Goal: Task Accomplishment & Management: Manage account settings

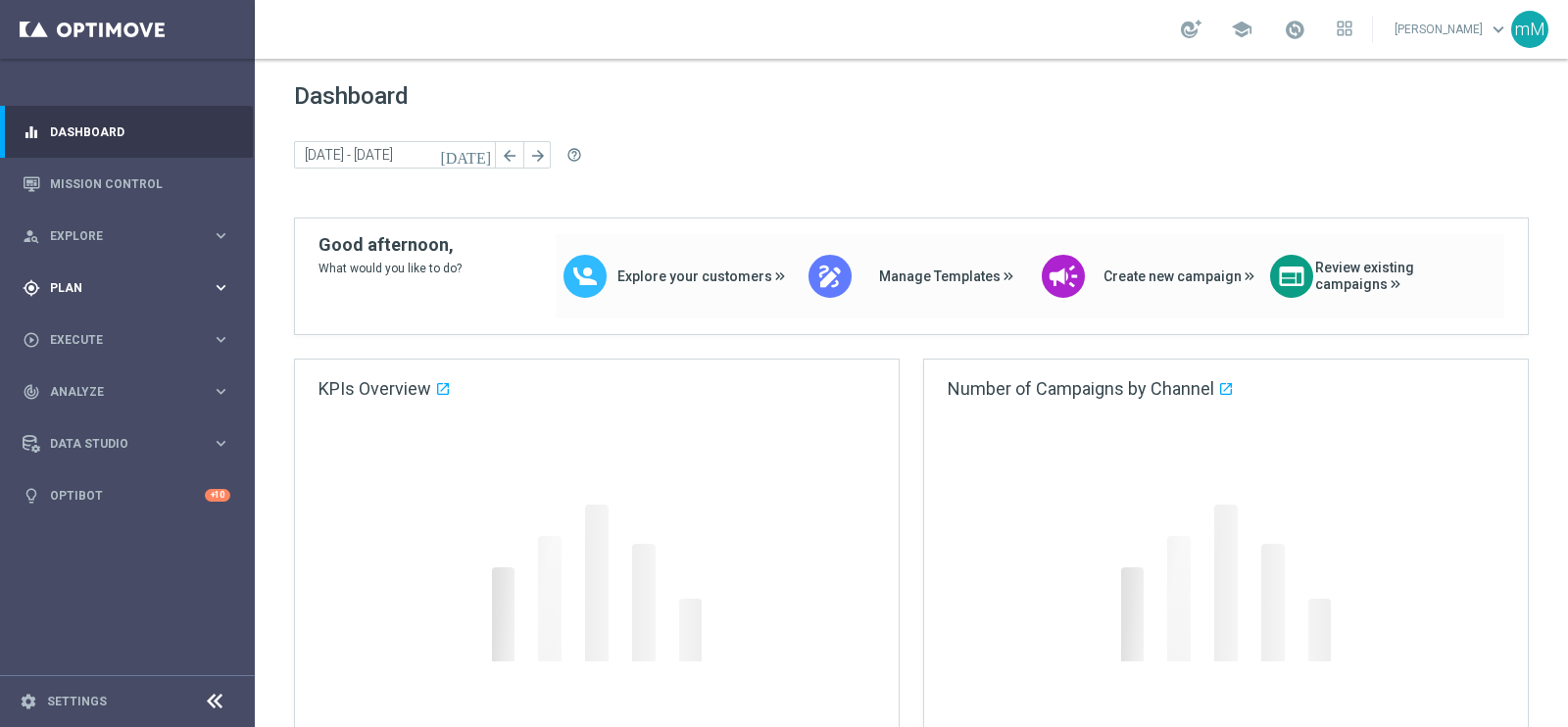
click at [73, 282] on span "Plan" at bounding box center [131, 288] width 162 height 12
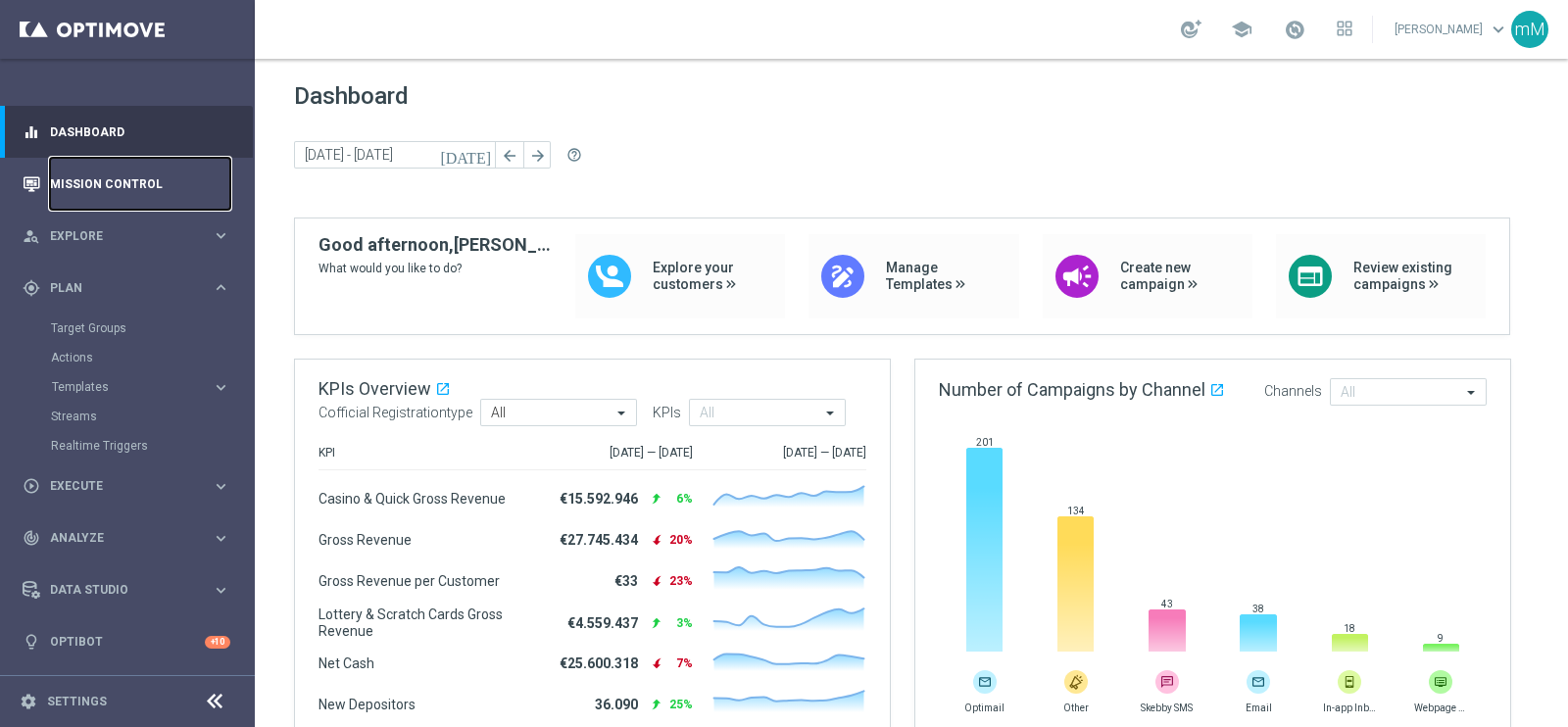
click at [88, 189] on link "Mission Control" at bounding box center [140, 184] width 181 height 52
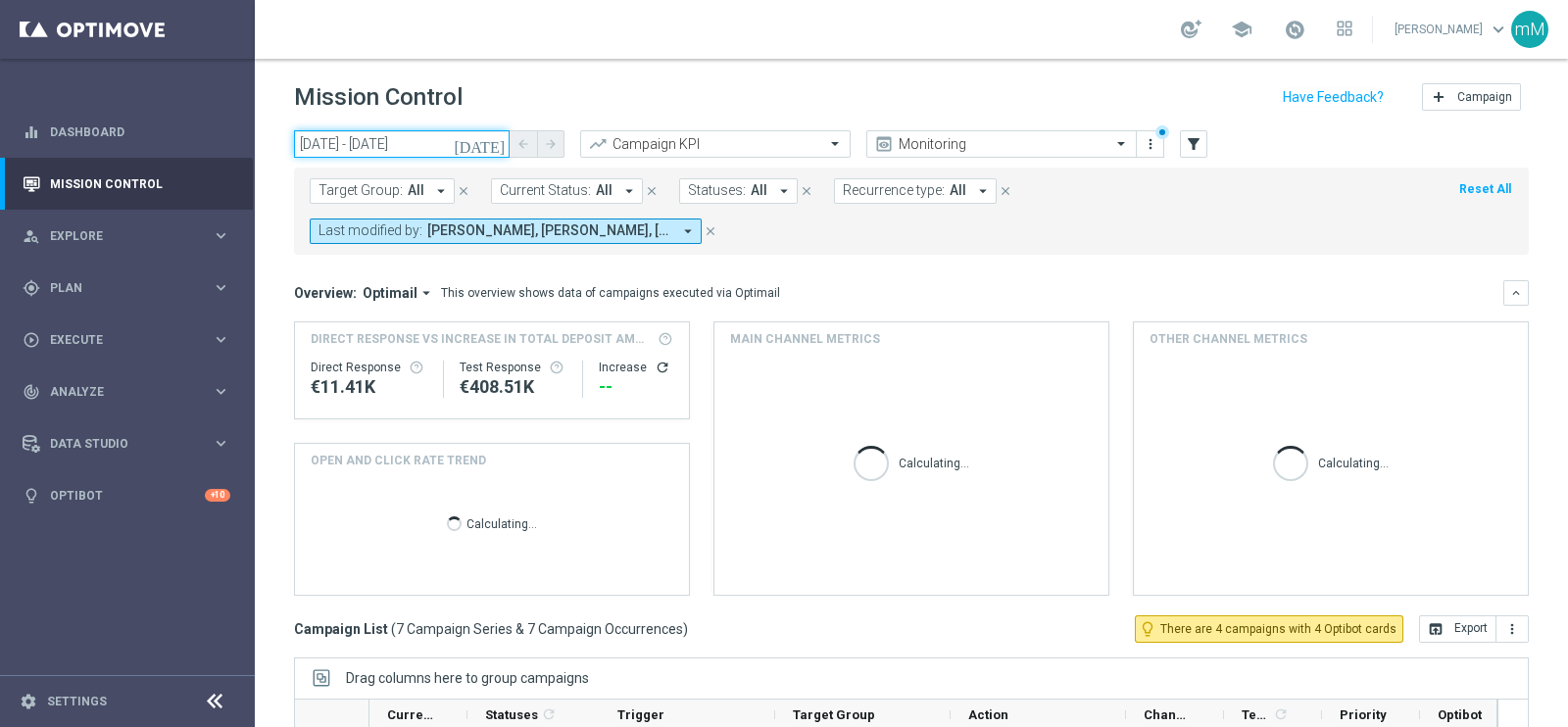
click at [425, 135] on input "23 Sep 2025 - 23 Sep 2025" at bounding box center [401, 144] width 215 height 28
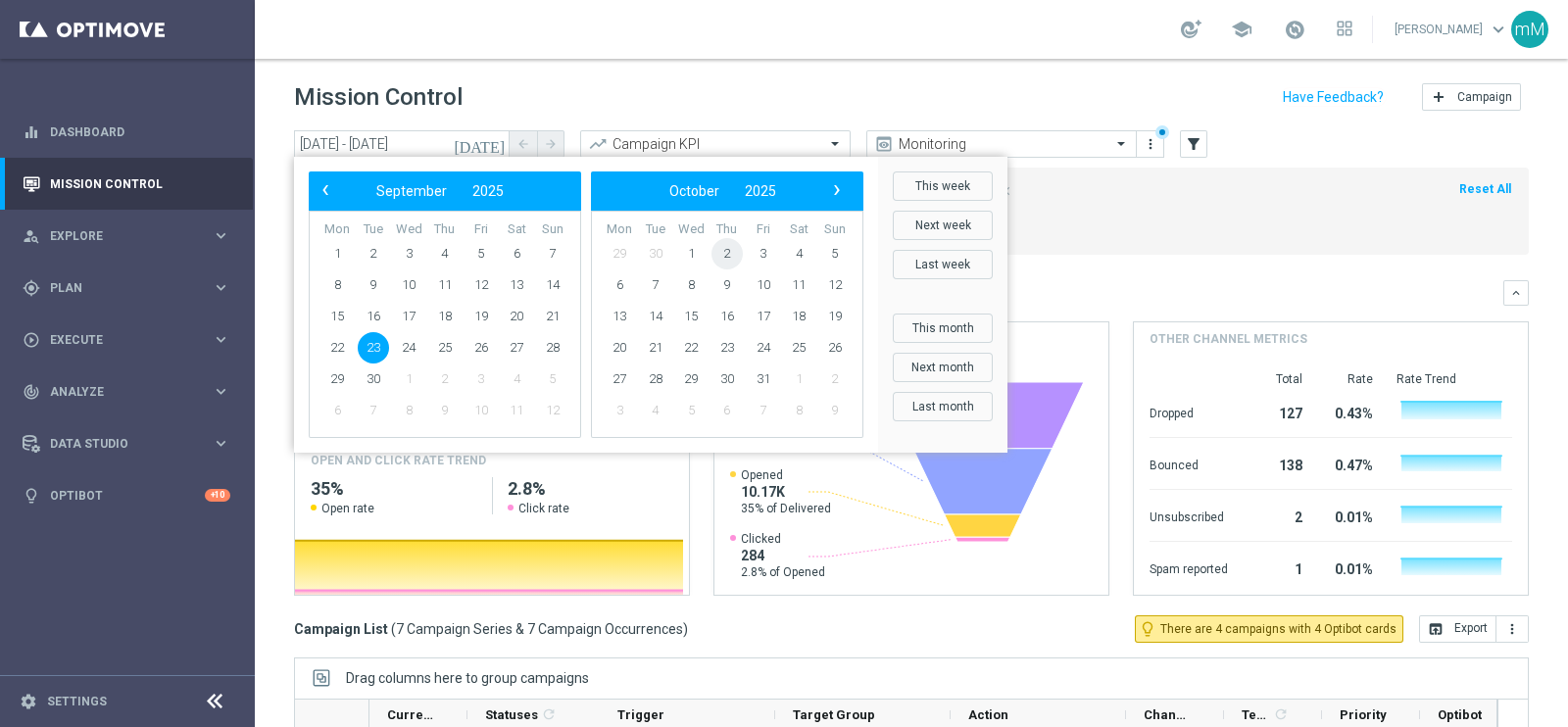
click at [720, 252] on span "2" at bounding box center [727, 253] width 31 height 31
click at [441, 251] on span "2" at bounding box center [445, 253] width 31 height 31
type input "[DATE] - [DATE]"
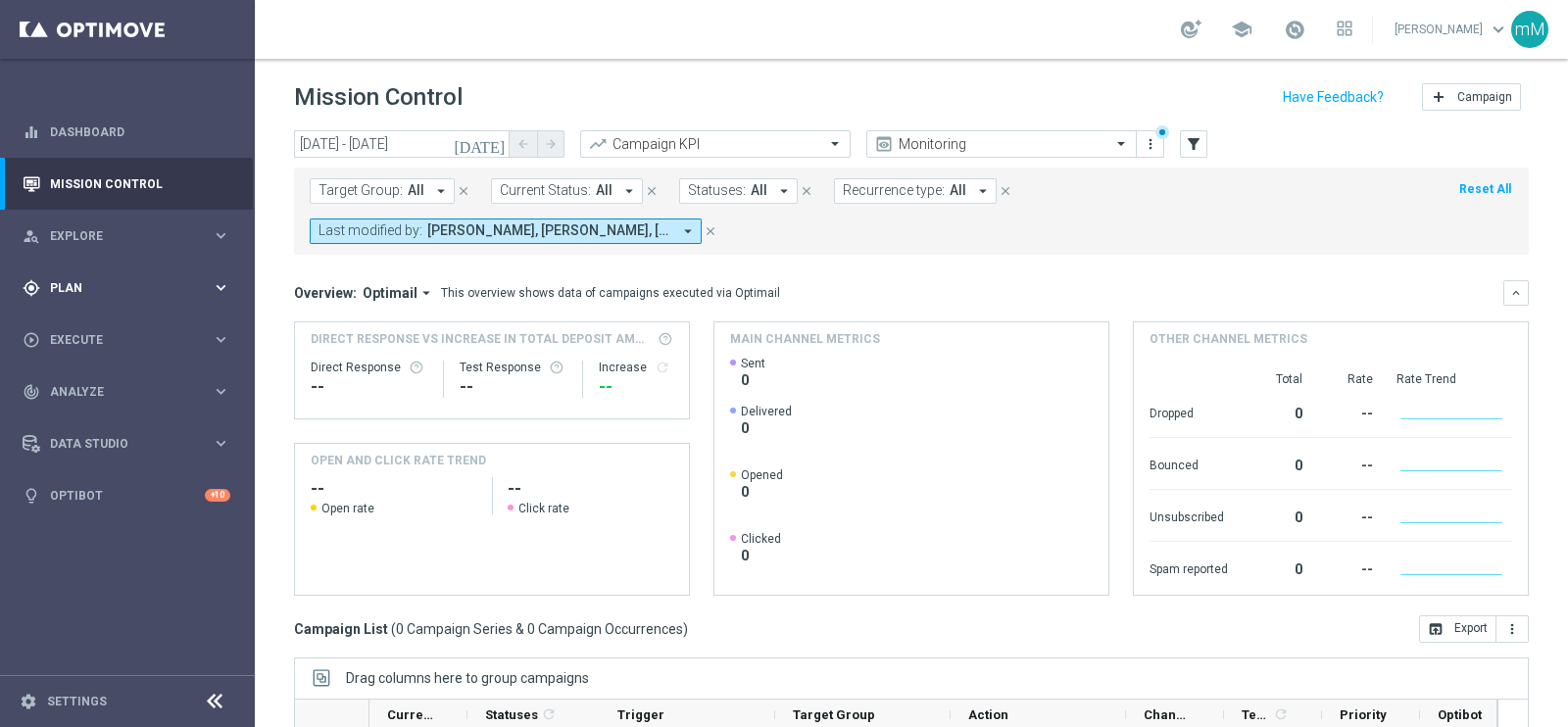
click at [91, 288] on span "Plan" at bounding box center [131, 288] width 162 height 12
click at [86, 379] on button "Templates keyboard_arrow_right" at bounding box center [141, 387] width 181 height 16
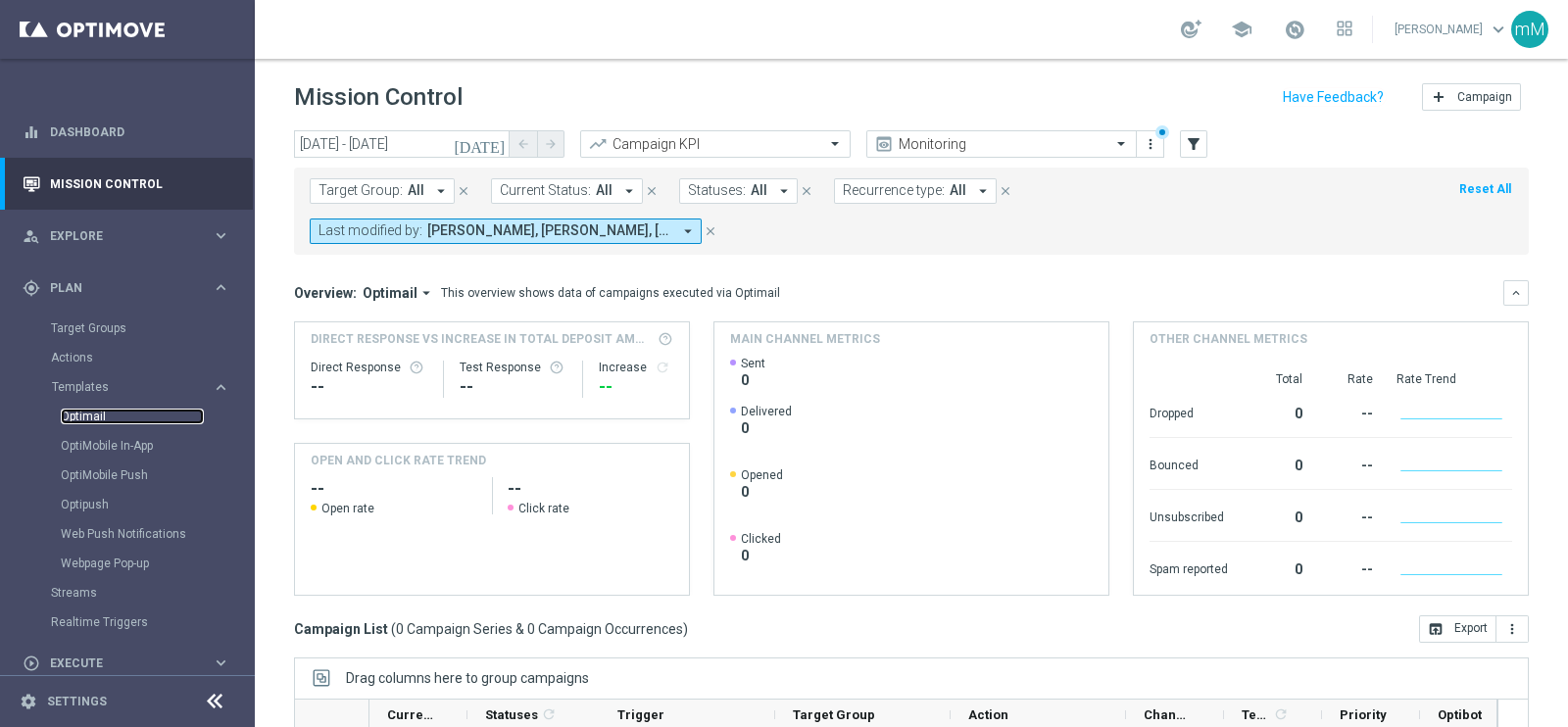
click at [95, 411] on link "Optimail" at bounding box center [133, 417] width 143 height 16
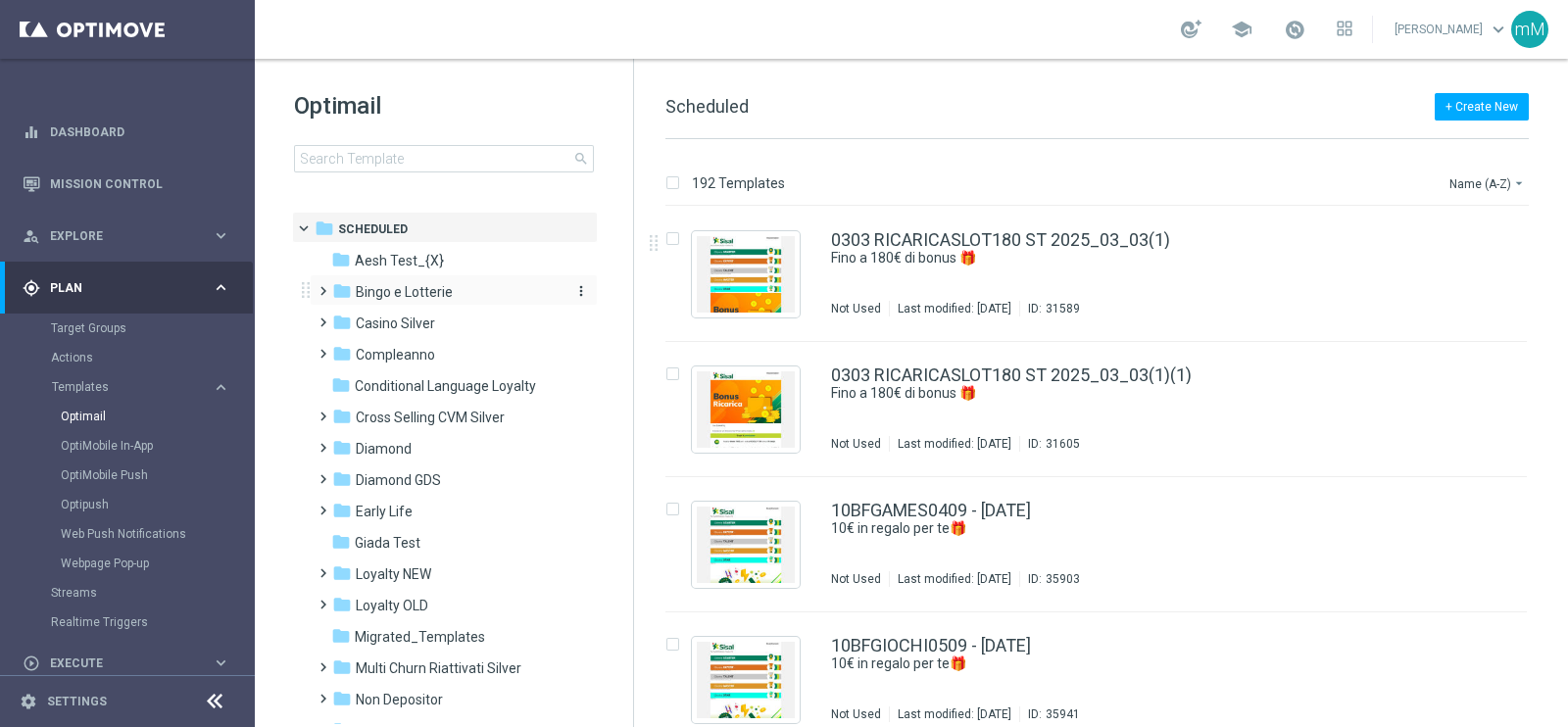
click at [410, 298] on span "Bingo e Lotterie" at bounding box center [404, 292] width 97 height 18
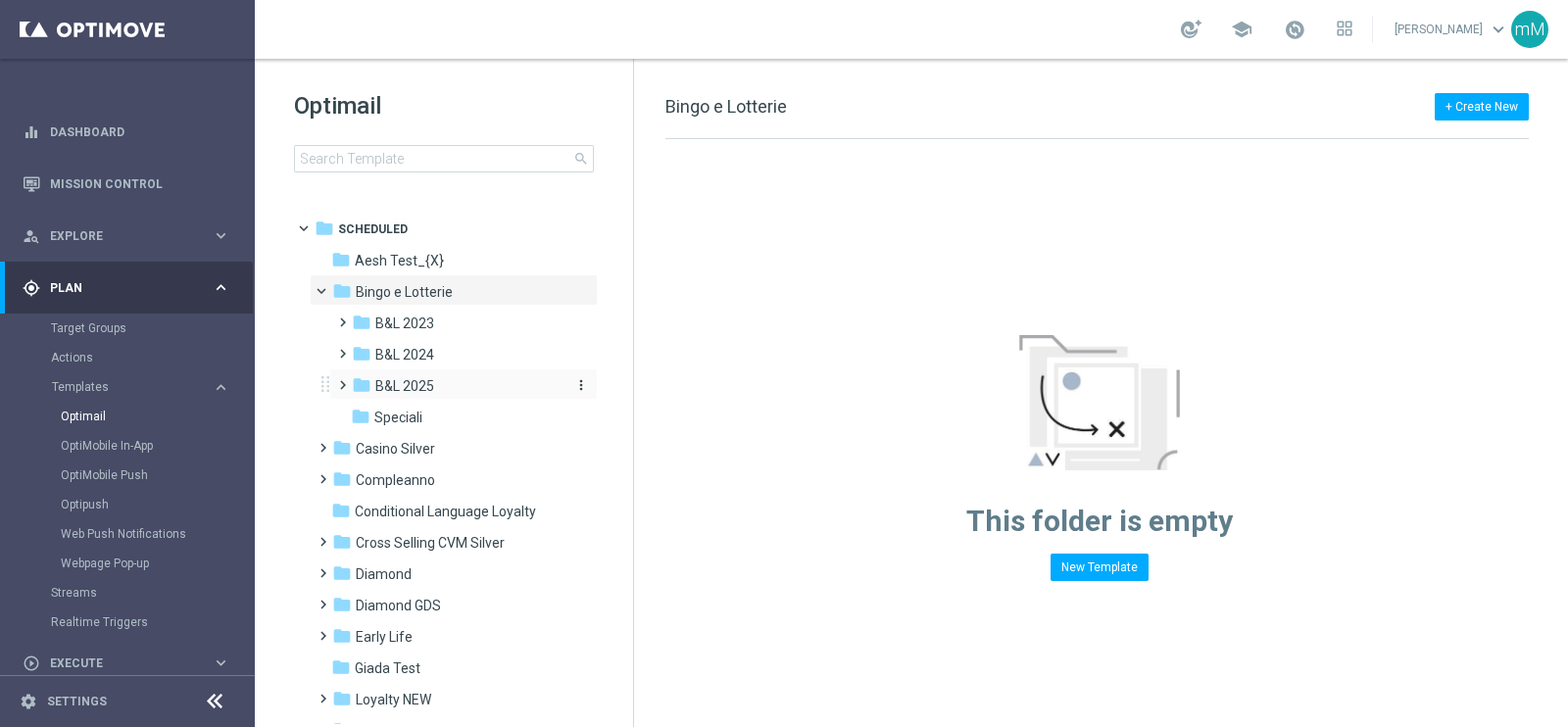
click at [433, 396] on div "folder B&L 2025" at bounding box center [456, 386] width 208 height 23
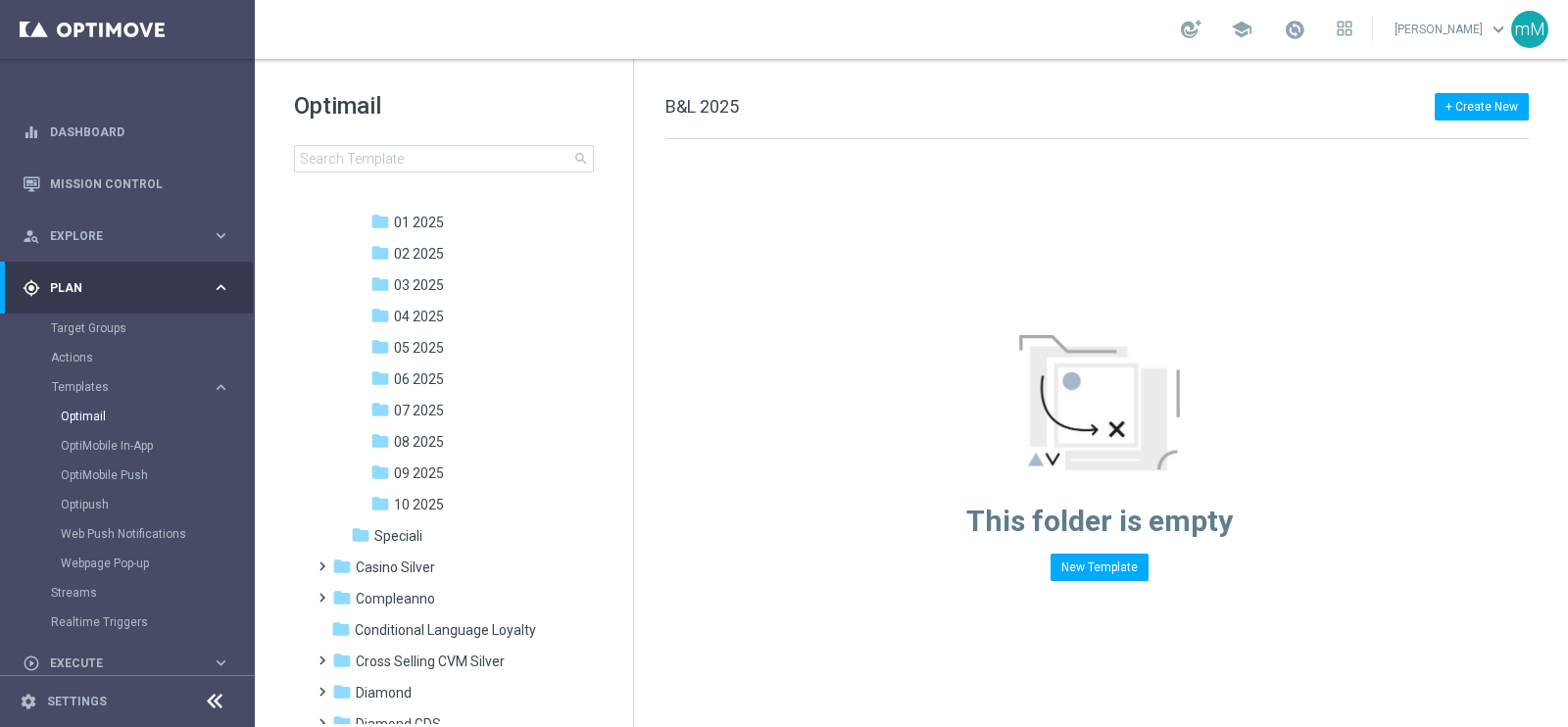
scroll to position [173, 0]
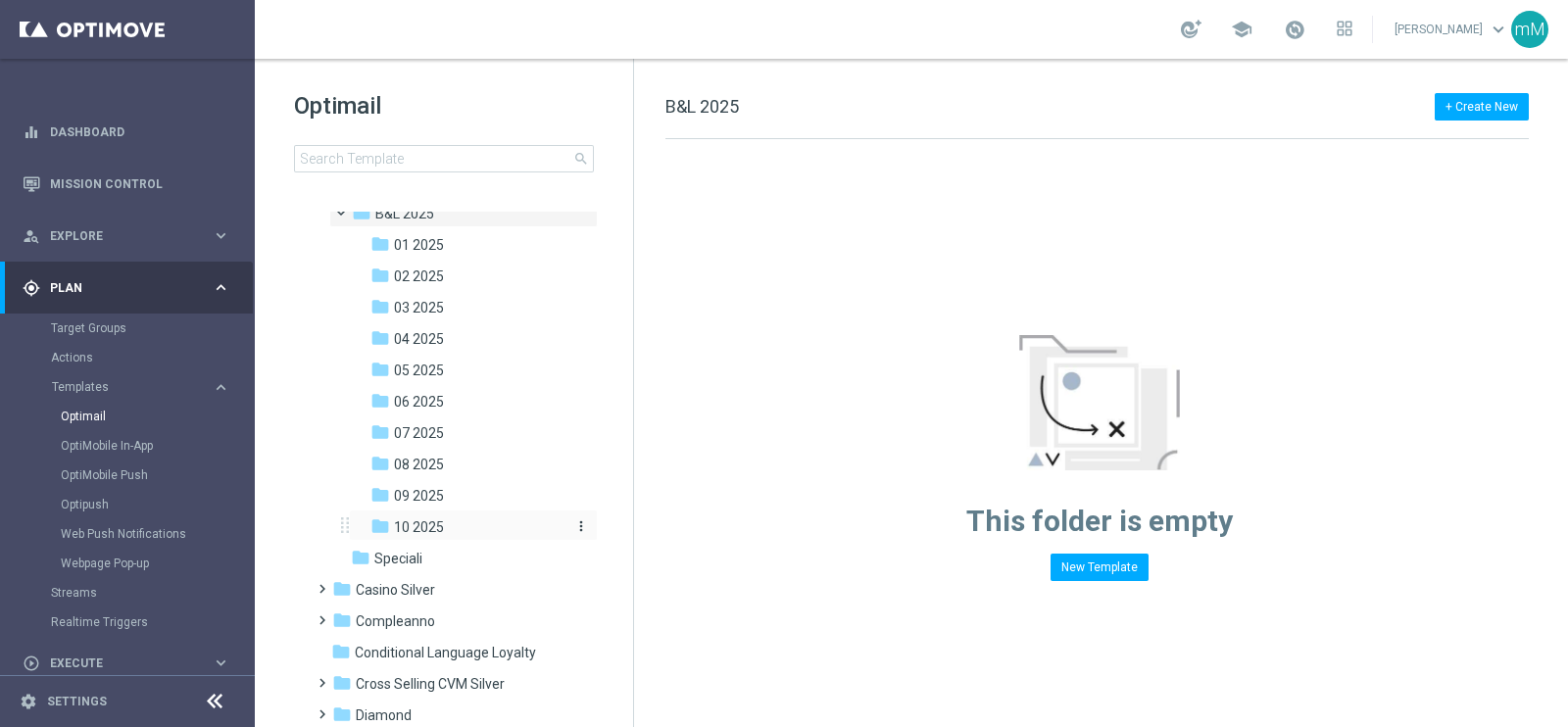
click at [442, 522] on span "10 2025" at bounding box center [419, 528] width 50 height 18
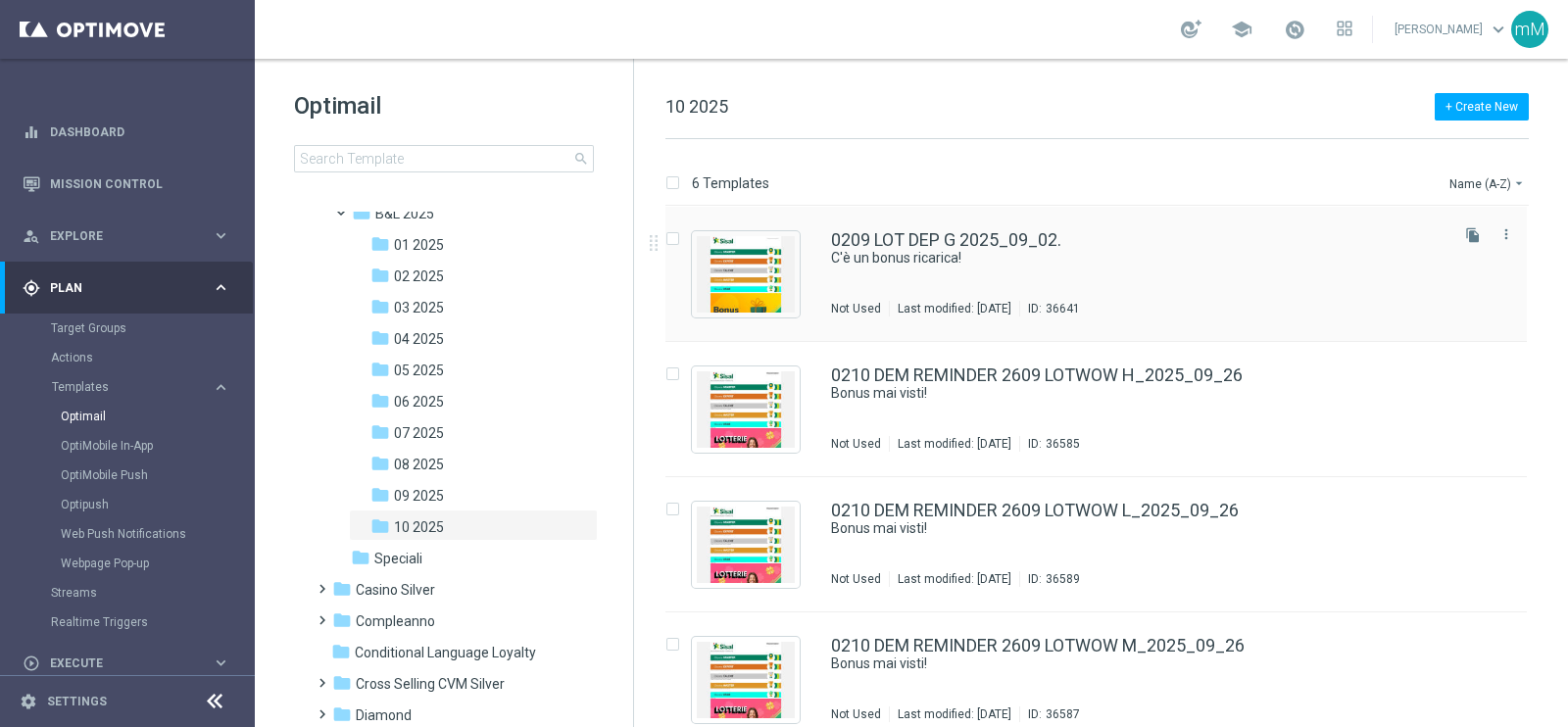
click at [1102, 271] on div "0209 LOT DEP G 2025_09_02. C'è un bonus ricarica! Not Used Last modified: Thurs…" at bounding box center [1138, 273] width 614 height 85
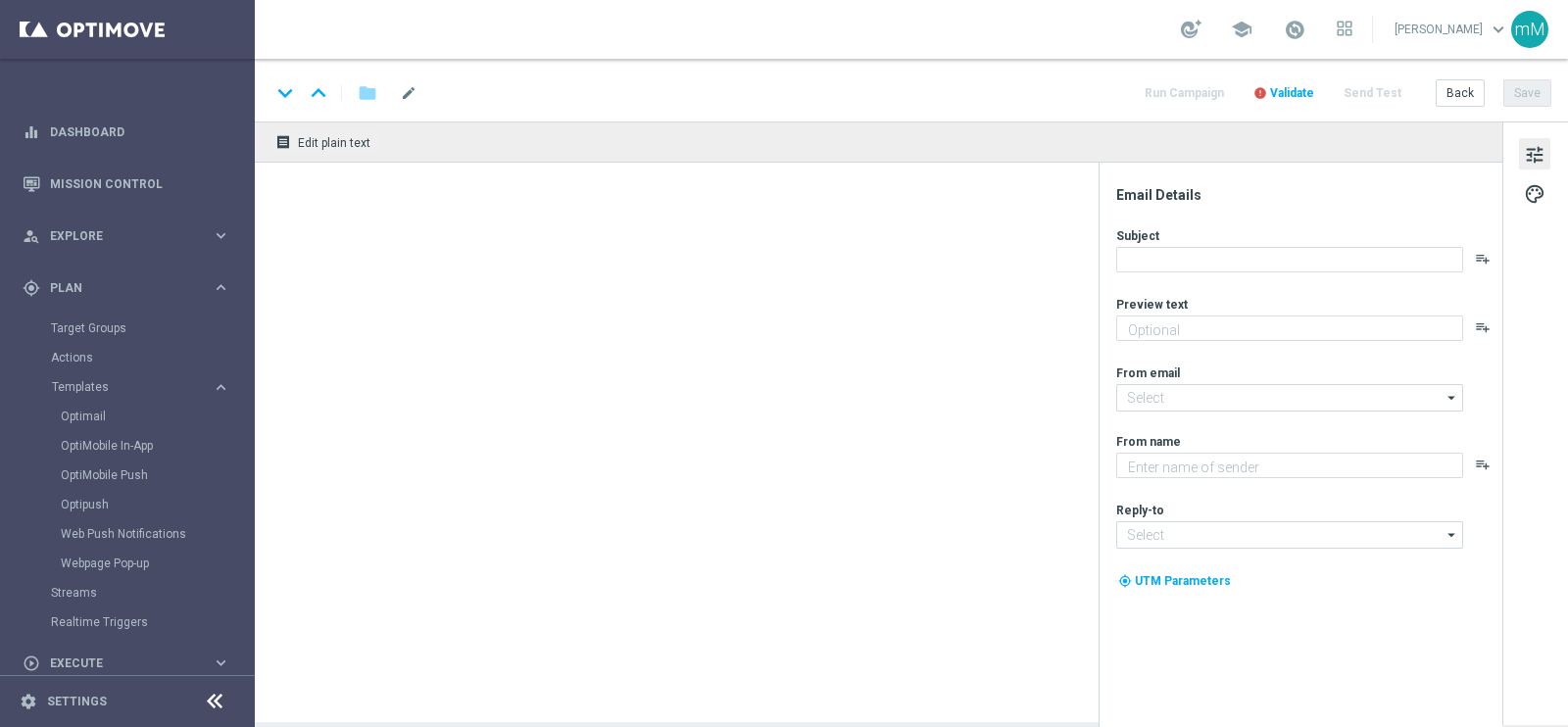
type textarea "Per te fino a 75€ di bonus"
type textarea "Sisal"
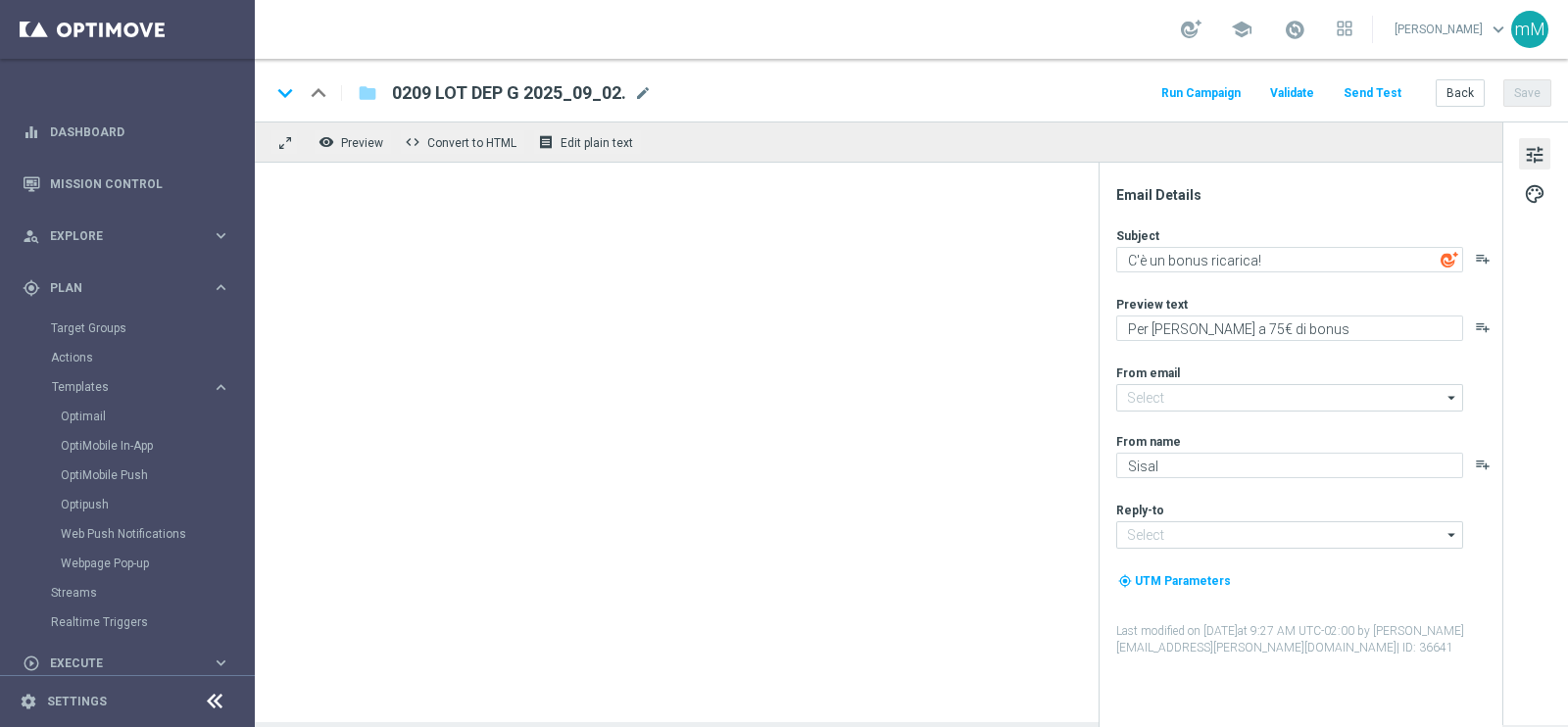
type input "newsletter@comunicazioni.sisal.it"
type input "info@sisal.it"
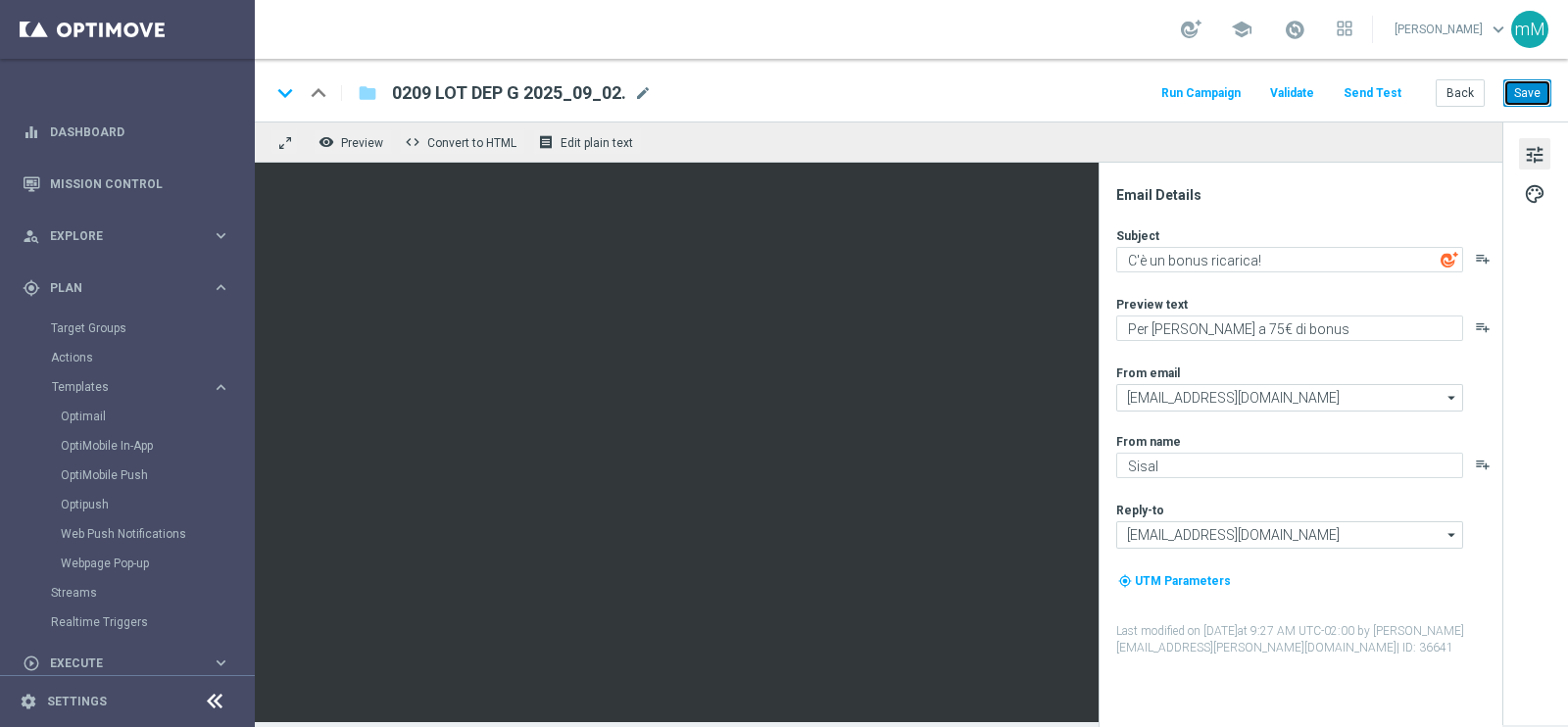
click at [1541, 90] on button "Save" at bounding box center [1527, 93] width 48 height 28
click at [1208, 95] on button "Run Campaign" at bounding box center [1201, 93] width 85 height 27
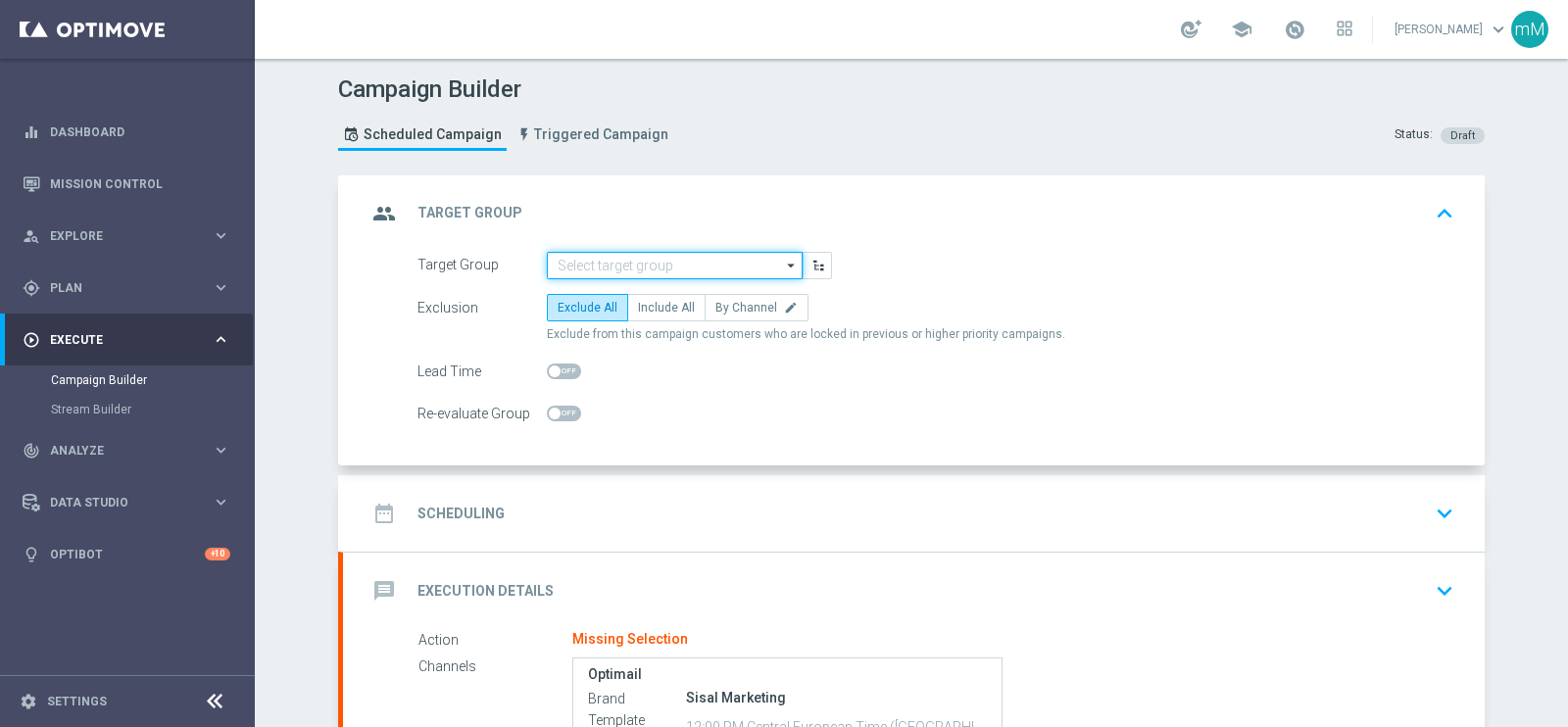
click at [638, 261] on input at bounding box center [675, 265] width 255 height 28
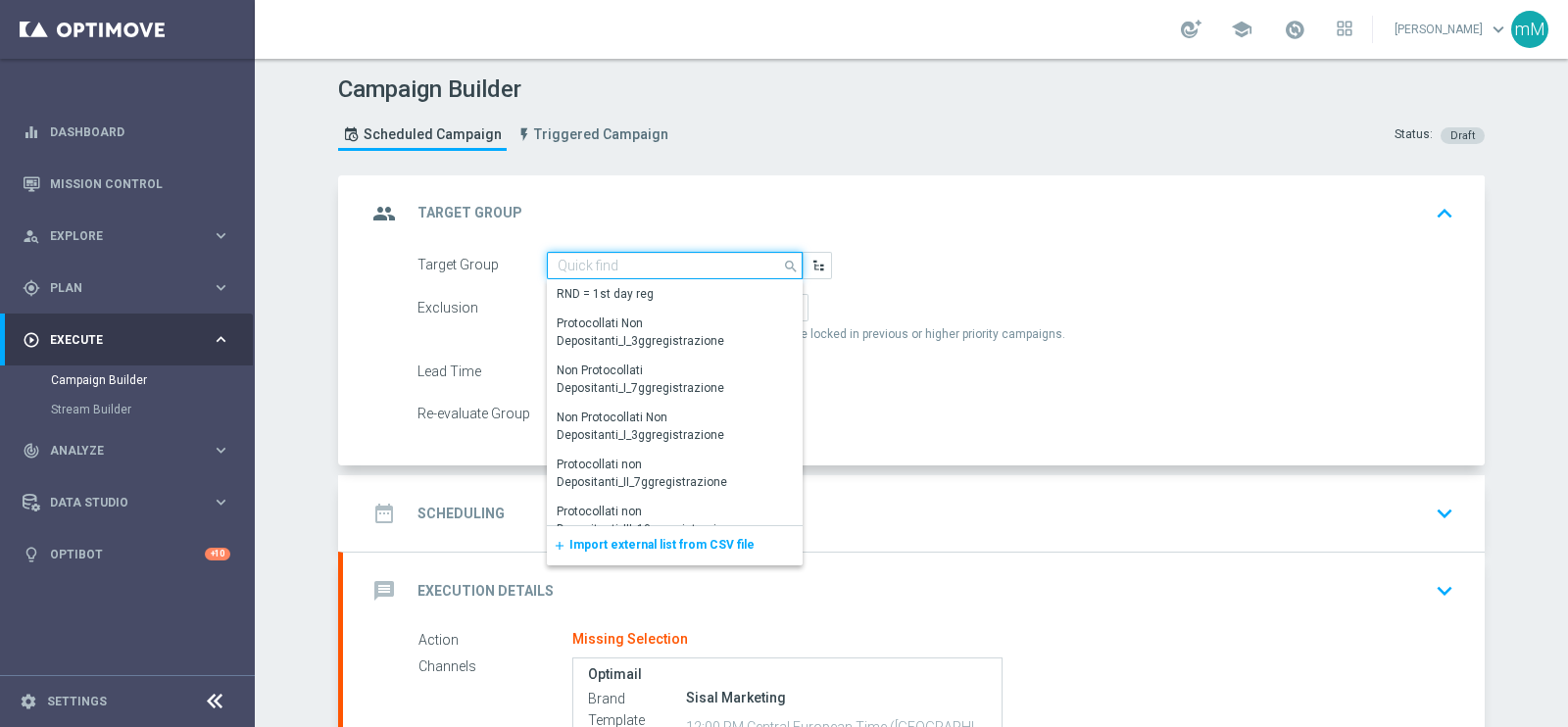
paste input "NO SALDO [PERSON_NAME] MASTER LOW FLAG NL"
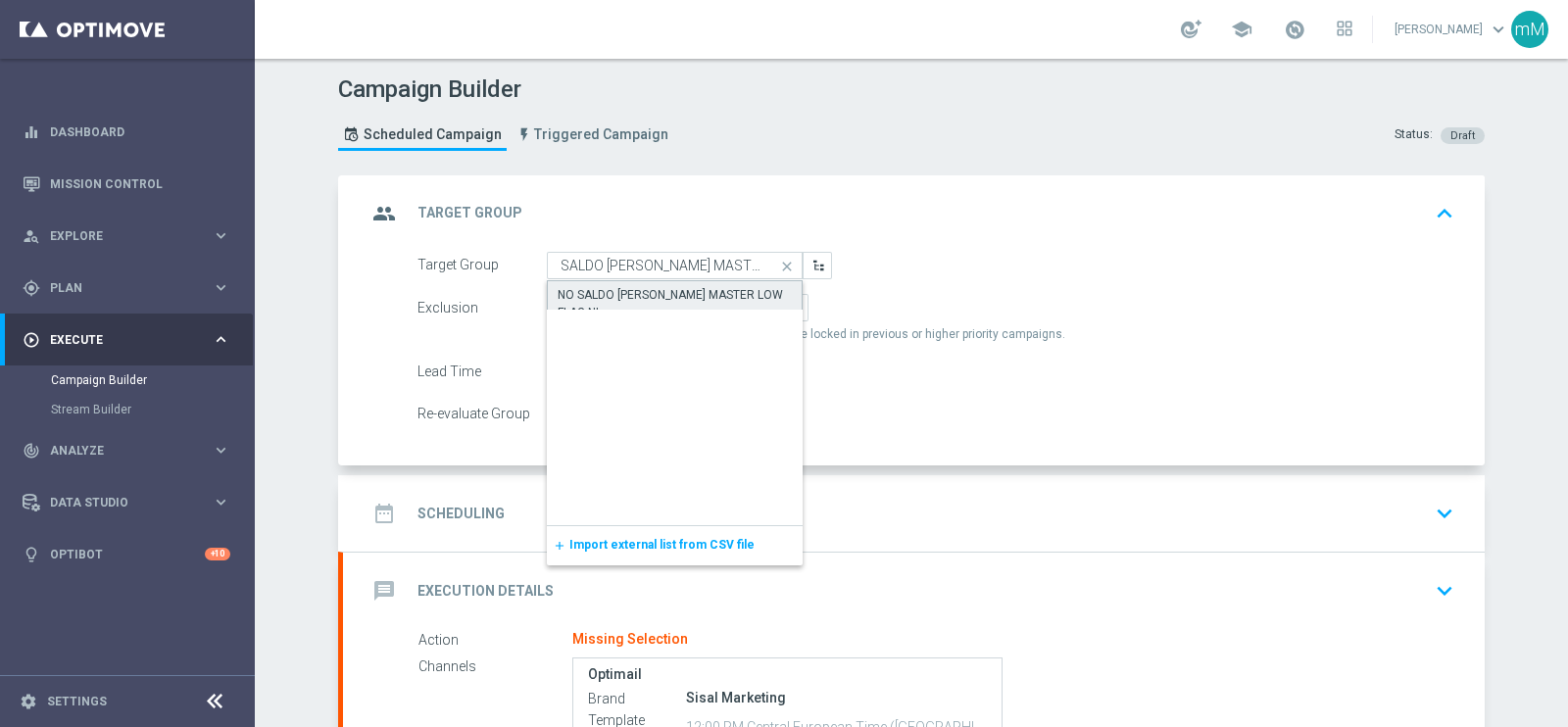
click at [623, 293] on div "NO SALDO [PERSON_NAME] MASTER LOW FLAG NL" at bounding box center [675, 304] width 234 height 35
type input "NO SALDO [PERSON_NAME] MASTER LOW FLAG NL"
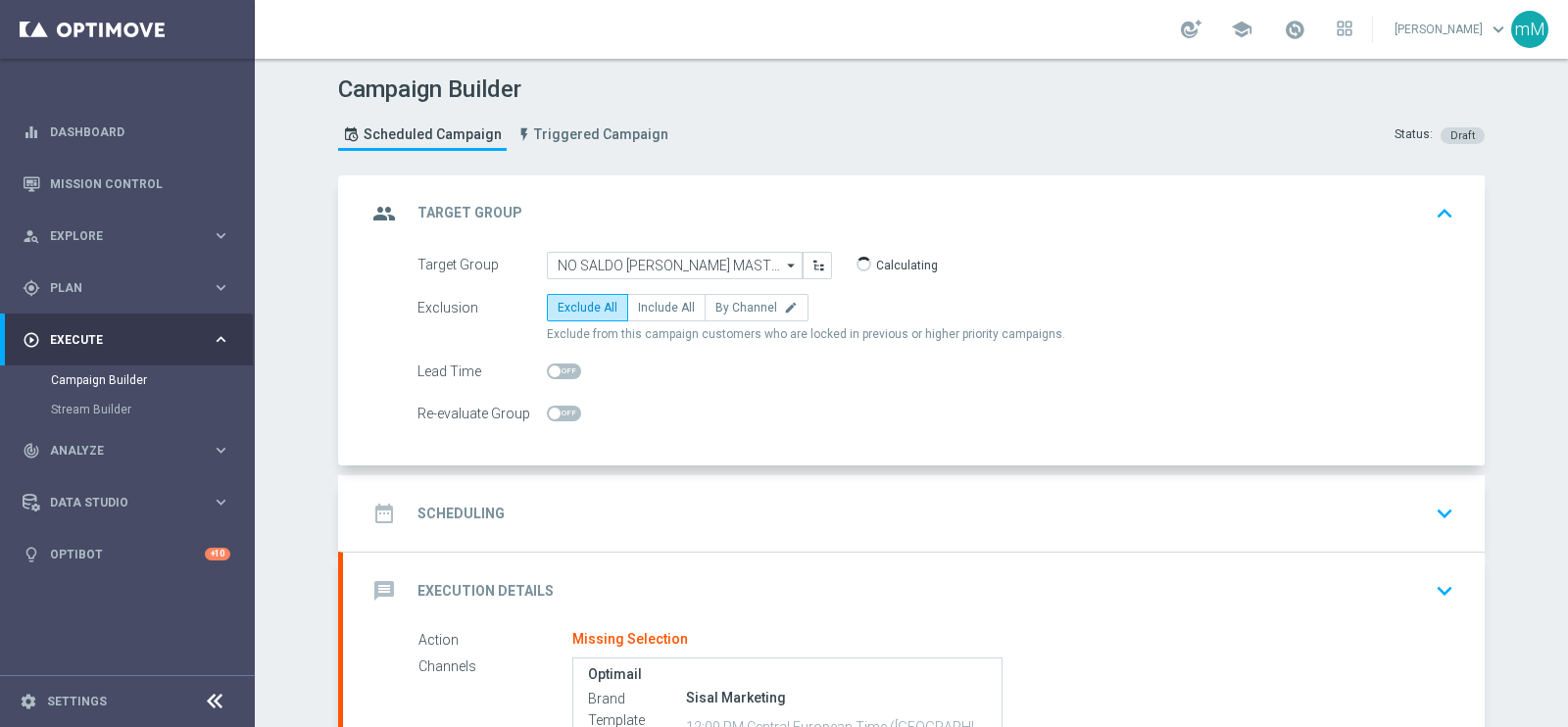
scroll to position [0, 0]
click at [652, 306] on span "Include All" at bounding box center [666, 308] width 57 height 14
click at [650, 306] on input "Include All" at bounding box center [644, 310] width 13 height 13
radio input "true"
click at [618, 487] on div "date_range Scheduling keyboard_arrow_down" at bounding box center [914, 514] width 1142 height 77
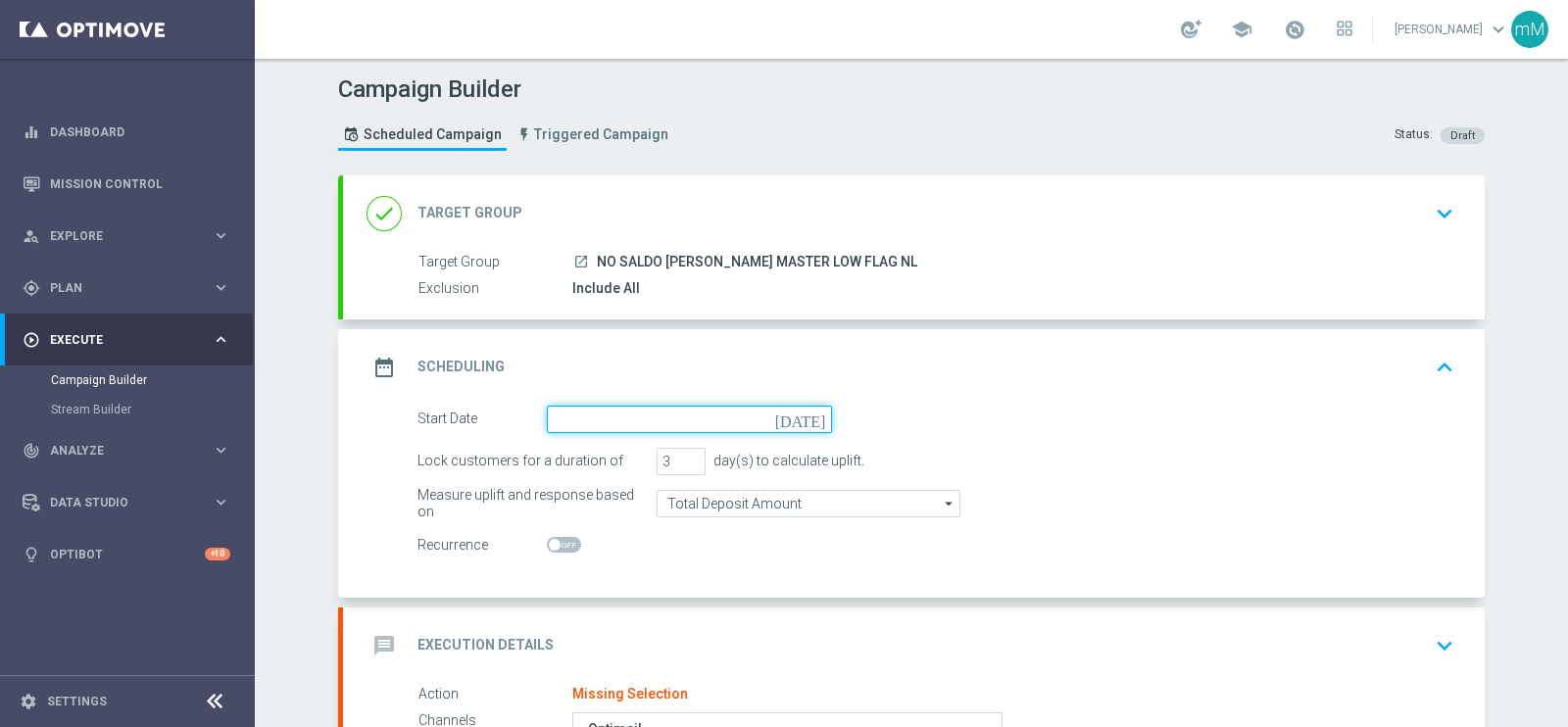
click at [618, 415] on input at bounding box center [690, 419] width 285 height 28
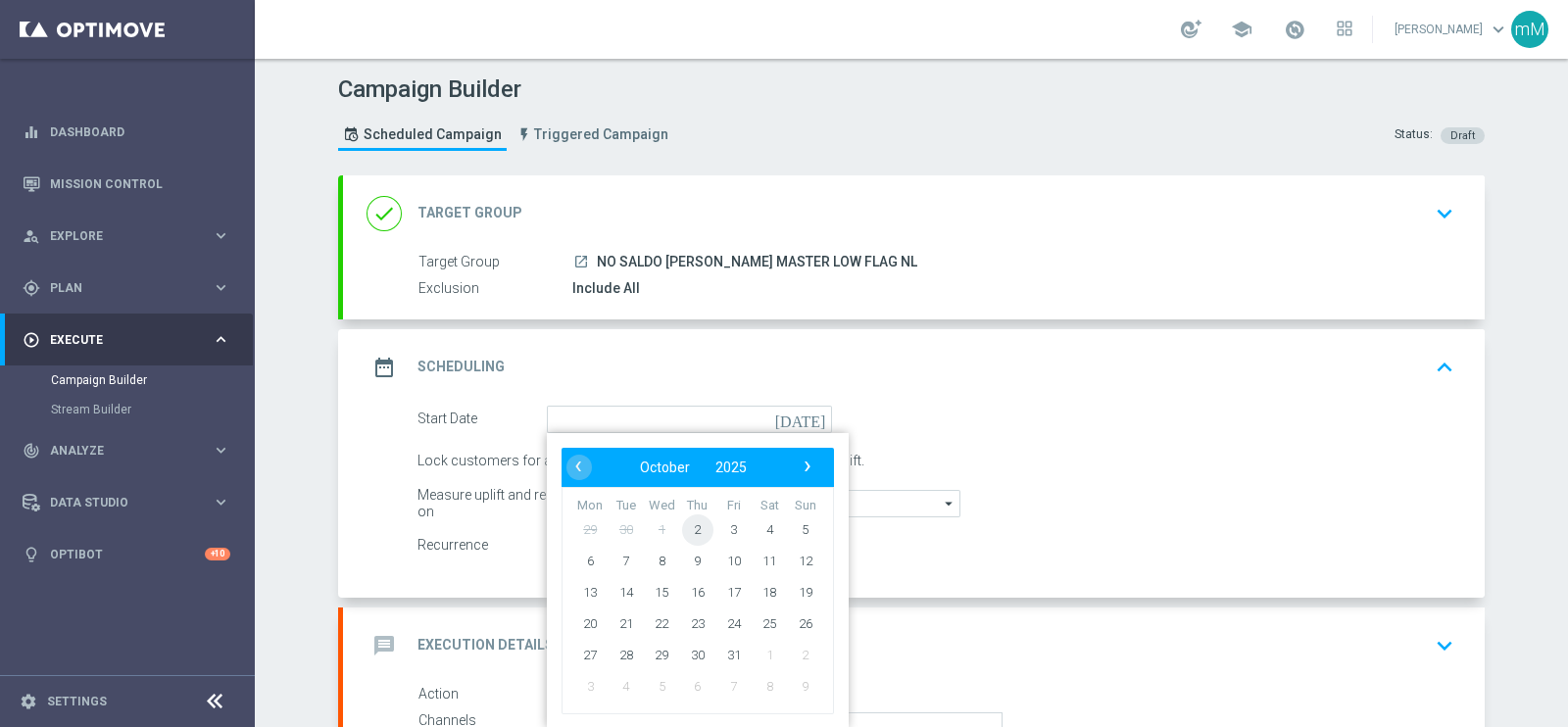
click at [696, 522] on span "2" at bounding box center [698, 530] width 31 height 31
type input "[DATE]"
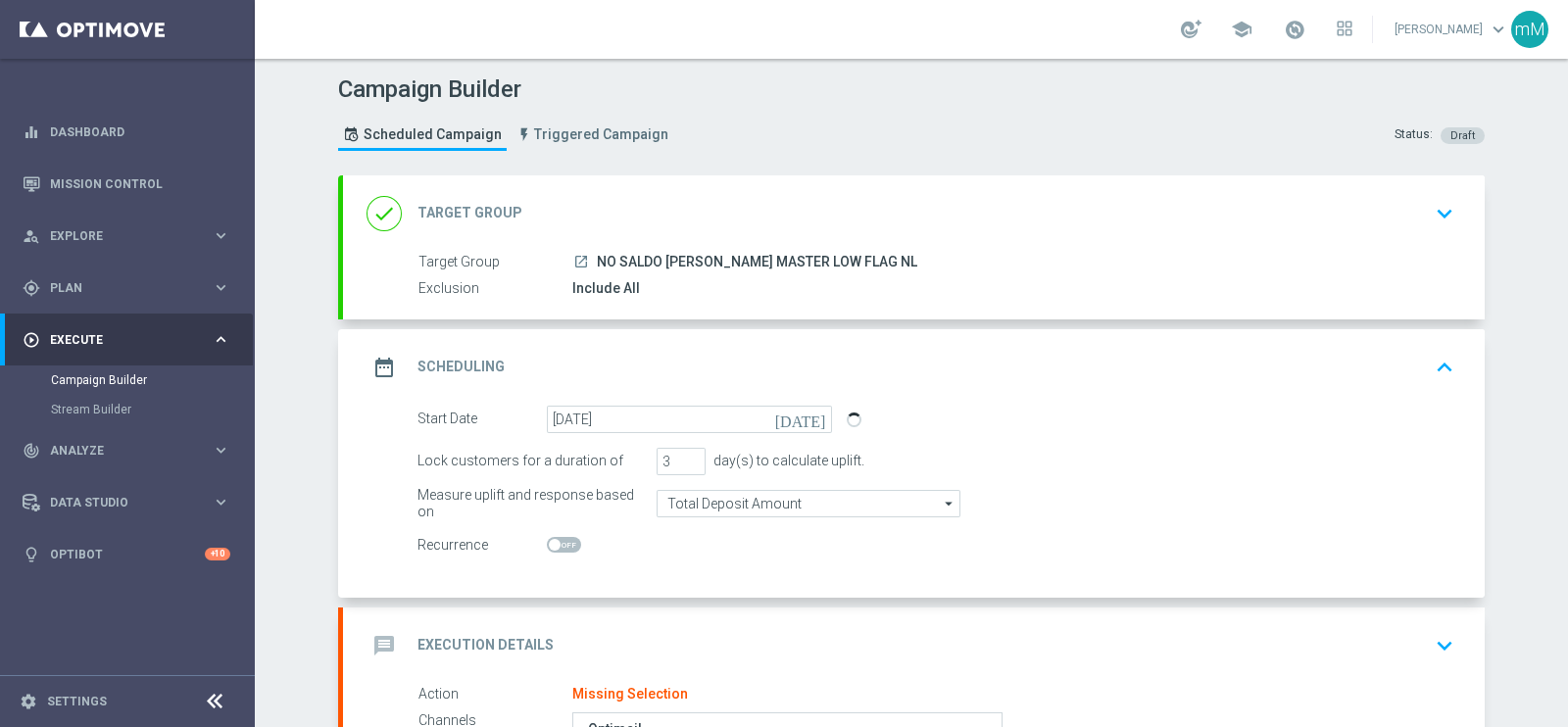
scroll to position [349, 0]
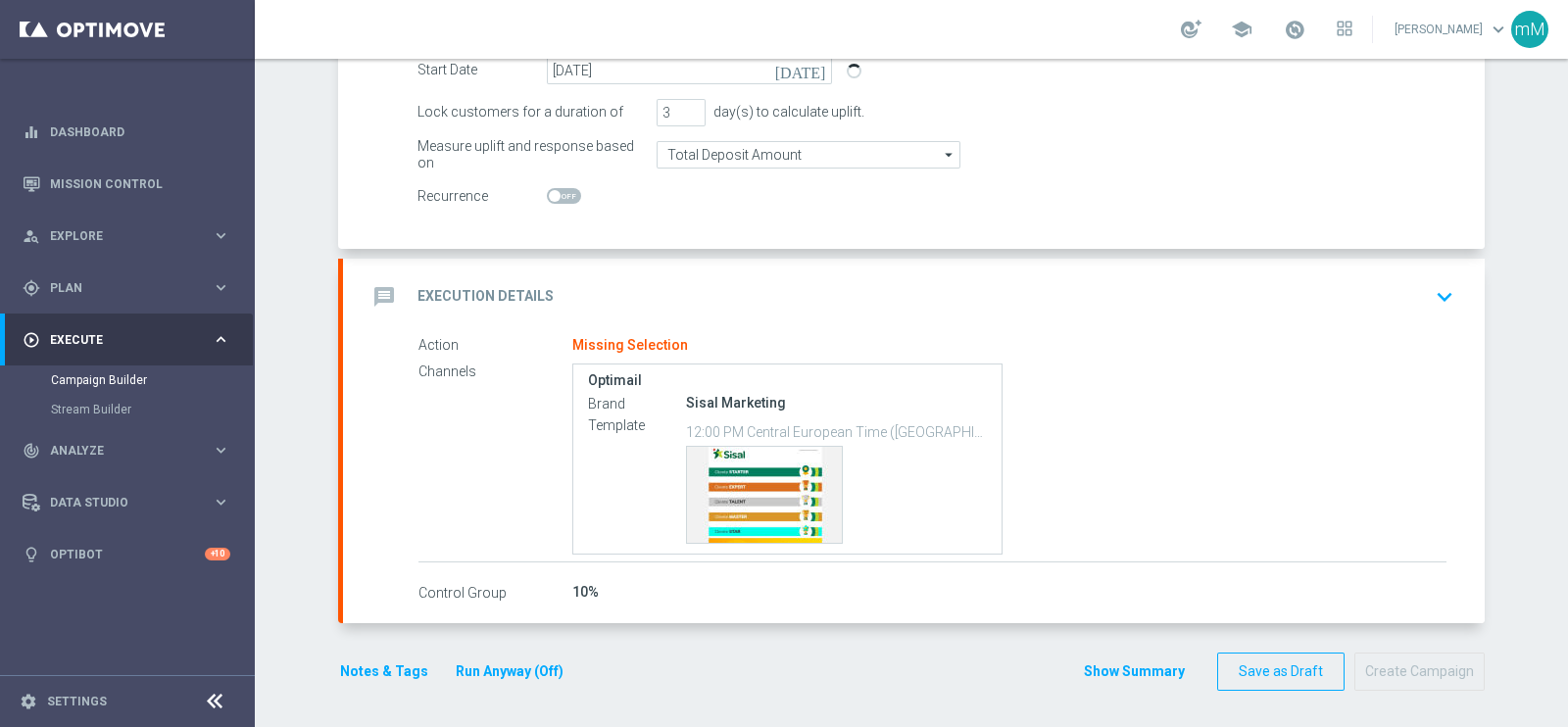
click at [641, 266] on div "message Execution Details keyboard_arrow_down" at bounding box center [914, 297] width 1142 height 77
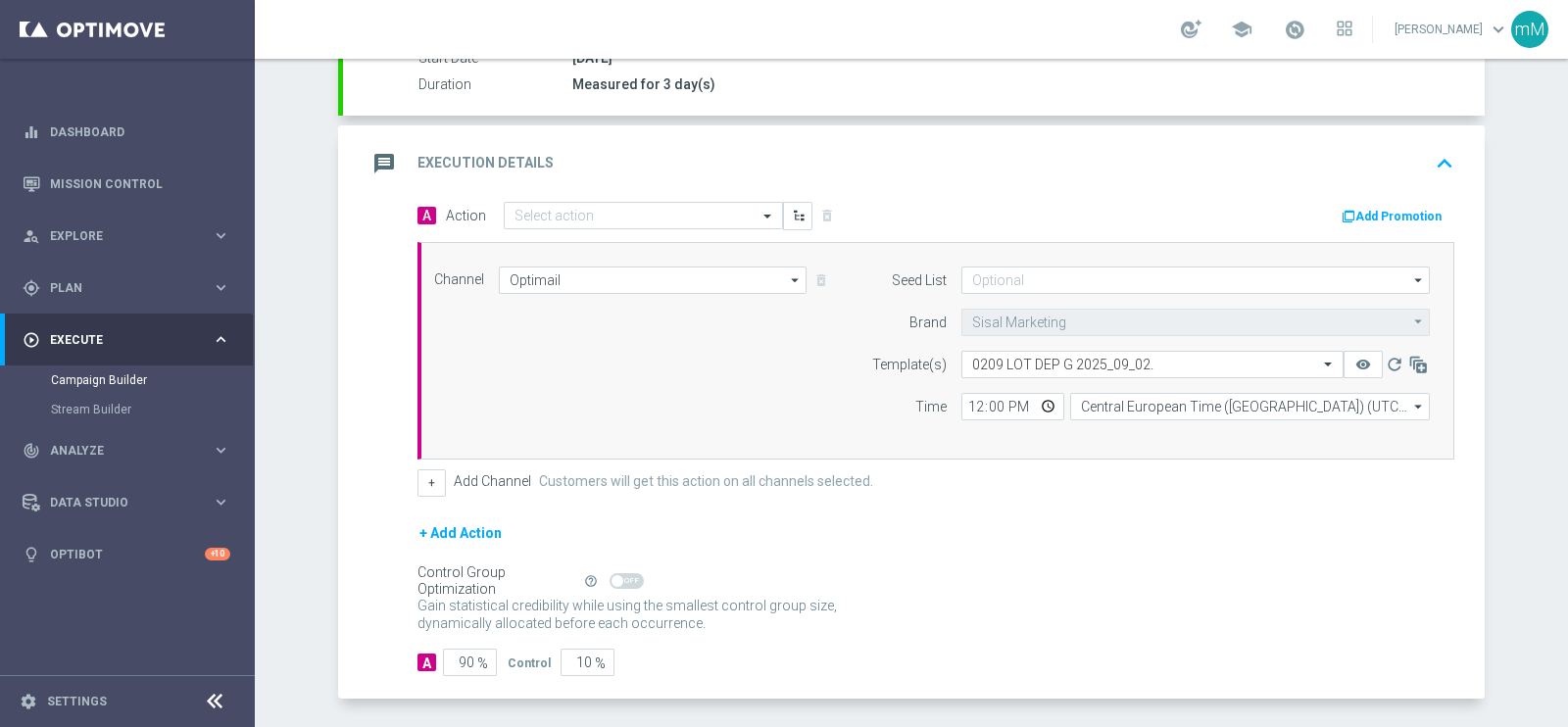
scroll to position [329, 0]
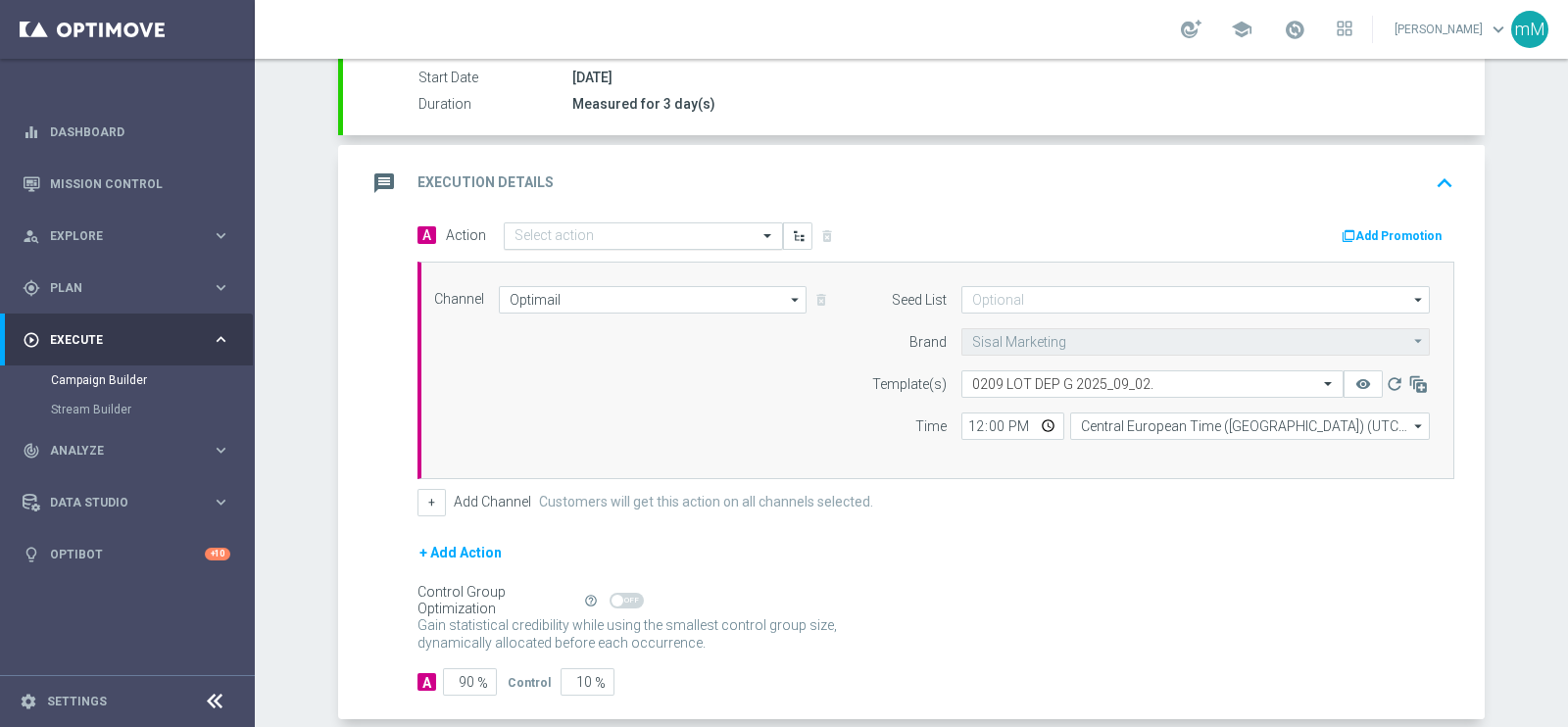
click at [658, 236] on input "text" at bounding box center [624, 236] width 218 height 17
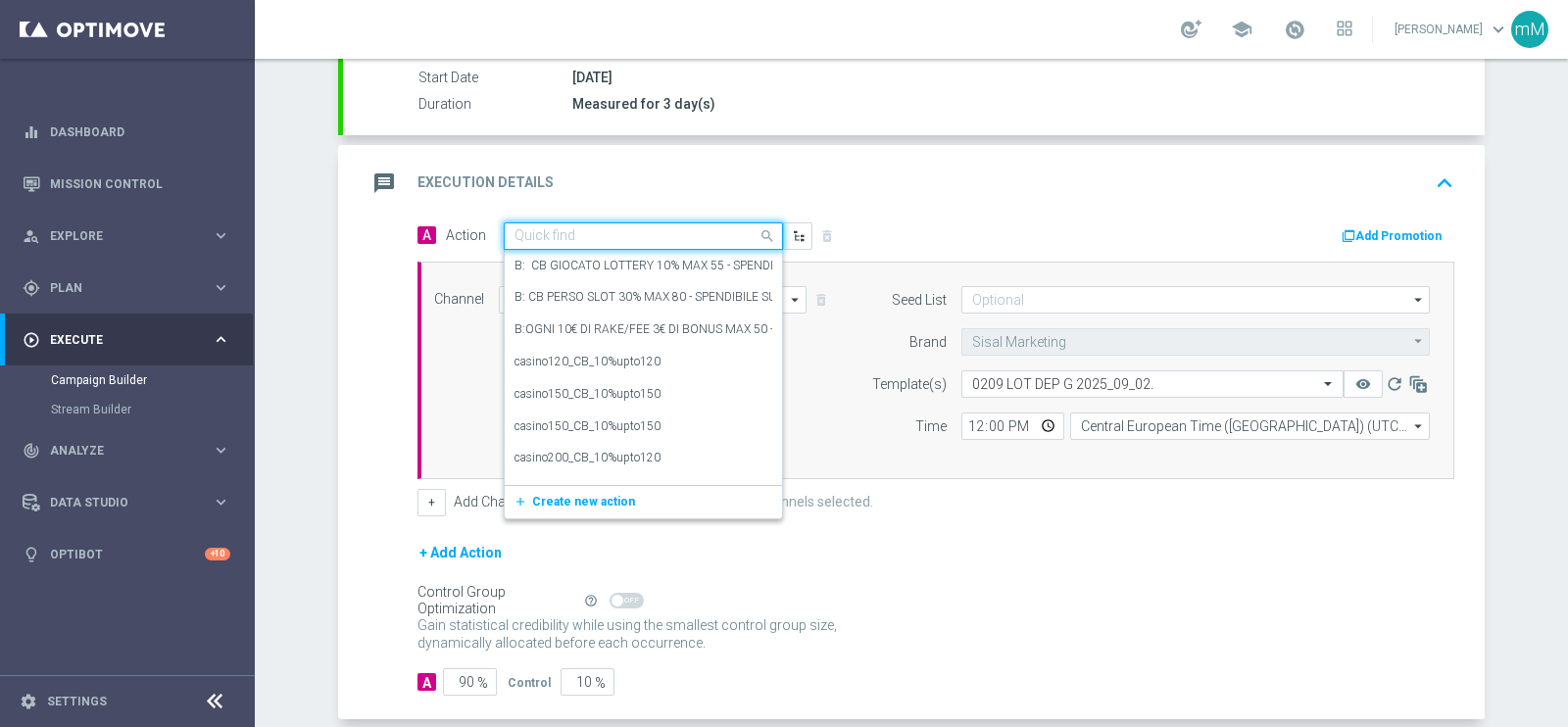
paste input "Dep min 25€ per il 15% fino a 75€"
type input "D"
click at [633, 503] on button "add_new Create new action" at bounding box center [640, 502] width 270 height 23
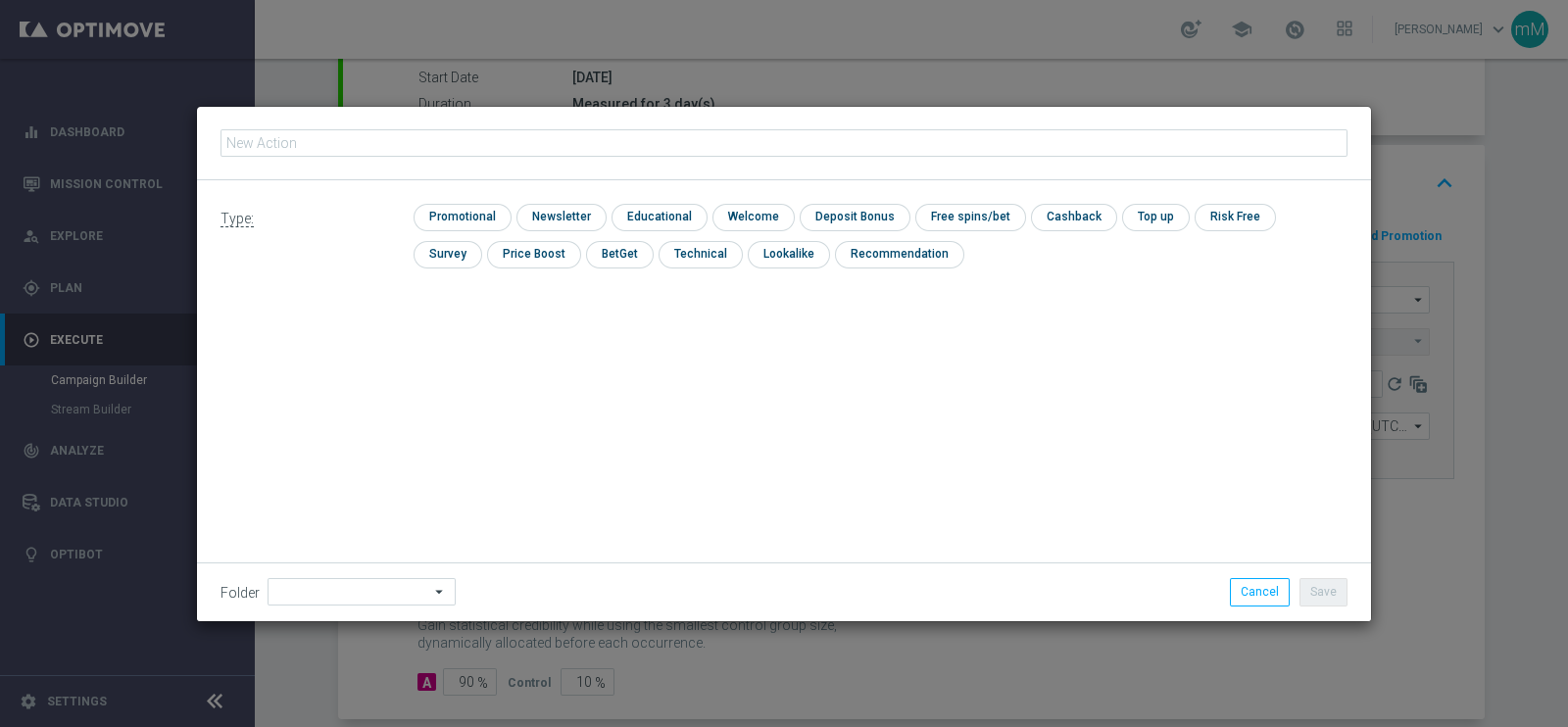
click at [574, 142] on input "text" at bounding box center [783, 143] width 1127 height 28
type input "Dep min 25€ per il 15% fino a 75€"
click at [483, 213] on input "checkbox" at bounding box center [460, 217] width 93 height 27
checkbox input "true"
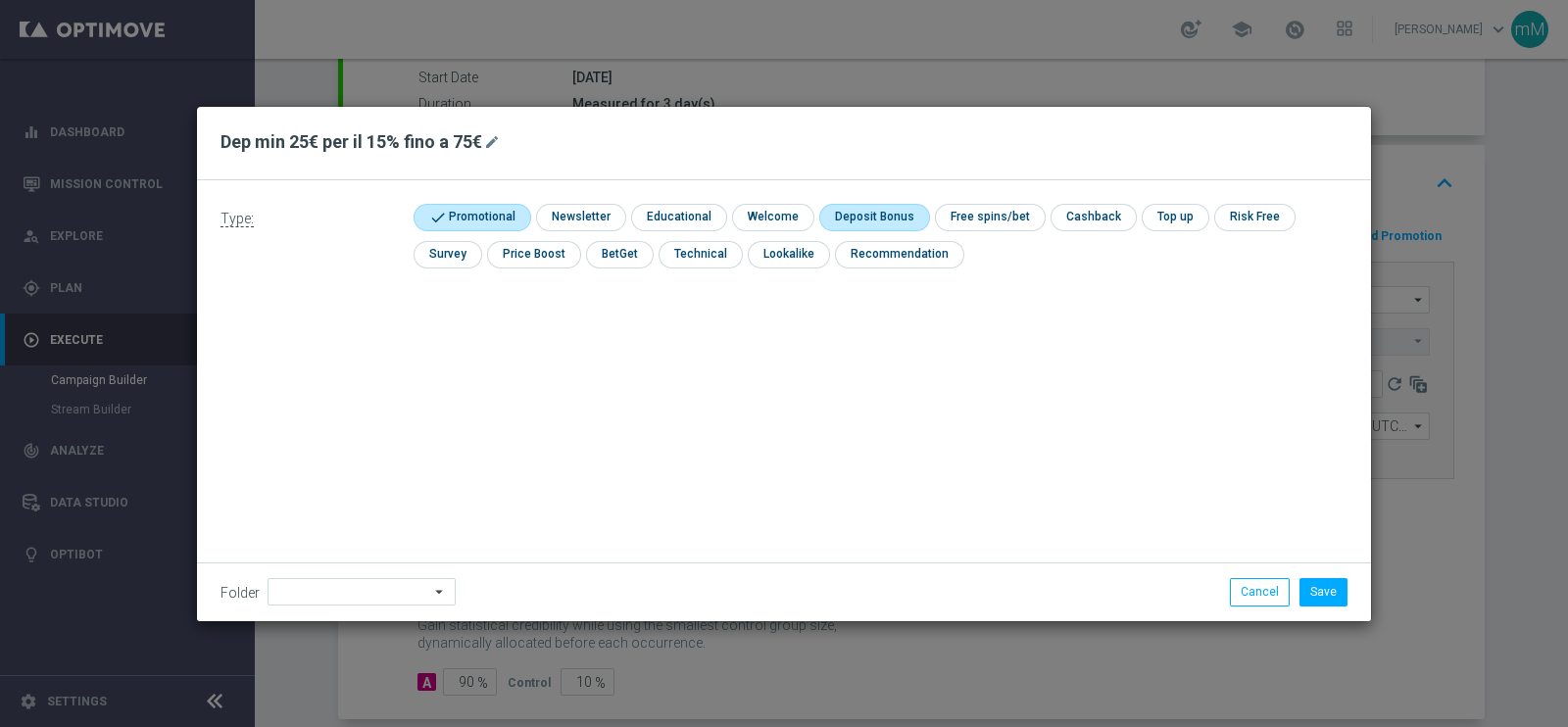
click at [863, 211] on input "checkbox" at bounding box center [871, 217] width 105 height 27
checkbox input "true"
click at [1332, 587] on button "Save" at bounding box center [1323, 592] width 48 height 28
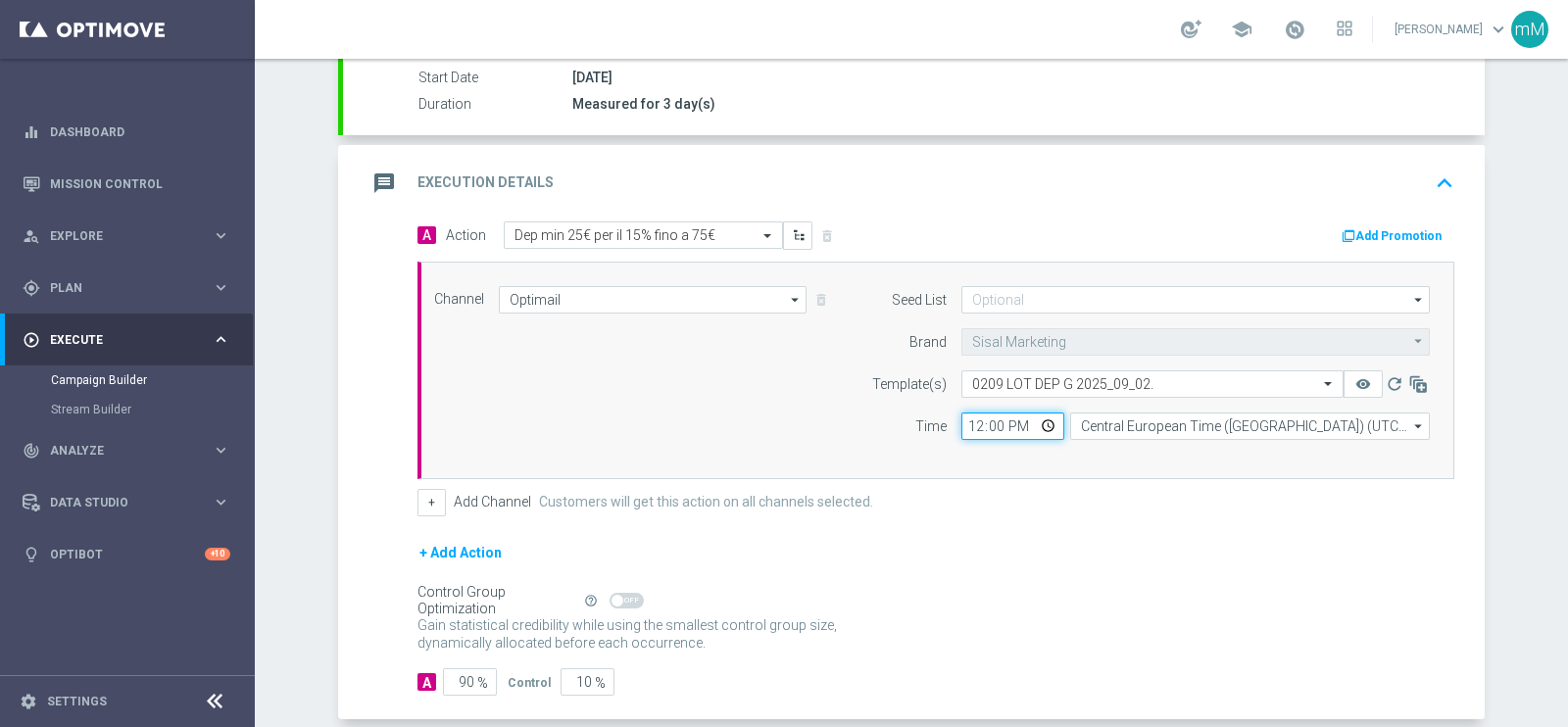
click at [970, 421] on input "12:00" at bounding box center [1013, 426] width 103 height 28
type input "16:30"
click at [420, 503] on button "+" at bounding box center [431, 503] width 28 height 28
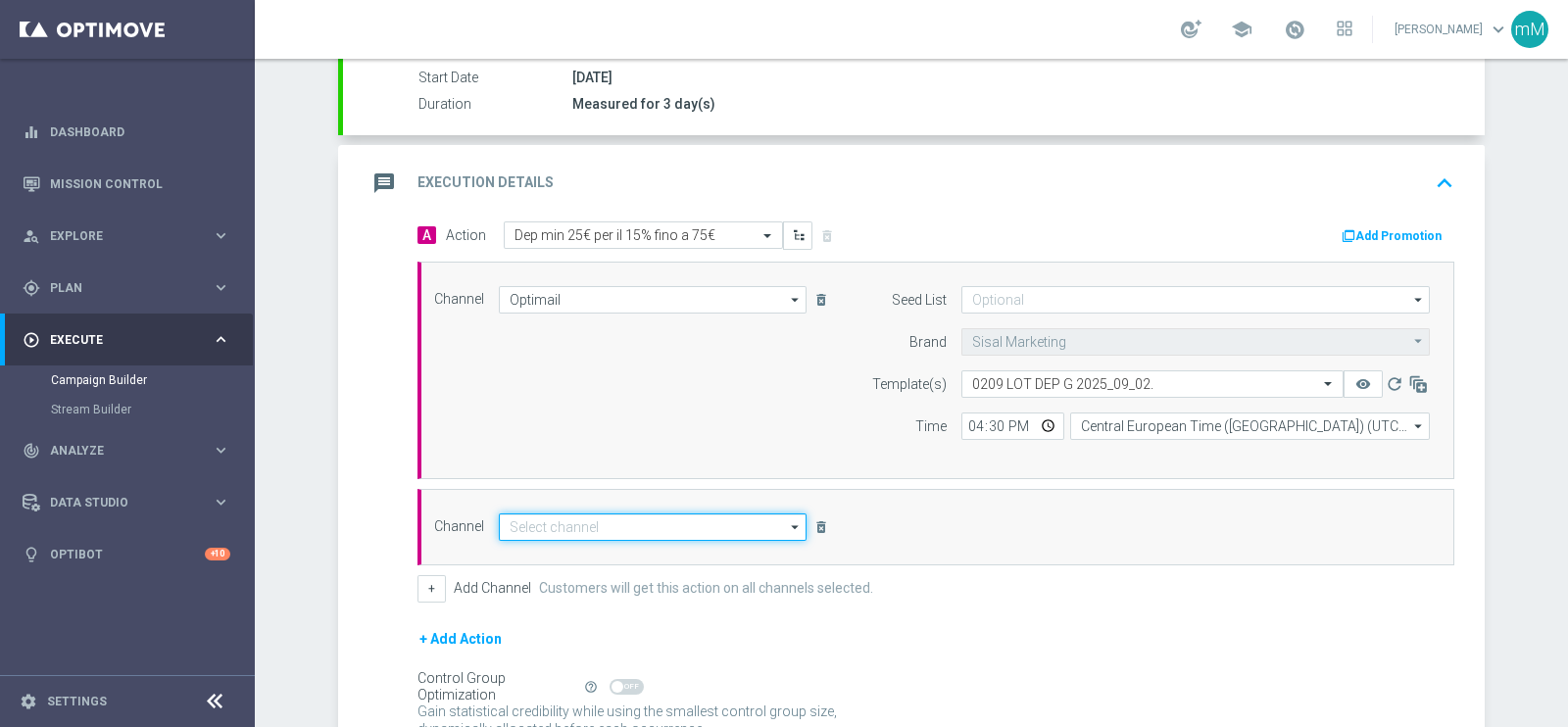
click at [534, 522] on input at bounding box center [652, 528] width 308 height 28
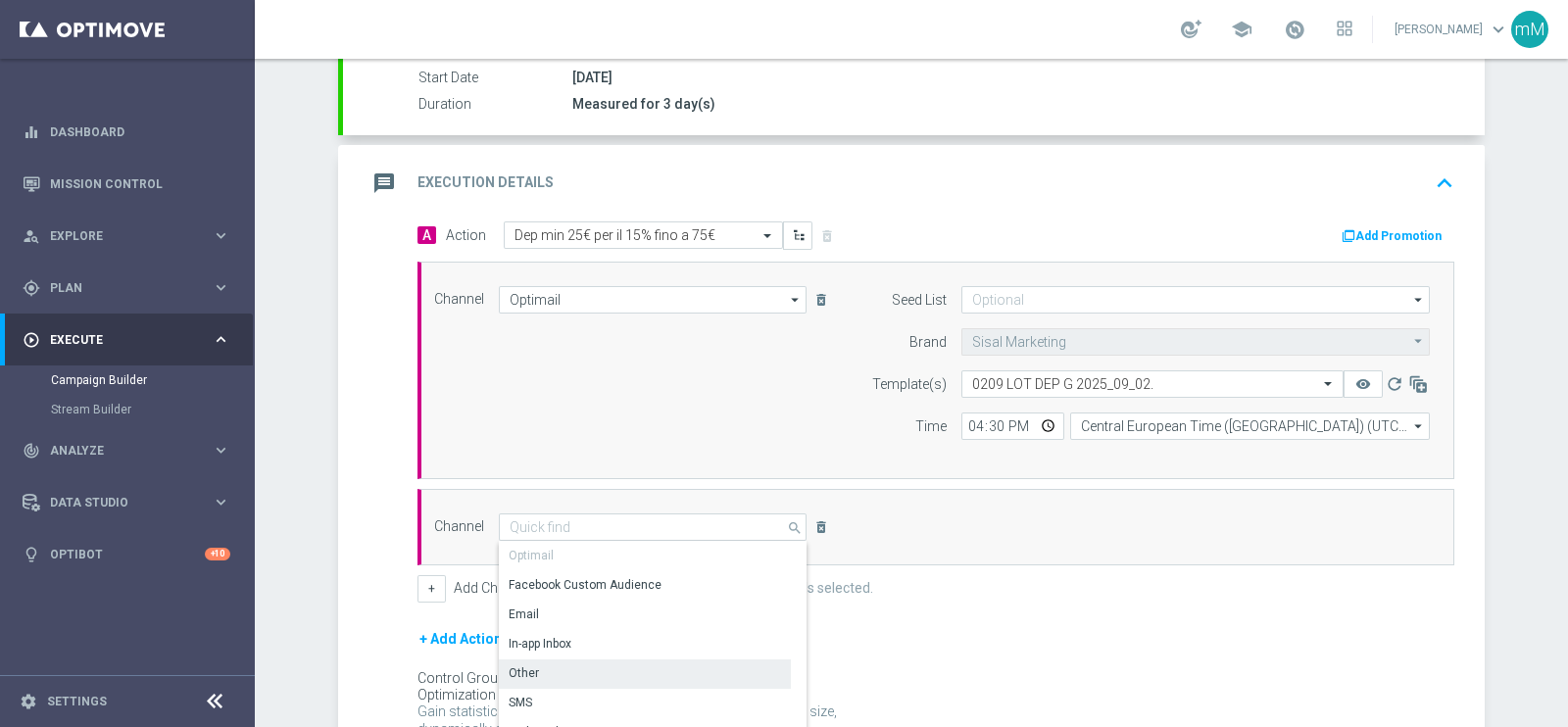
click at [581, 670] on div "Other" at bounding box center [644, 673] width 292 height 28
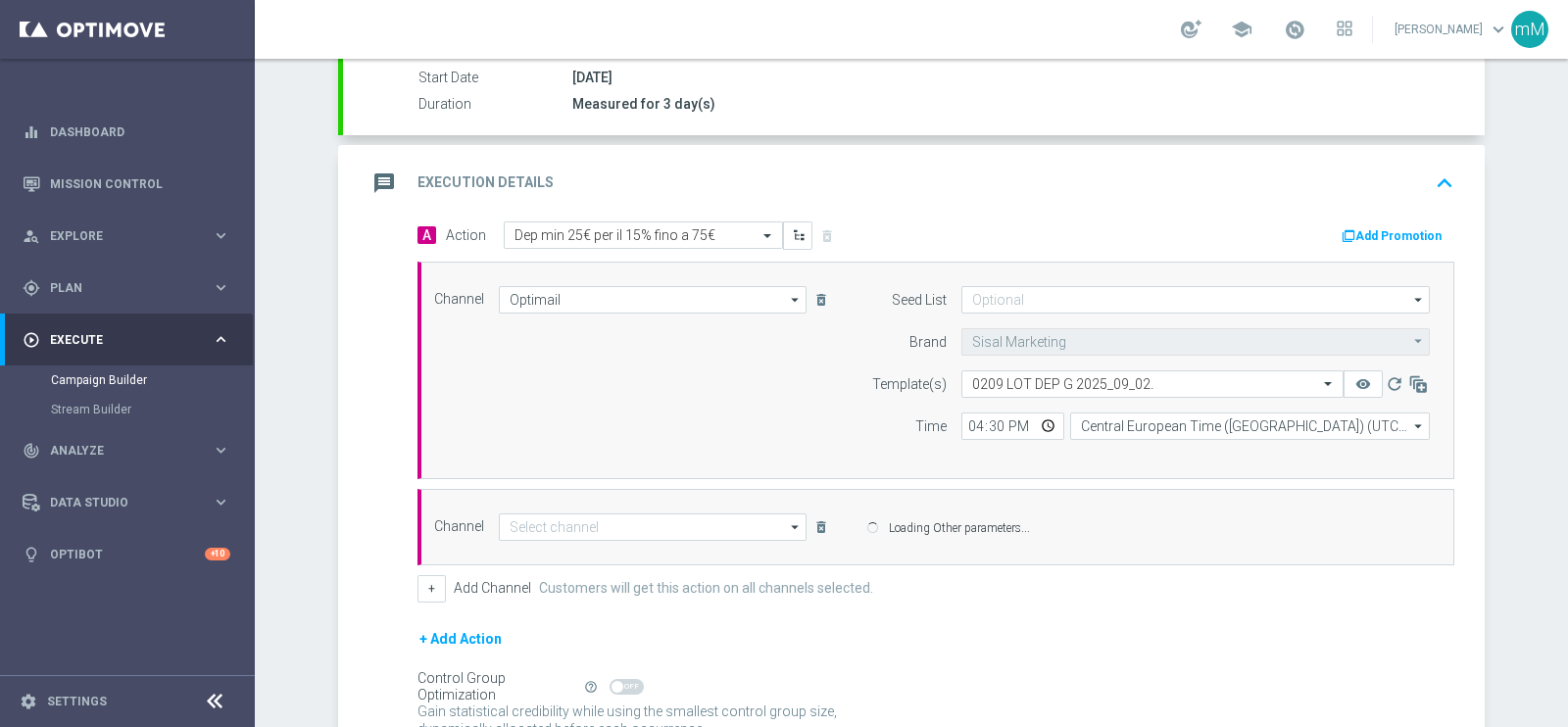
type input "Other"
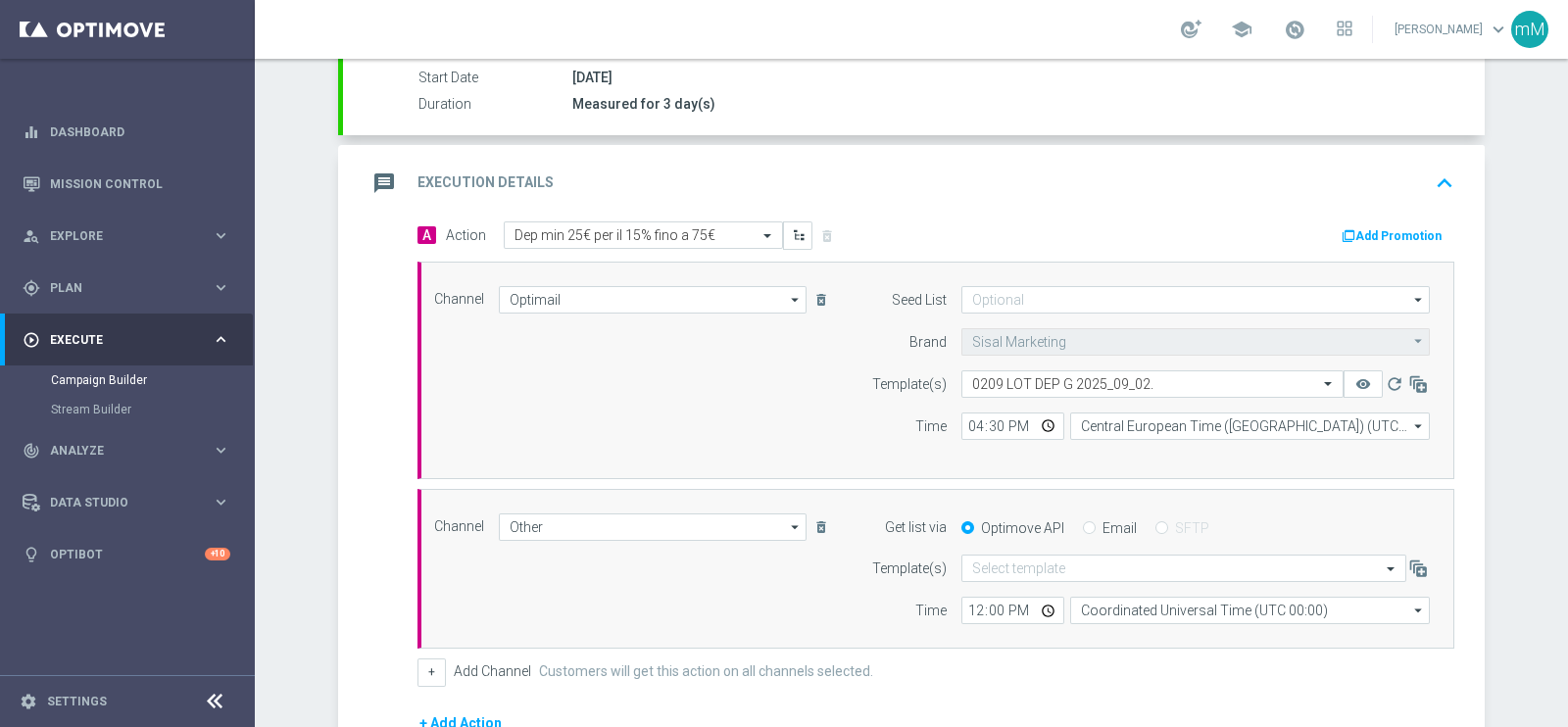
click at [1110, 525] on label "Email" at bounding box center [1119, 529] width 34 height 18
click at [1095, 525] on input "Email" at bounding box center [1089, 530] width 13 height 13
radio input "true"
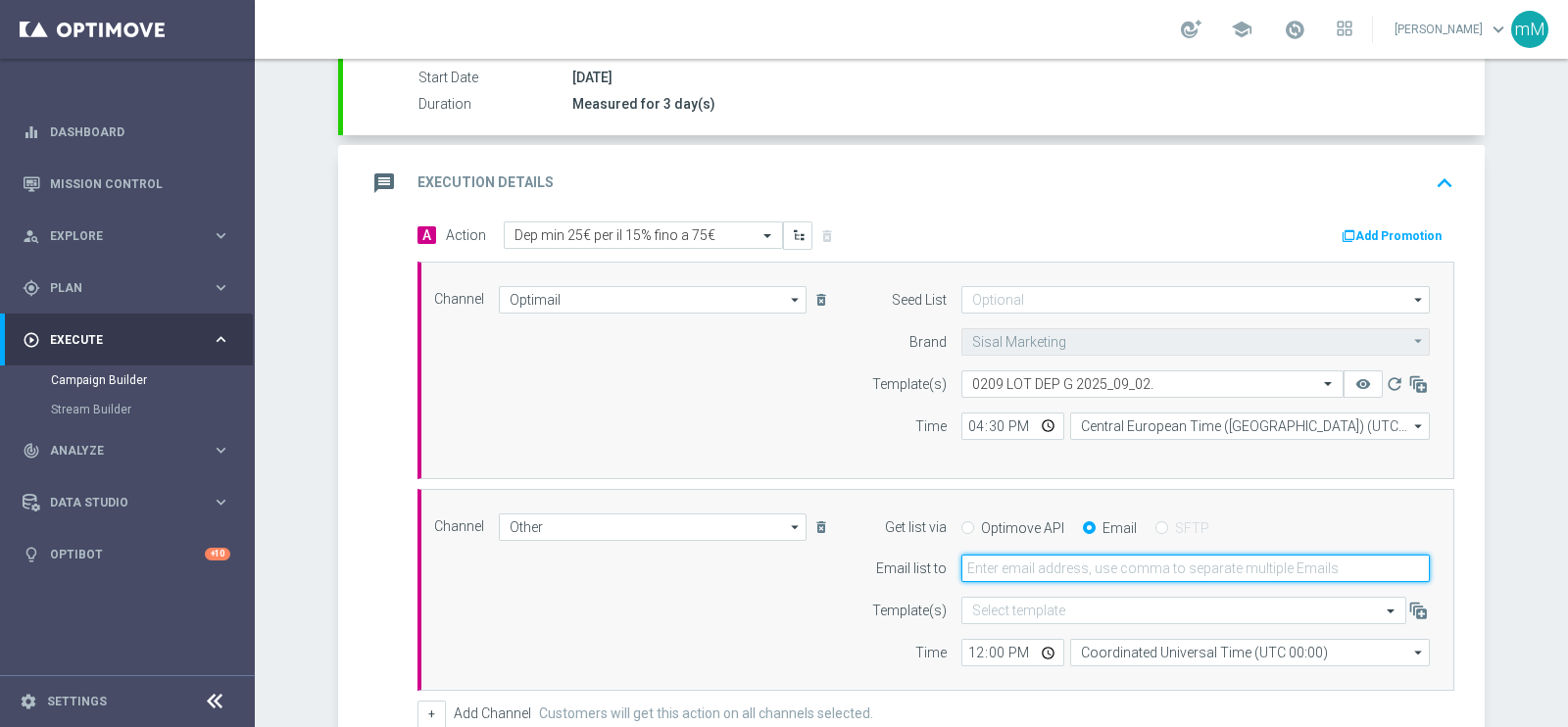
click at [1083, 568] on input "email" at bounding box center [1196, 569] width 469 height 28
type input "[EMAIL_ADDRESS][PERSON_NAME][DOMAIN_NAME]"
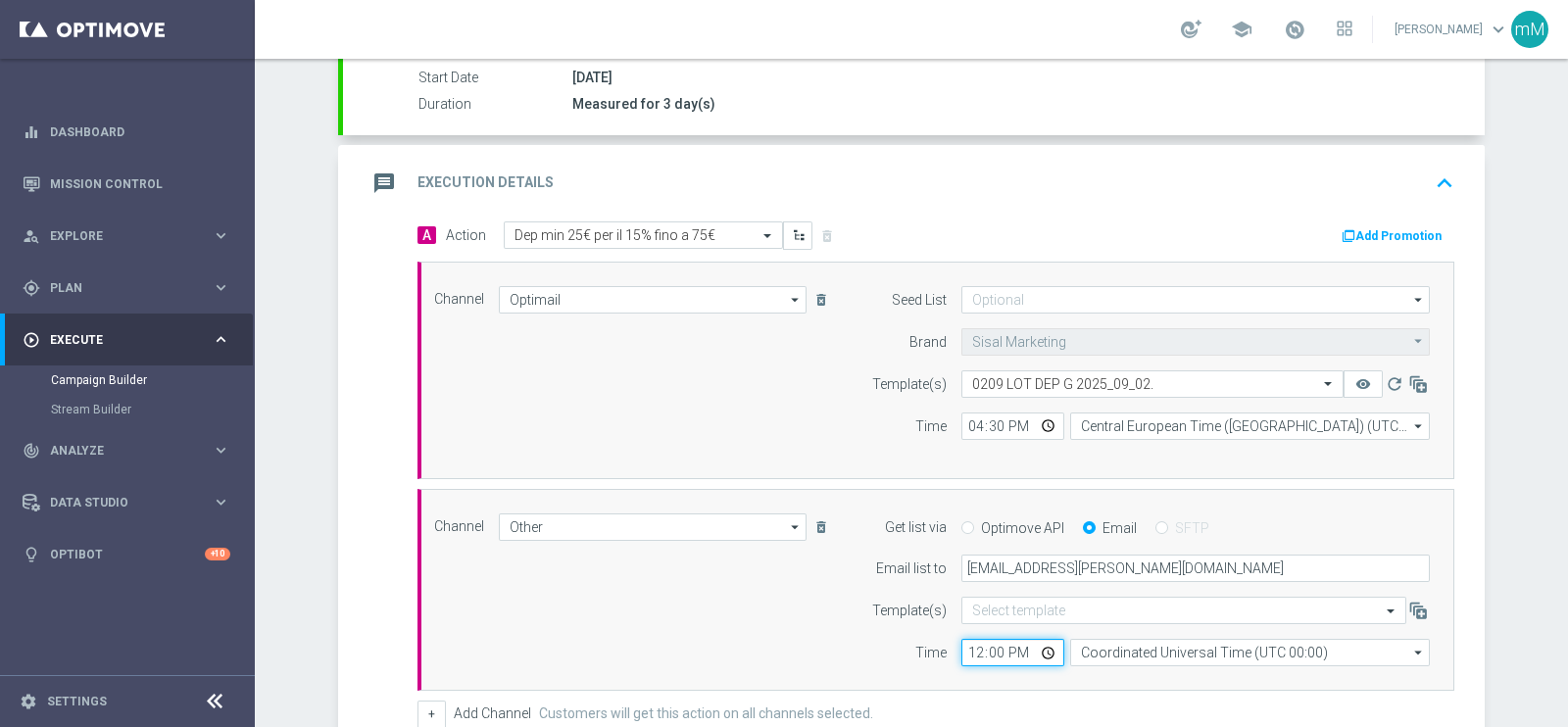
click at [962, 644] on input "12:00" at bounding box center [1013, 652] width 103 height 28
type input "18:30"
click at [1098, 646] on input "Coordinated Universal Time (UTC 00:00)" at bounding box center [1250, 652] width 360 height 28
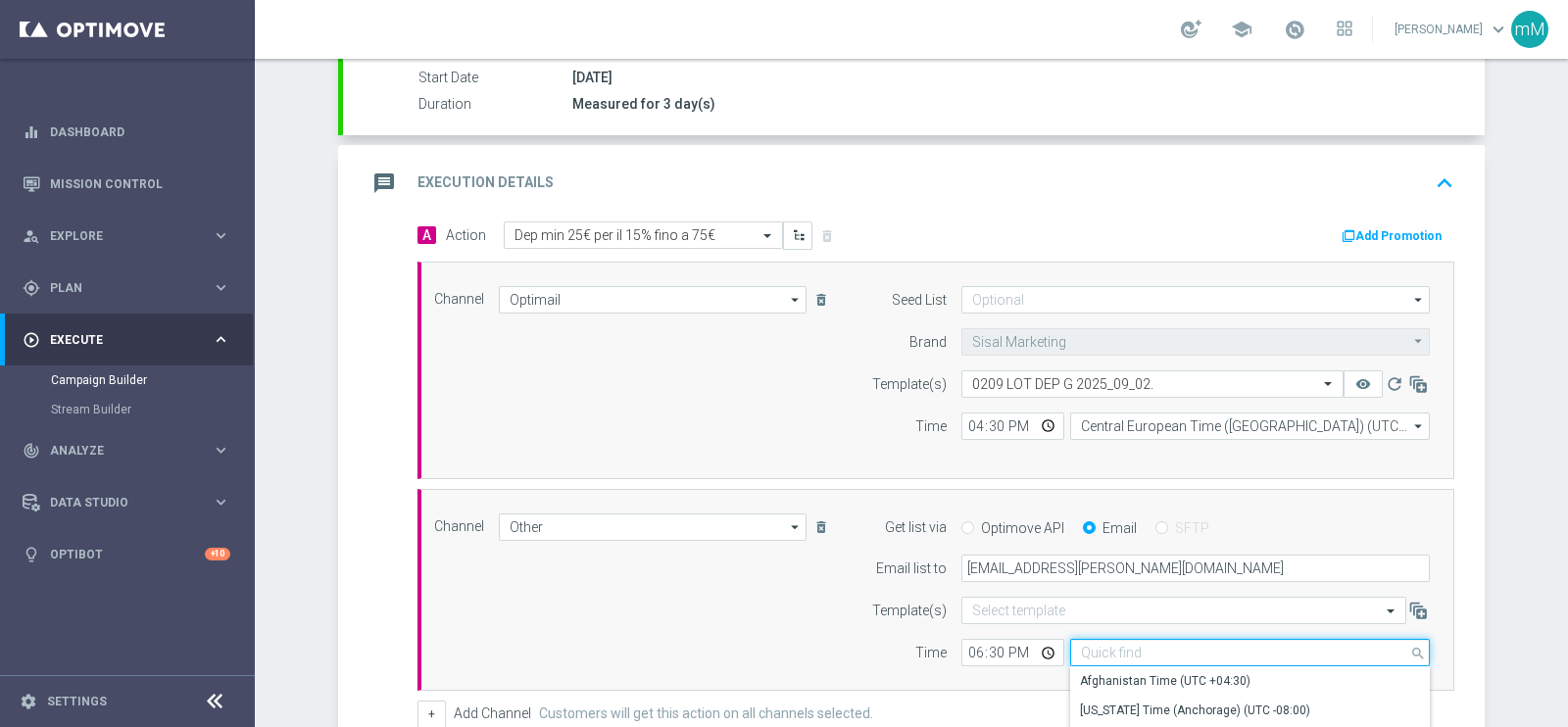
click at [1098, 646] on input at bounding box center [1250, 652] width 360 height 28
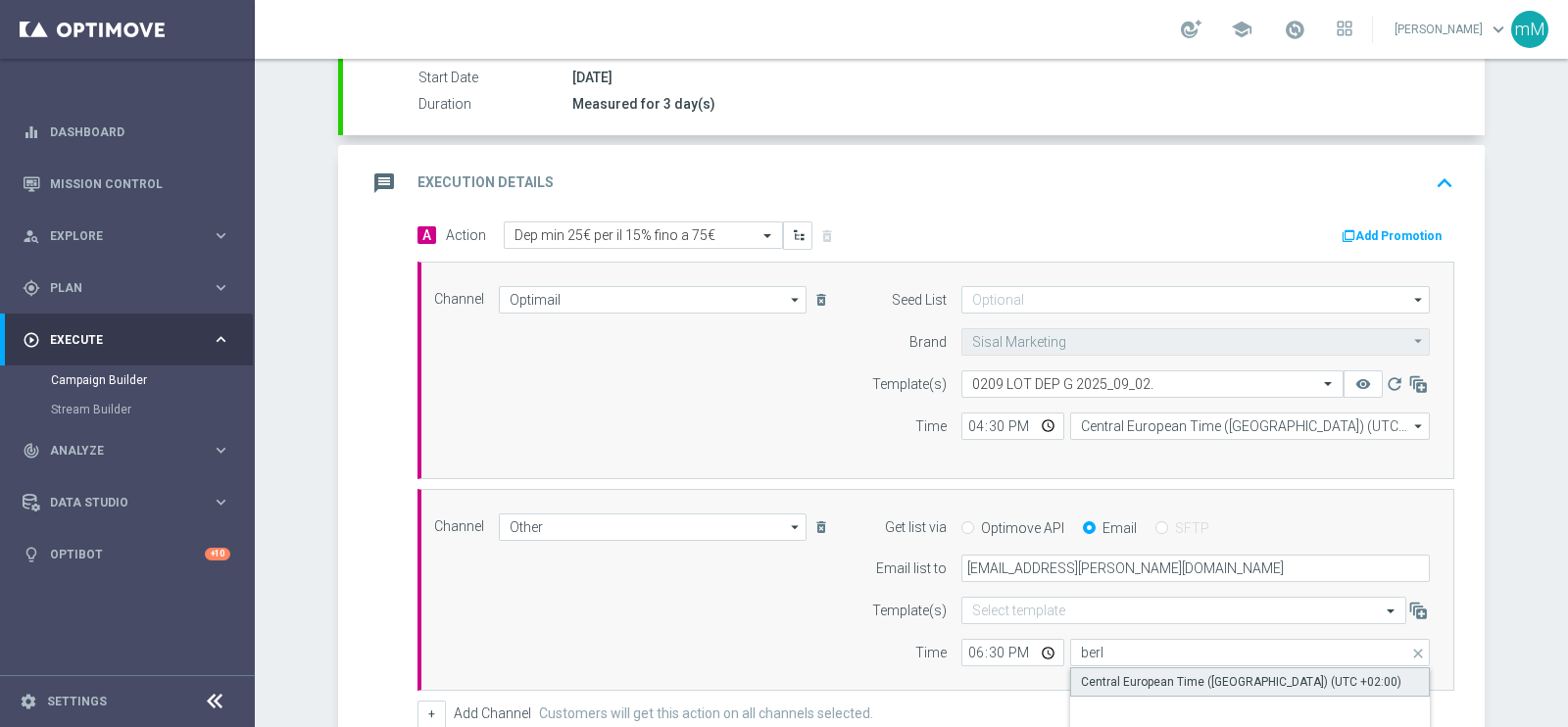
click at [1106, 677] on div "Central European Time ([GEOGRAPHIC_DATA]) (UTC +02:00)" at bounding box center [1241, 682] width 320 height 18
type input "Central European Time ([GEOGRAPHIC_DATA]) (UTC +02:00)"
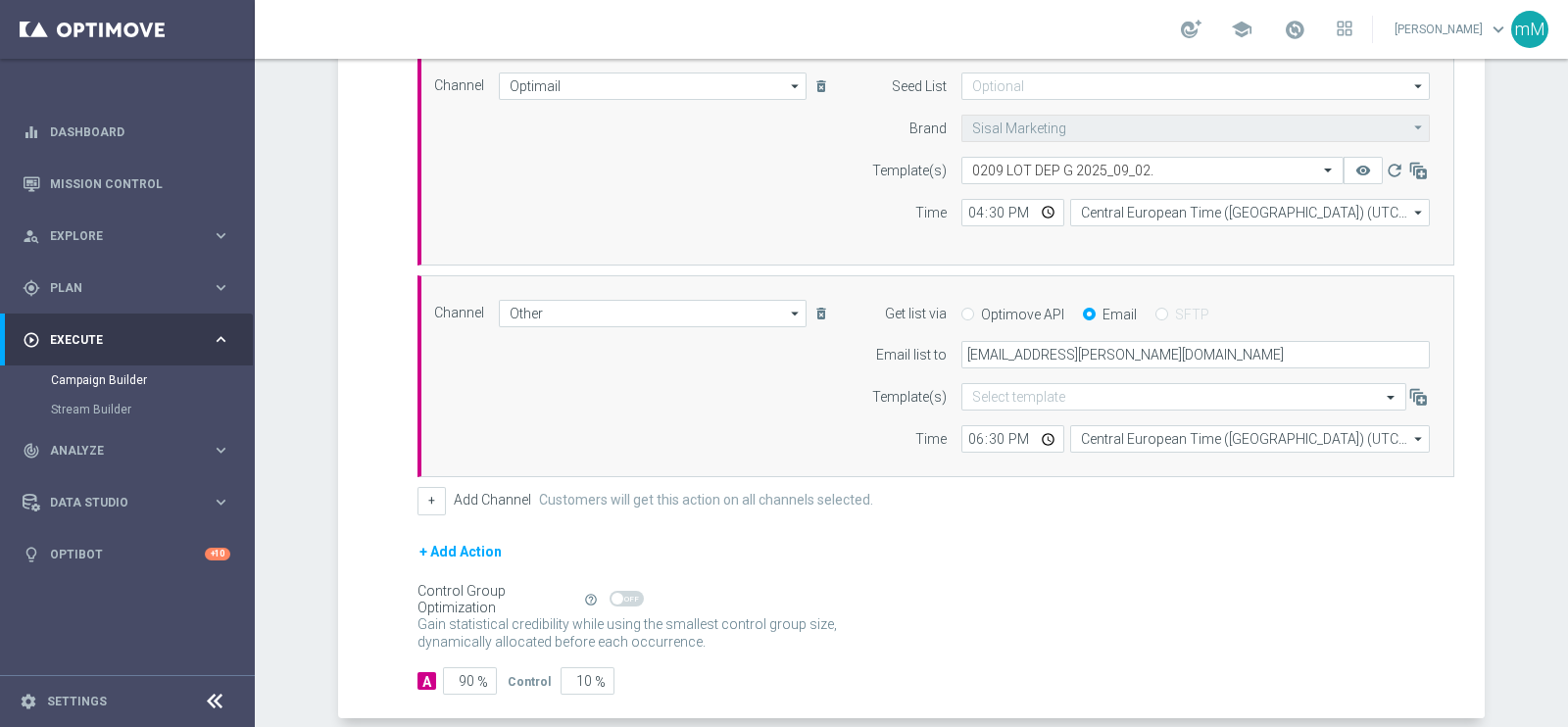
scroll to position [637, 0]
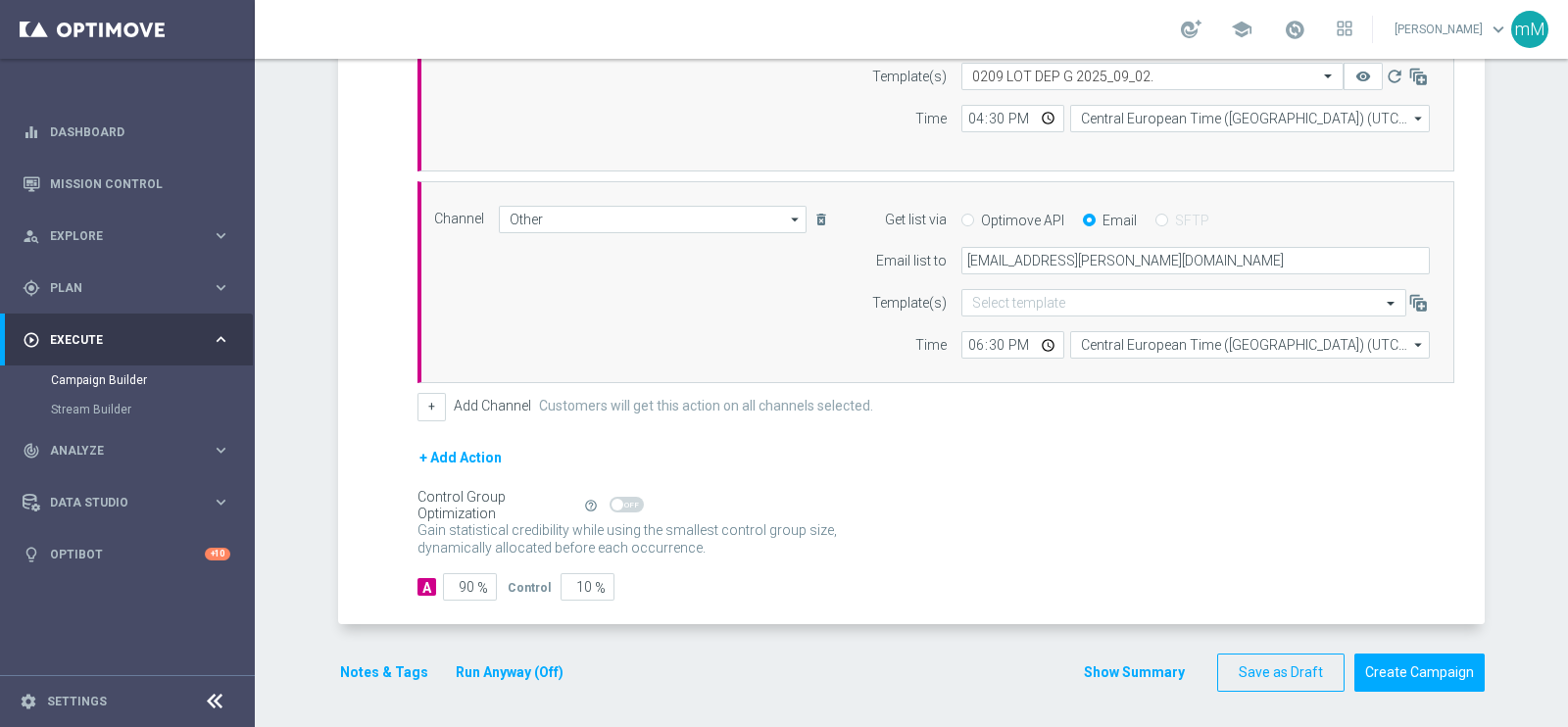
click at [529, 672] on button "Run Anyway (Off)" at bounding box center [510, 672] width 112 height 25
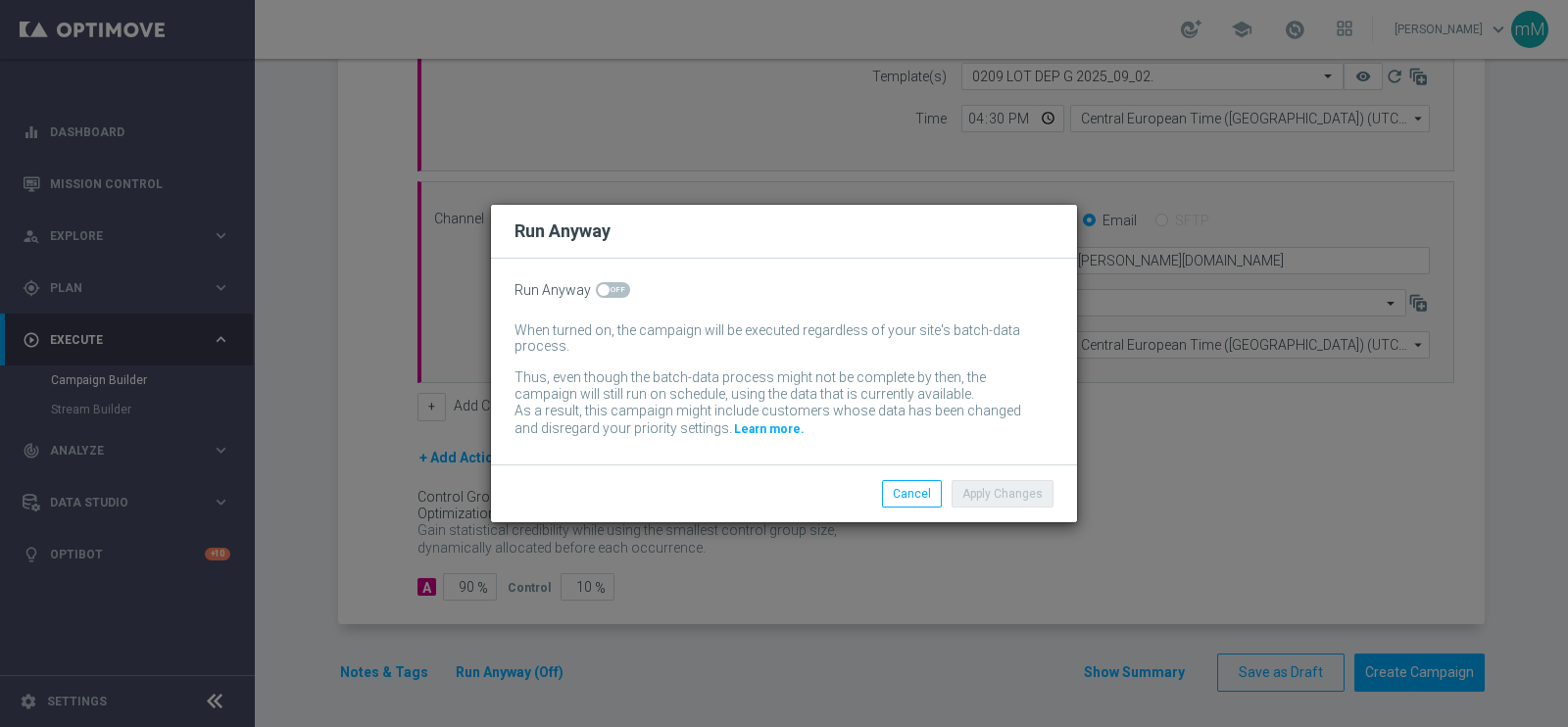
click at [598, 288] on span at bounding box center [604, 290] width 12 height 12
click at [596, 288] on input "checkbox" at bounding box center [613, 290] width 34 height 16
checkbox input "true"
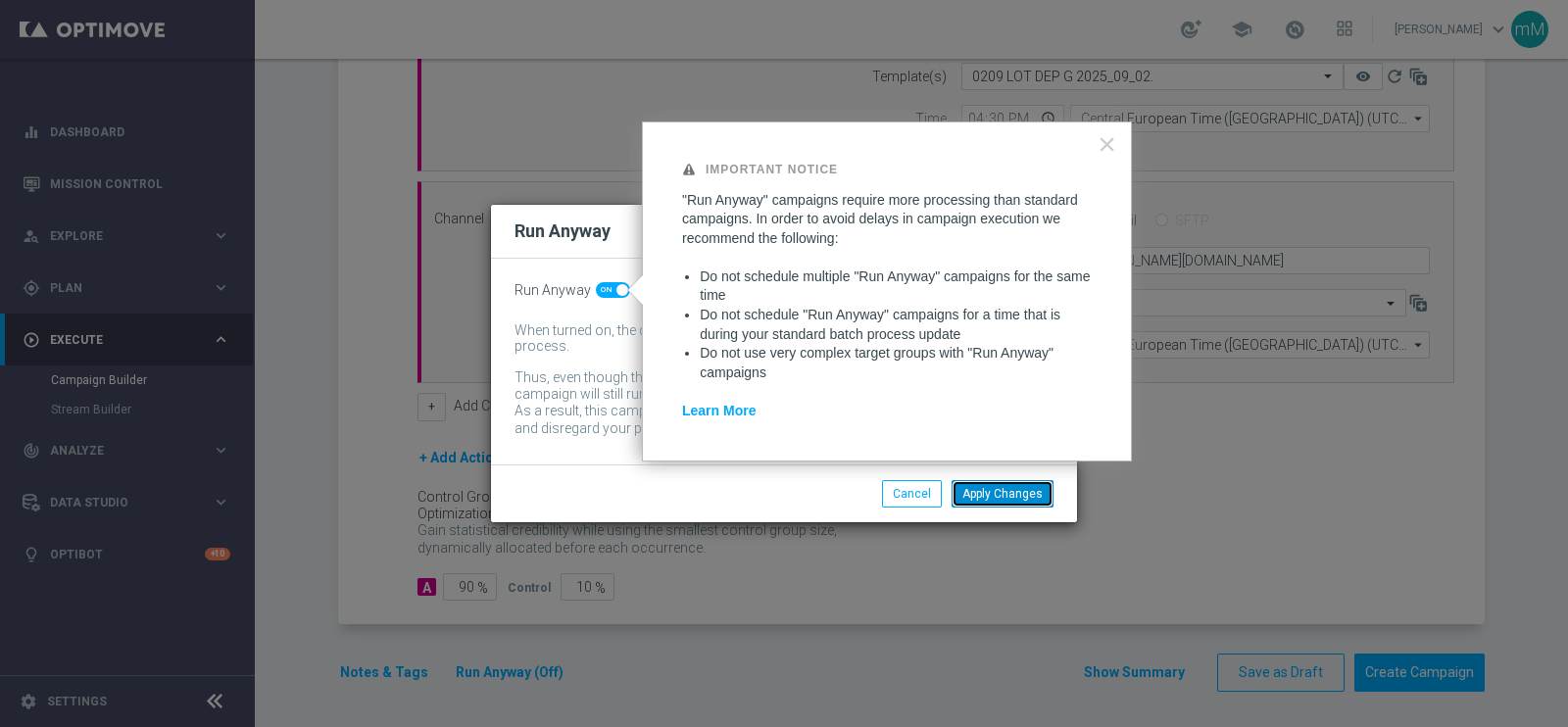
click at [972, 492] on button "Apply Changes" at bounding box center [1003, 494] width 102 height 28
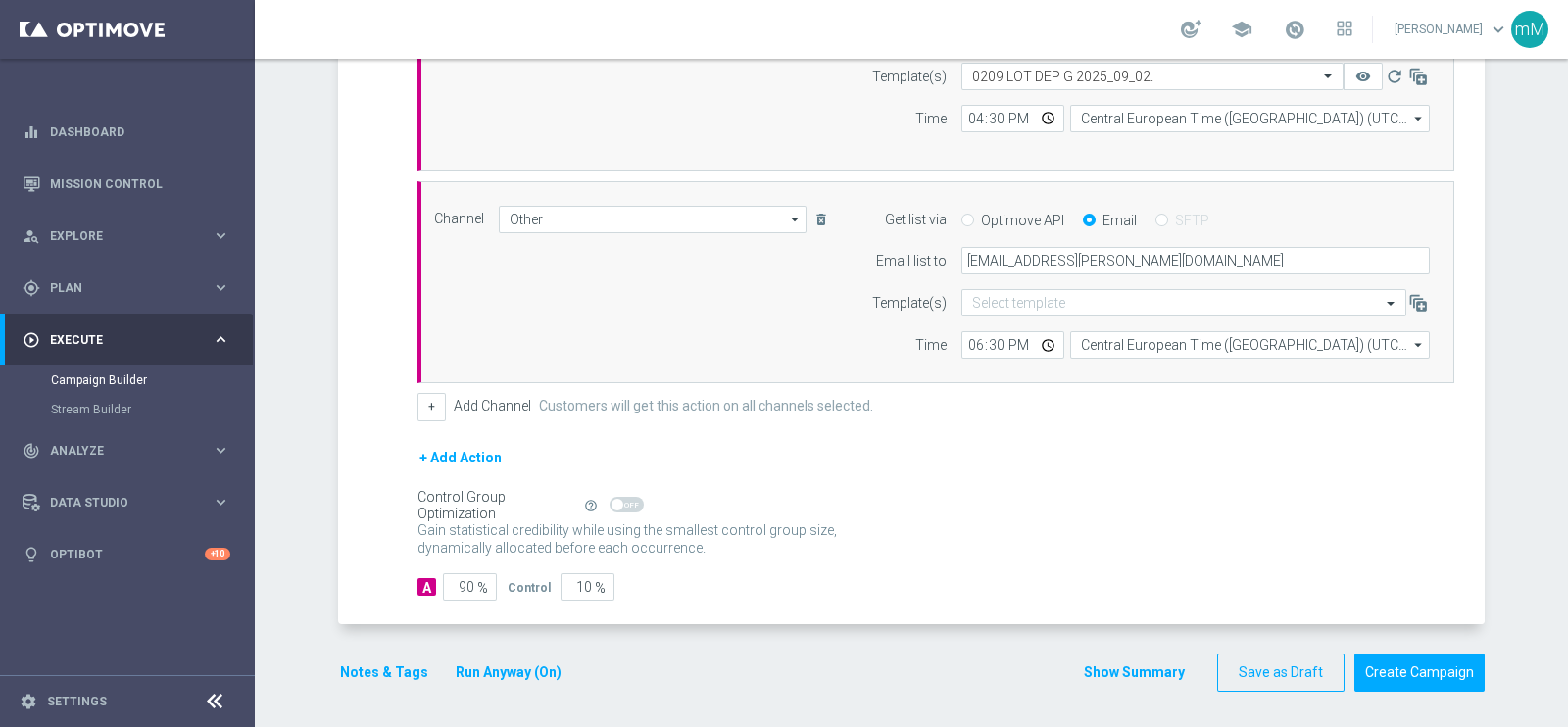
click at [375, 668] on button "Notes & Tags" at bounding box center [384, 672] width 92 height 25
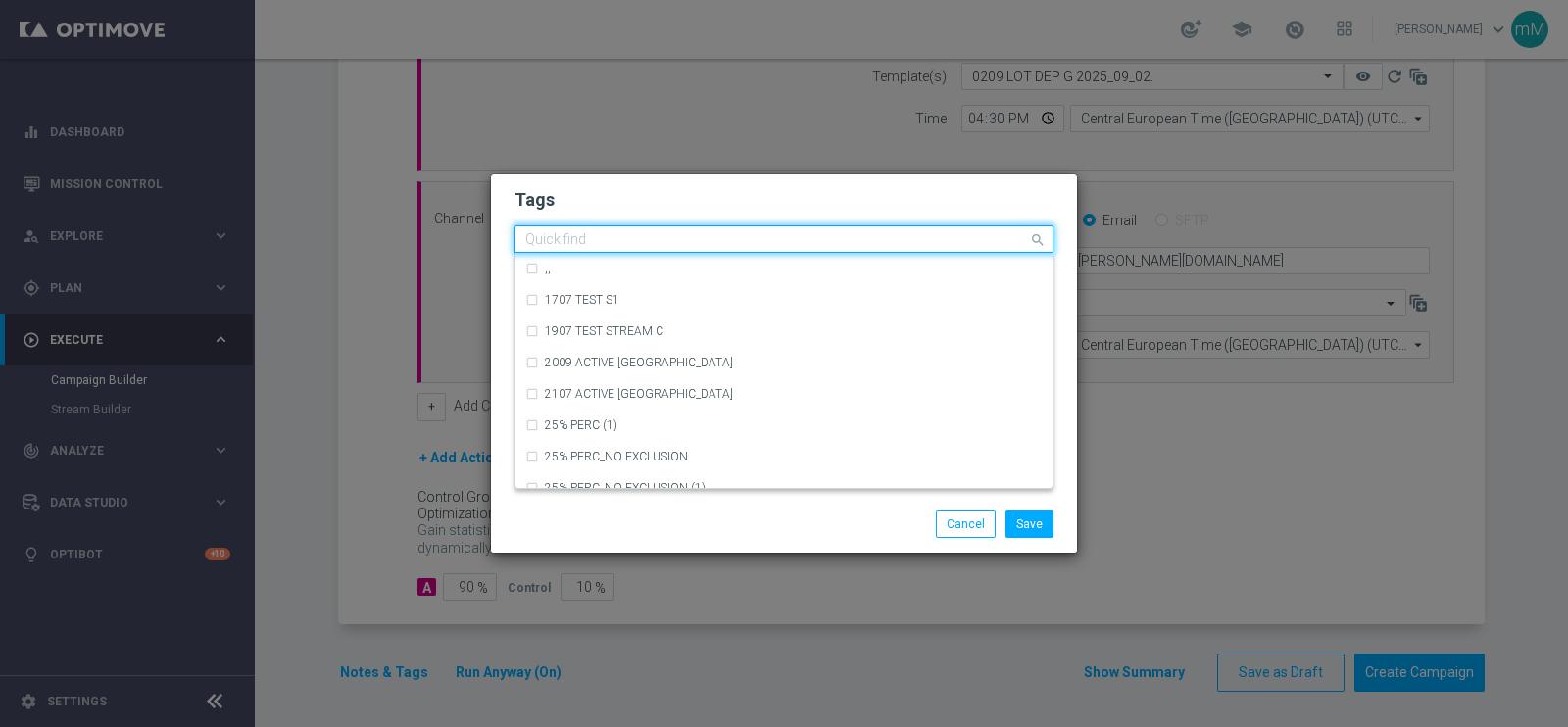
click at [643, 239] on input "text" at bounding box center [777, 240] width 503 height 17
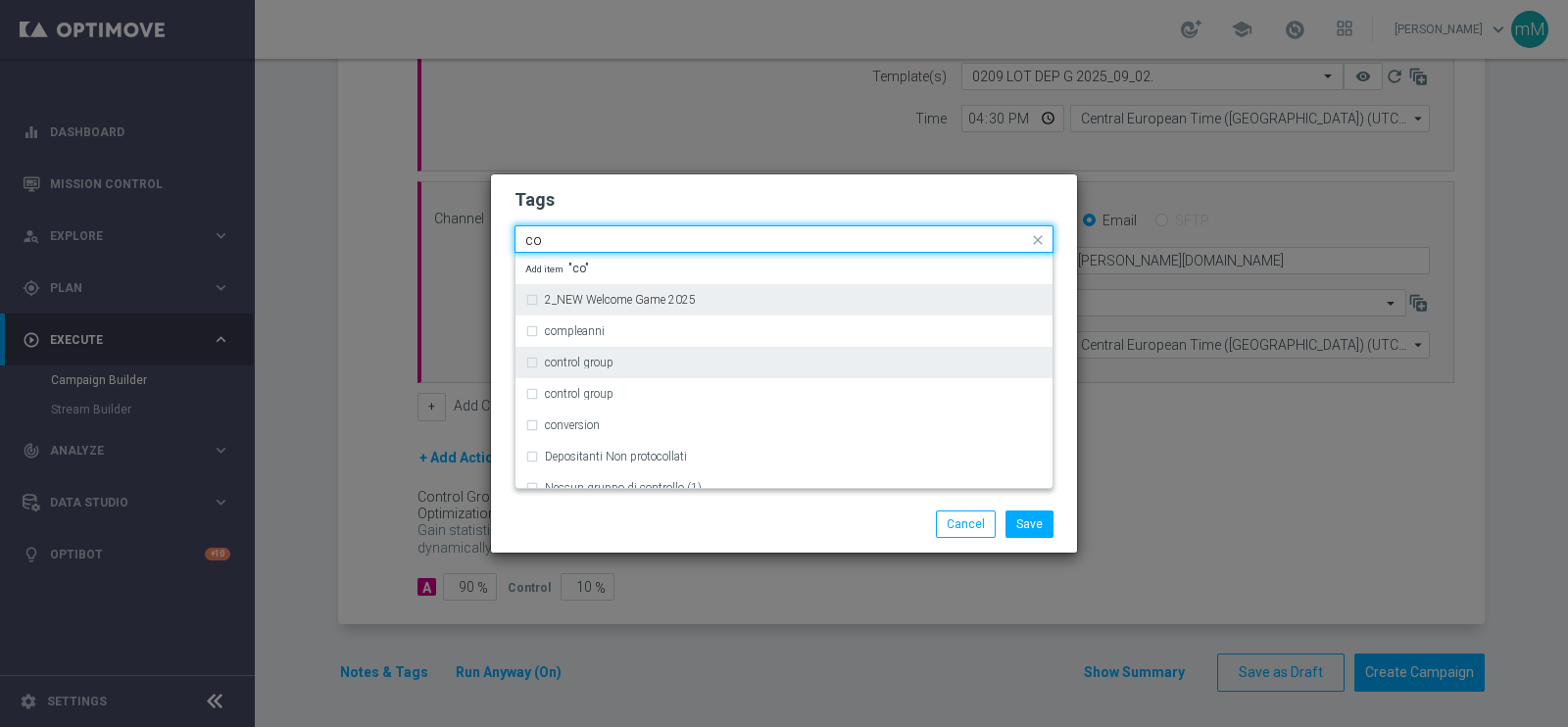
type input "c"
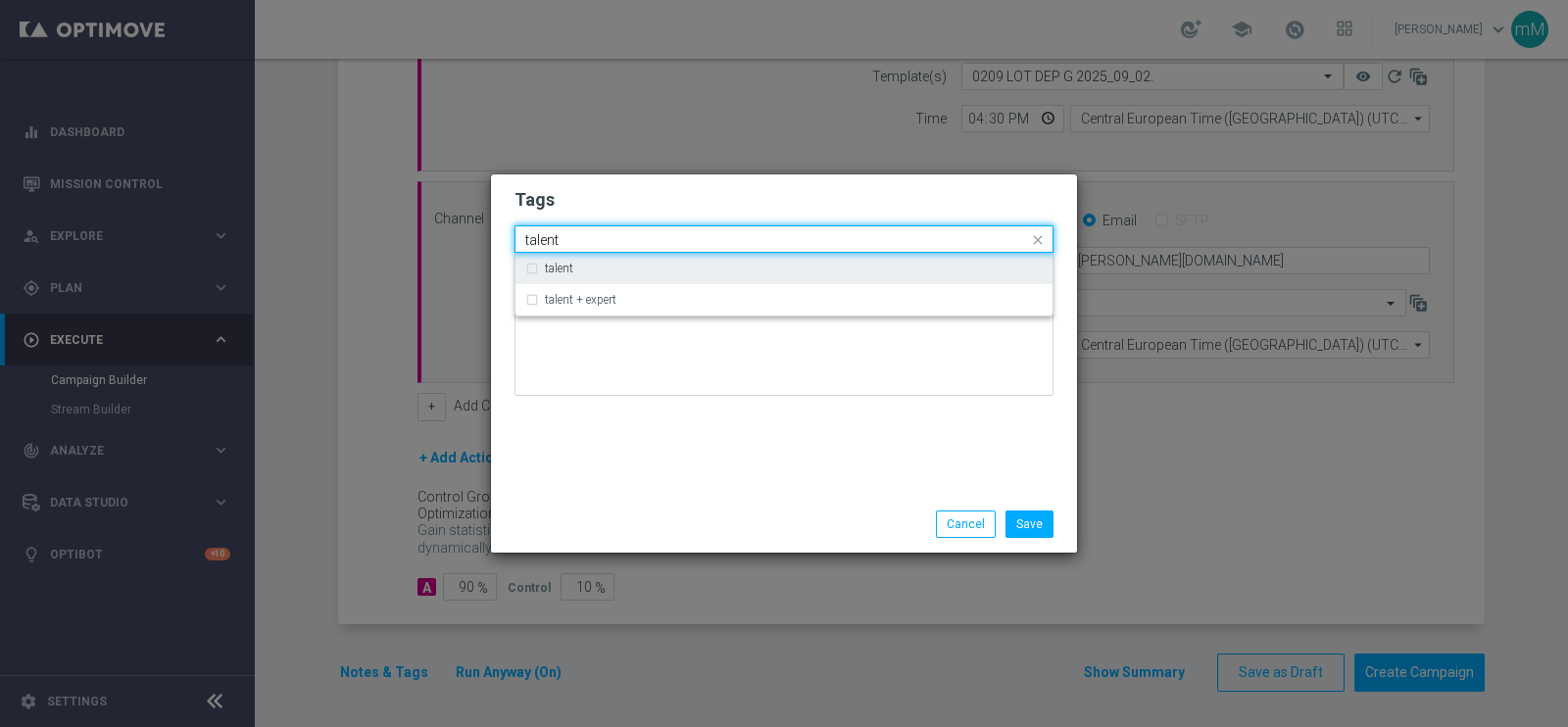
click at [617, 266] on div "talent" at bounding box center [794, 268] width 498 height 12
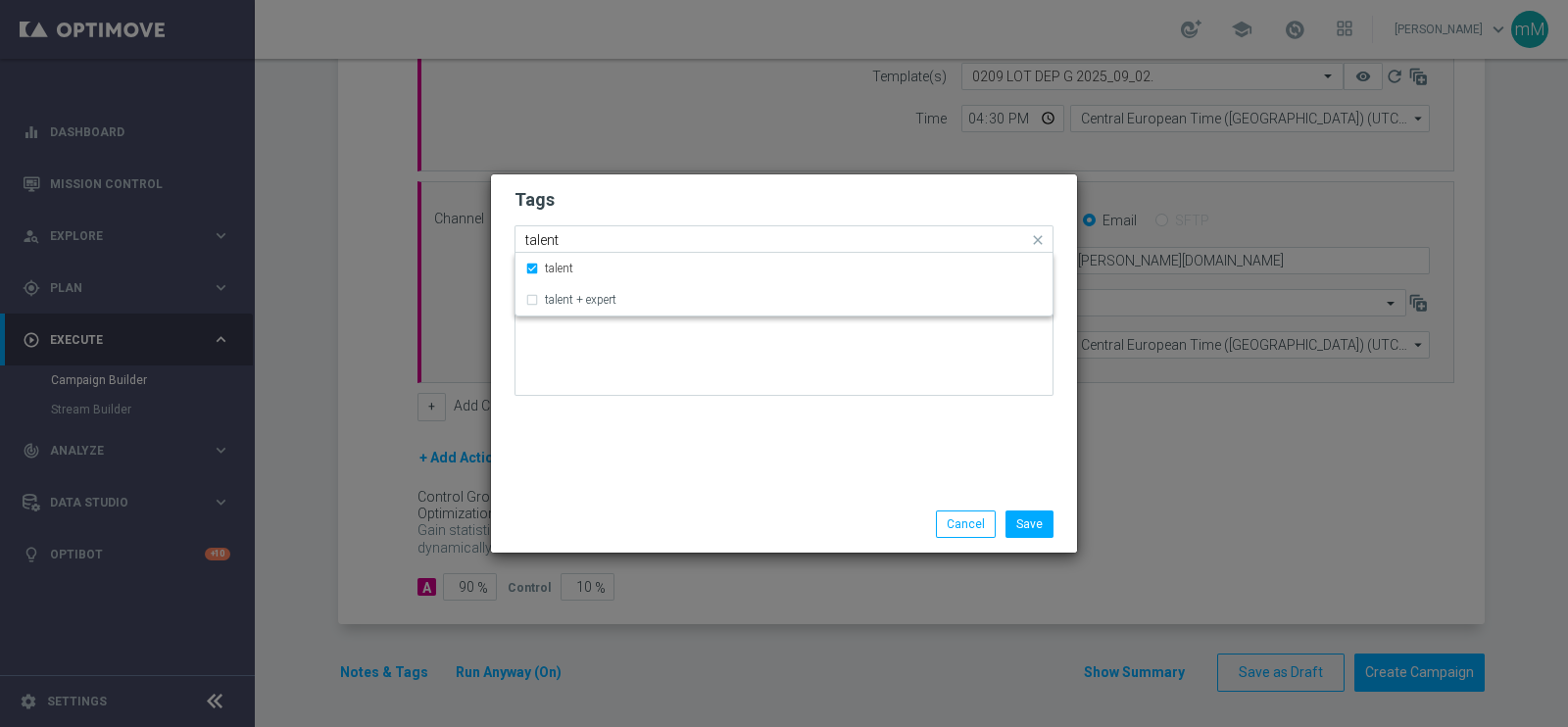
click at [623, 244] on input "talent" at bounding box center [777, 240] width 503 height 17
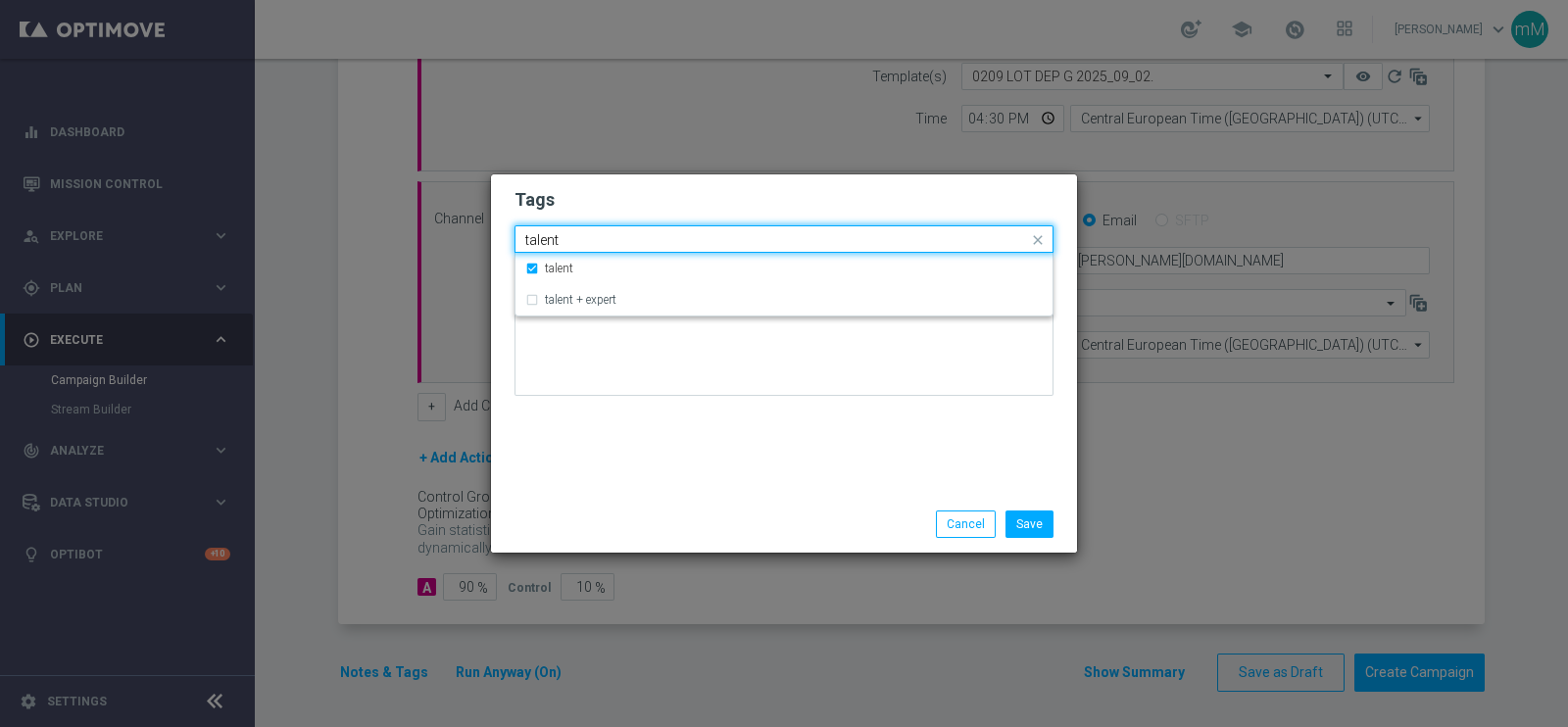
click at [623, 244] on input "talent" at bounding box center [777, 240] width 503 height 17
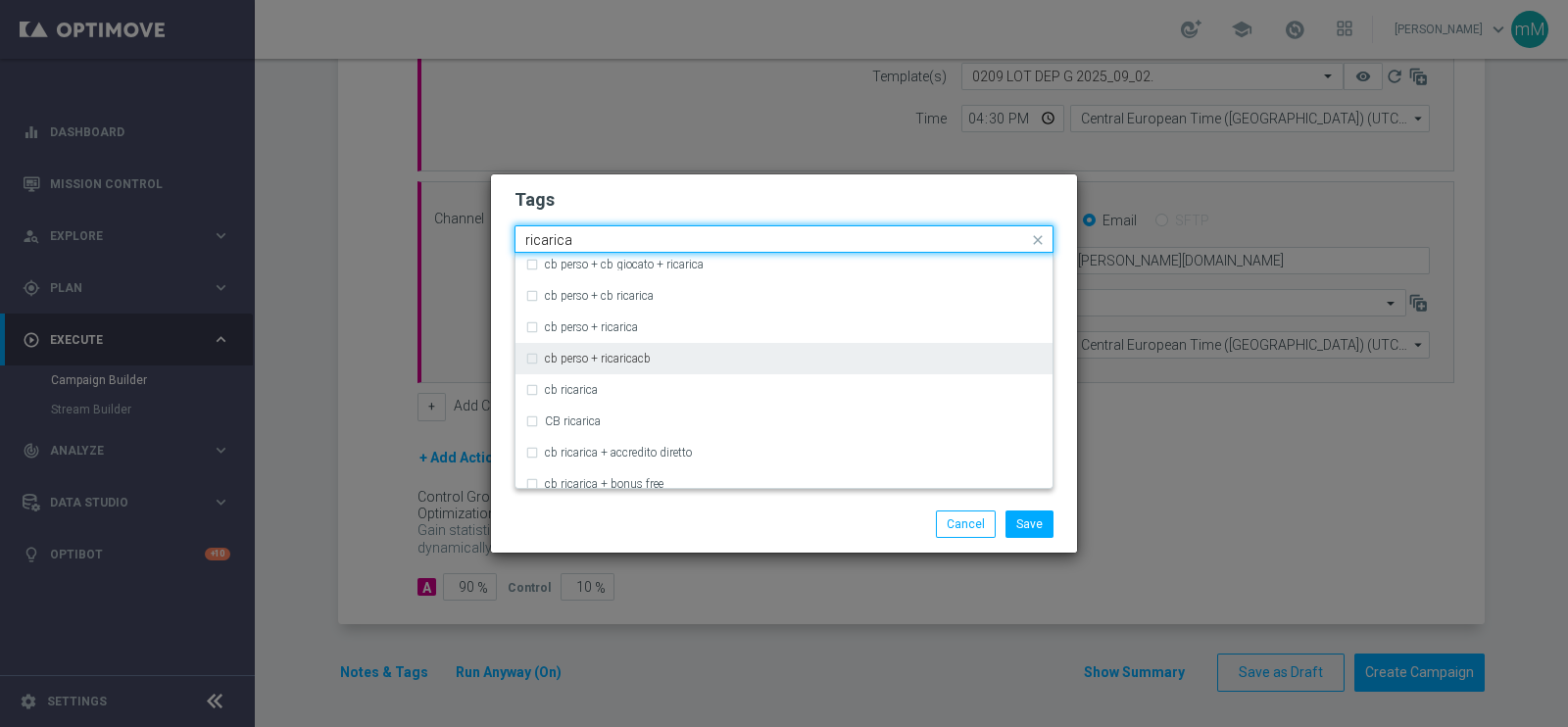
scroll to position [162, 0]
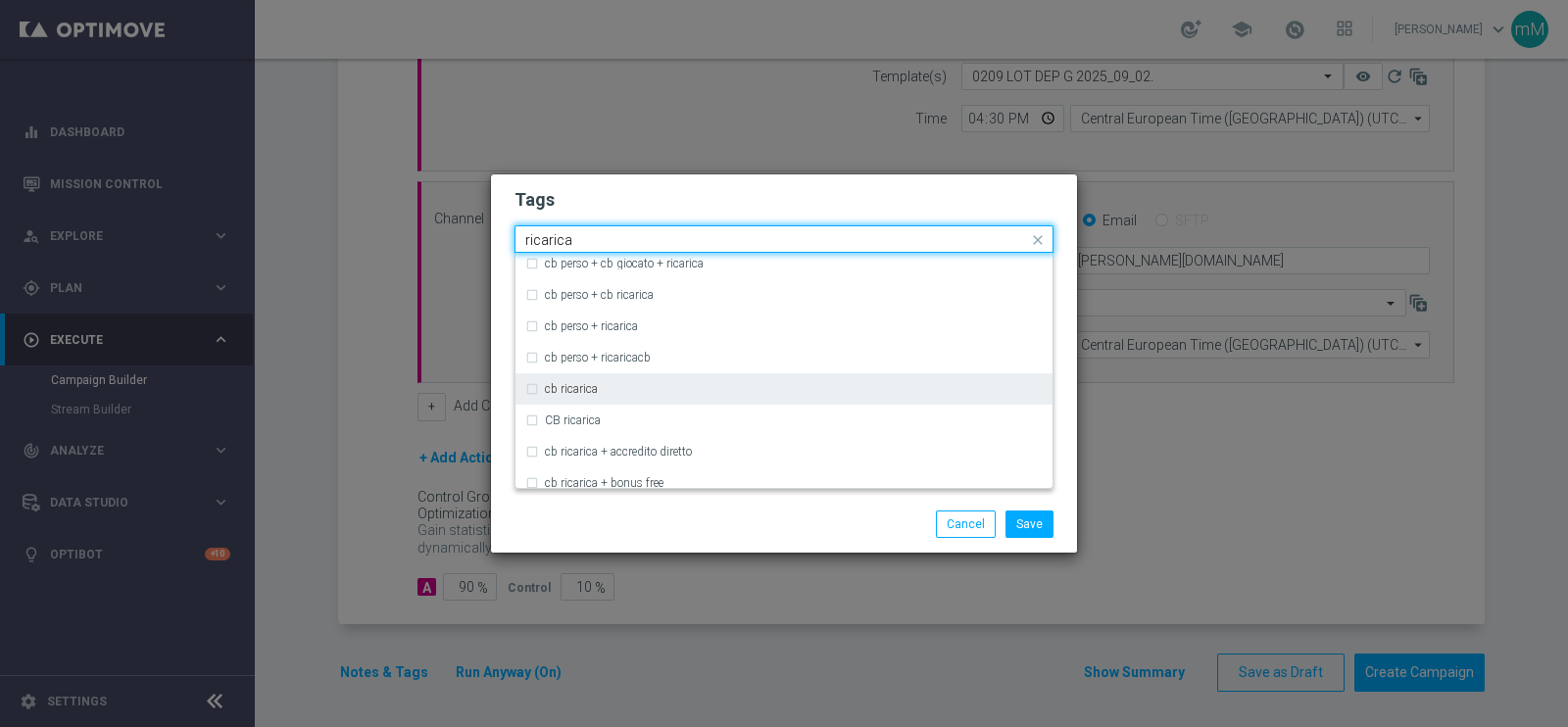
click at [584, 393] on label "cb ricarica" at bounding box center [572, 389] width 53 height 12
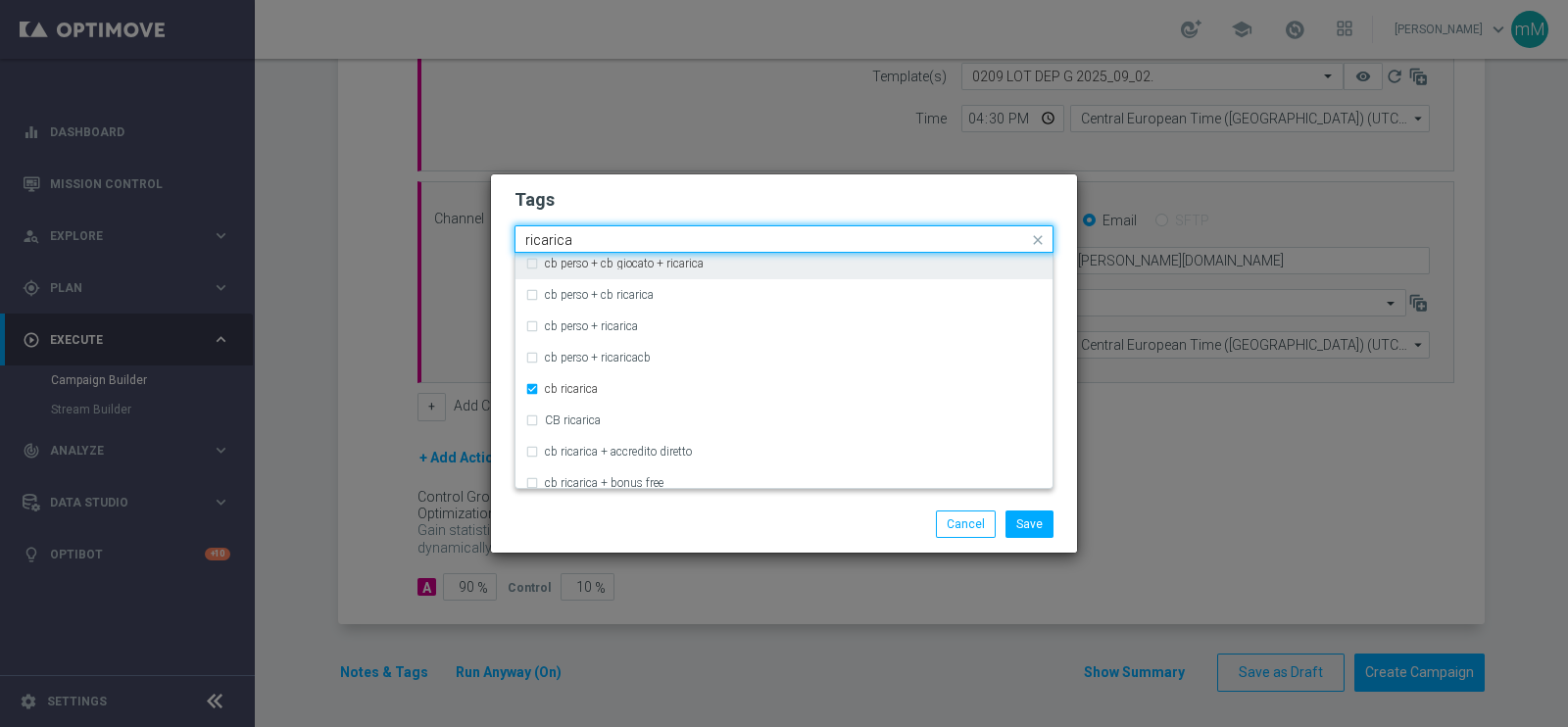
click at [627, 237] on input "ricarica" at bounding box center [777, 240] width 503 height 17
type input "y"
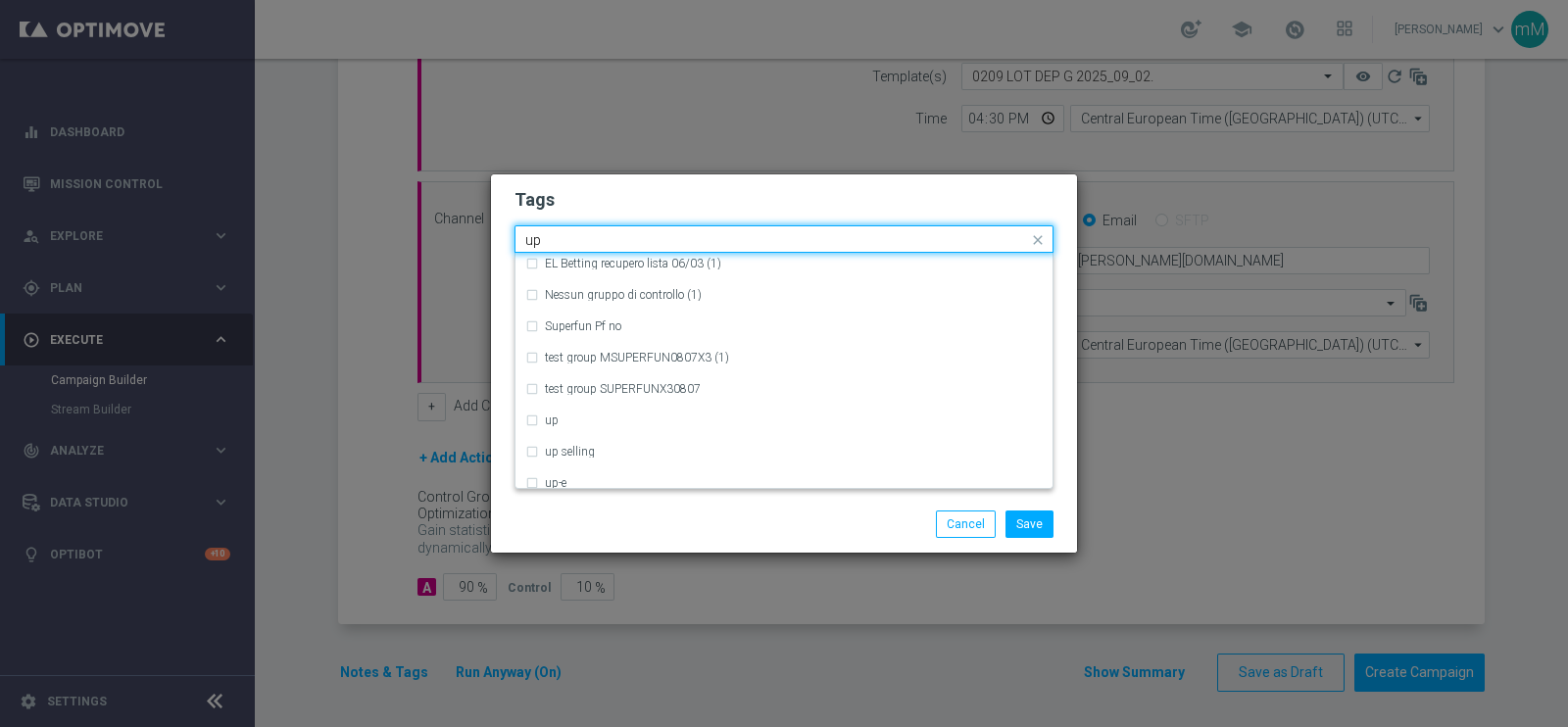
scroll to position [0, 0]
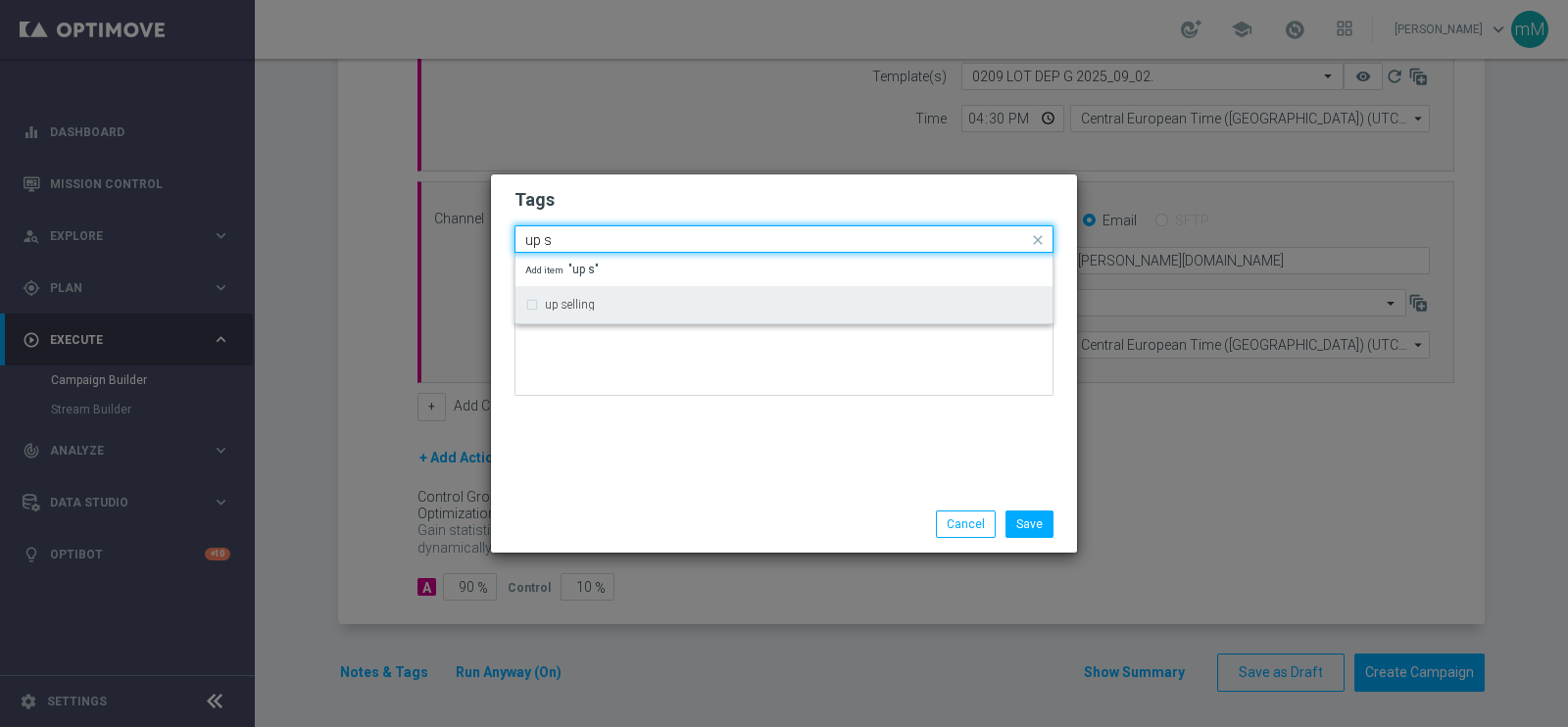
click at [621, 294] on div "up selling" at bounding box center [784, 305] width 518 height 31
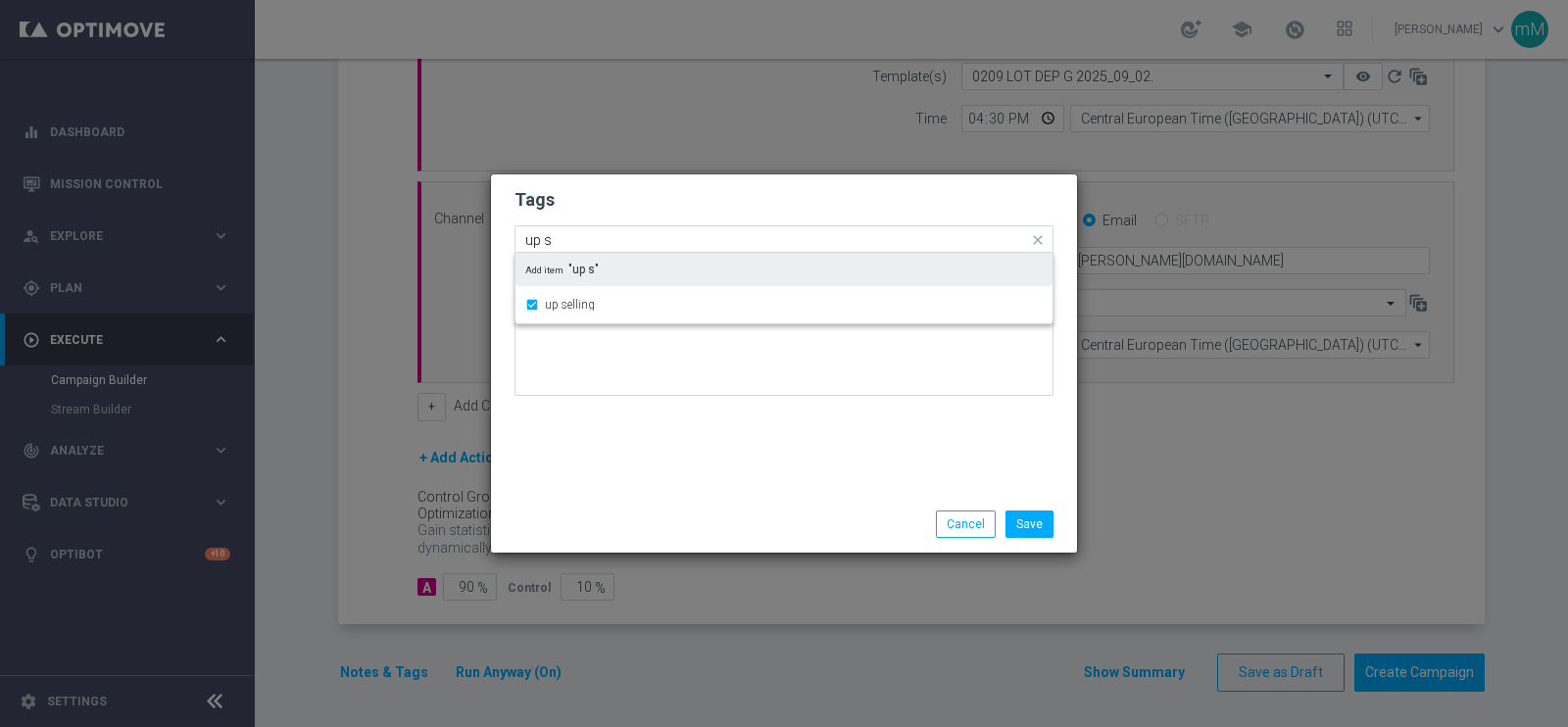
click at [615, 236] on input "up s" at bounding box center [777, 240] width 503 height 17
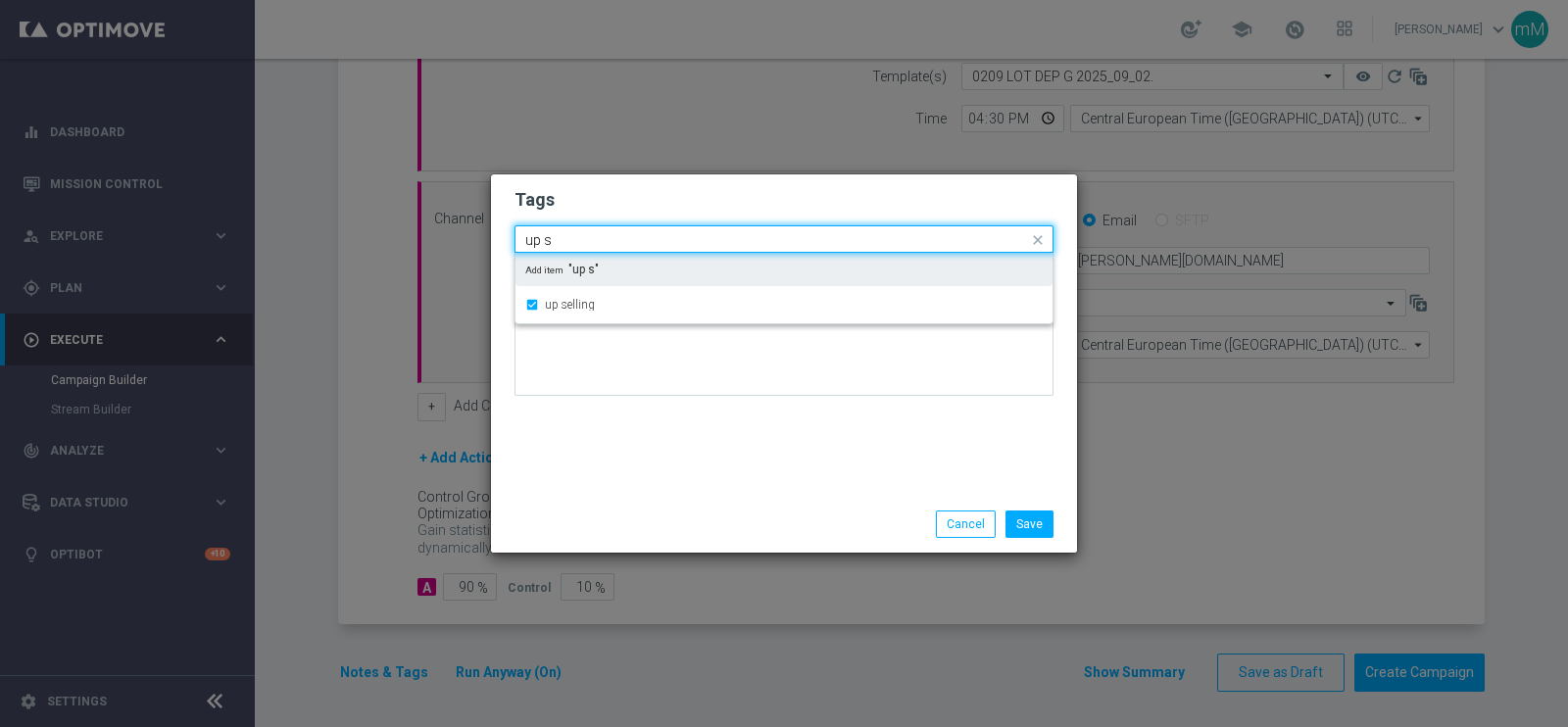
click at [615, 236] on input "up s" at bounding box center [777, 240] width 503 height 17
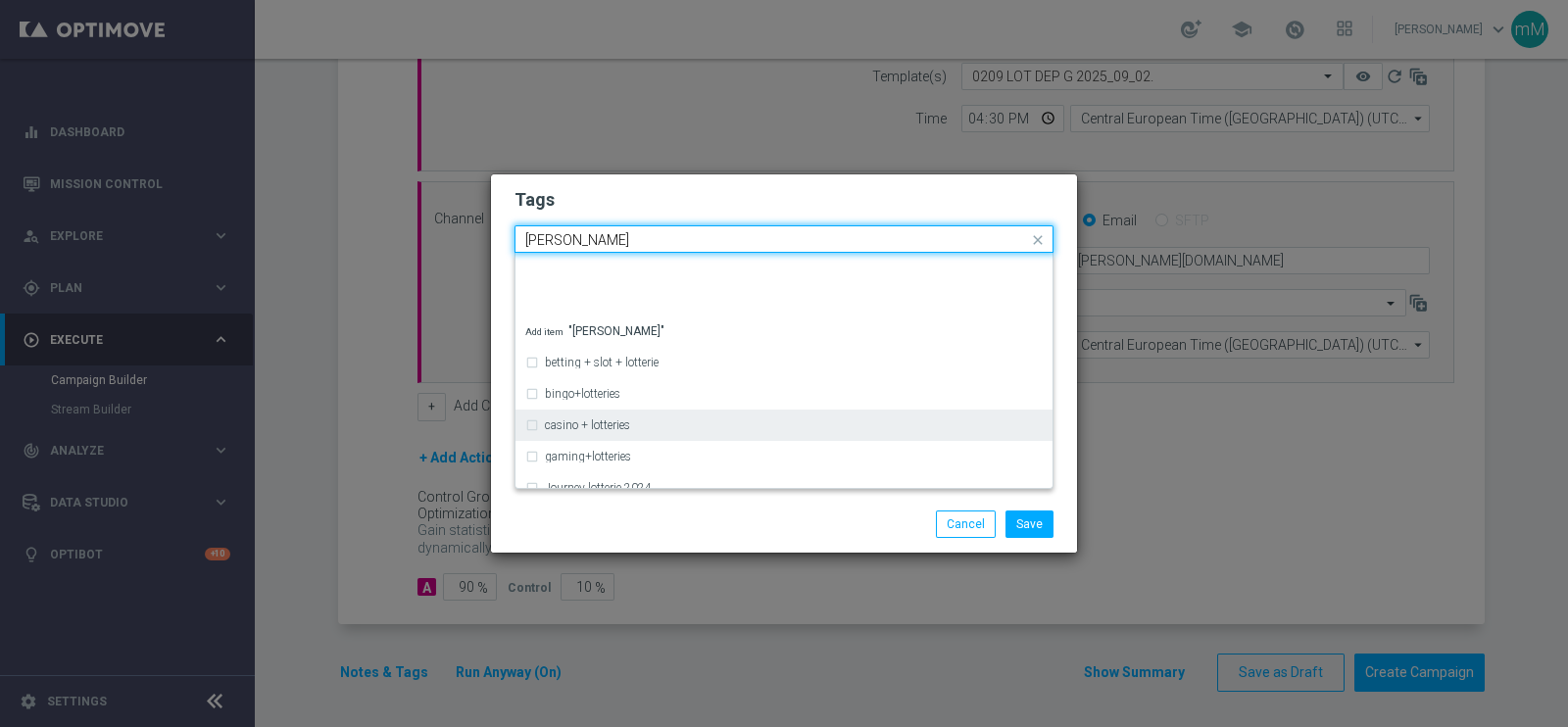
scroll to position [266, 0]
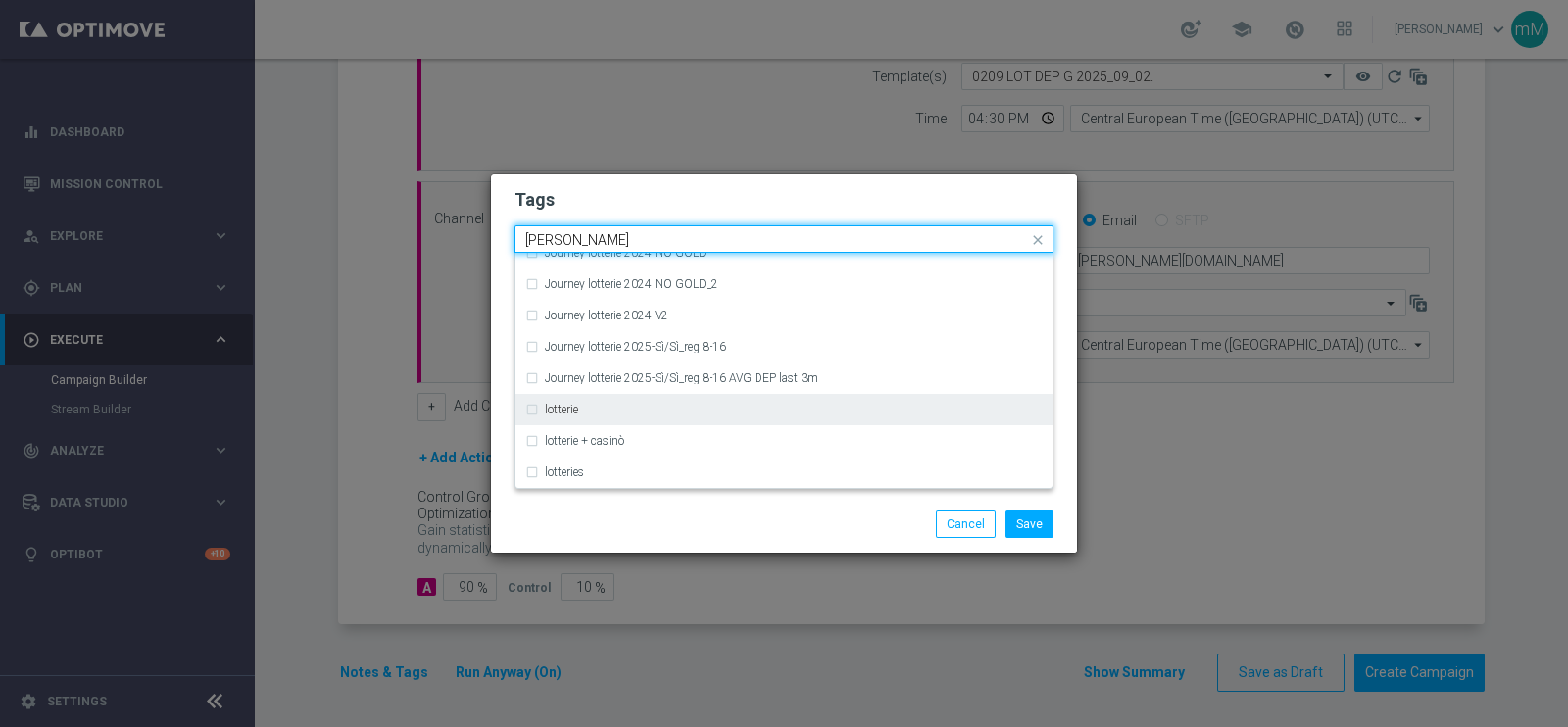
click at [619, 414] on div "lotterie" at bounding box center [794, 410] width 498 height 12
type input "lotter"
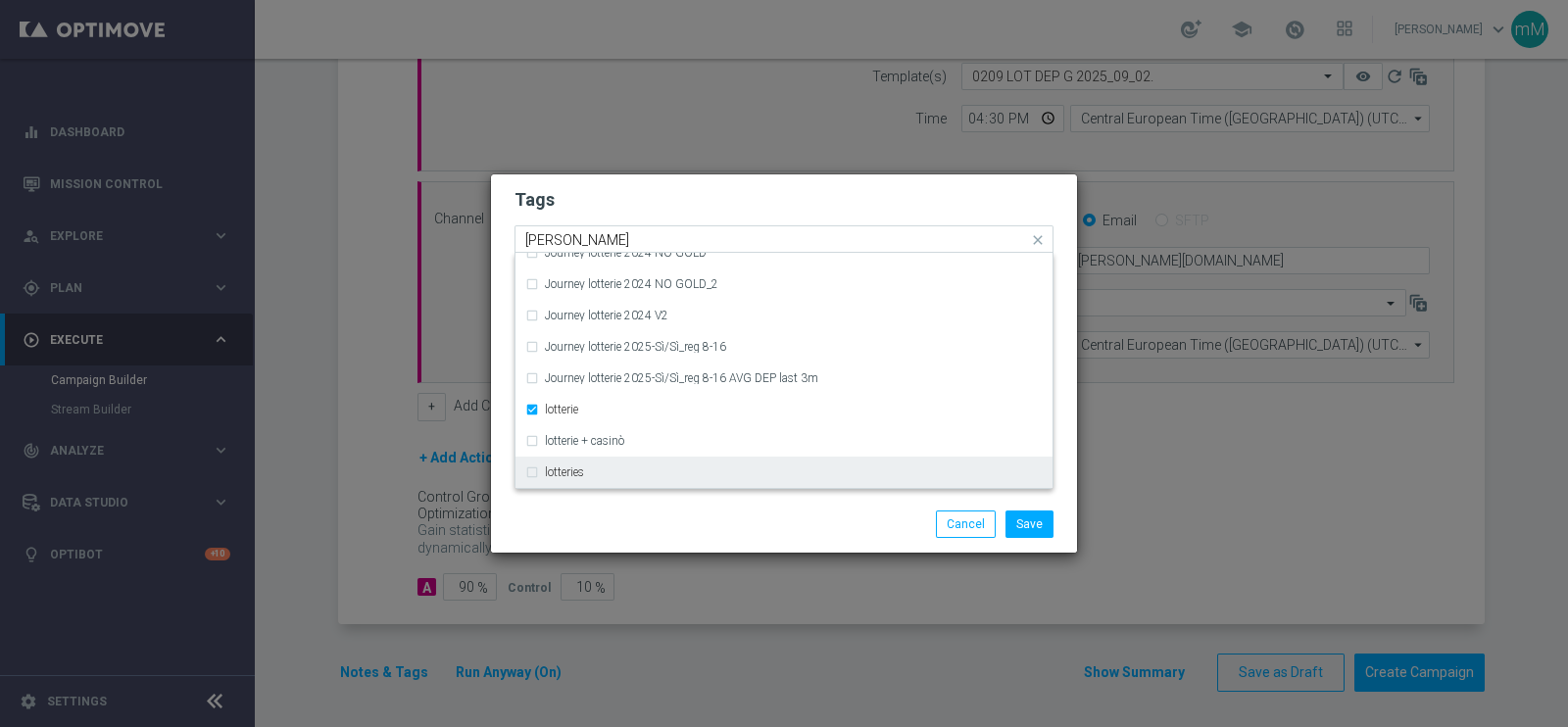
click at [589, 467] on div "lotteries" at bounding box center [794, 473] width 498 height 12
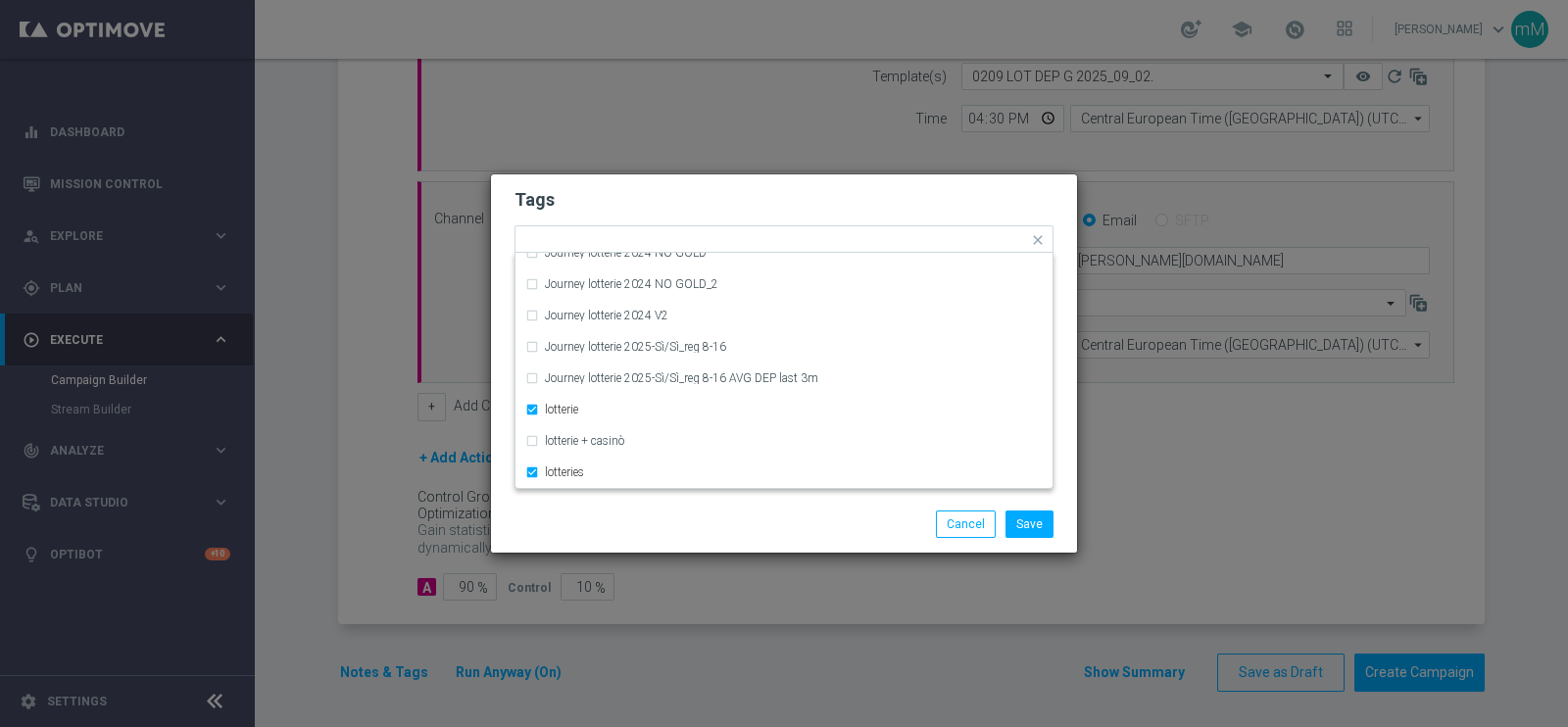
click at [824, 512] on div "Save Cancel" at bounding box center [878, 525] width 379 height 28
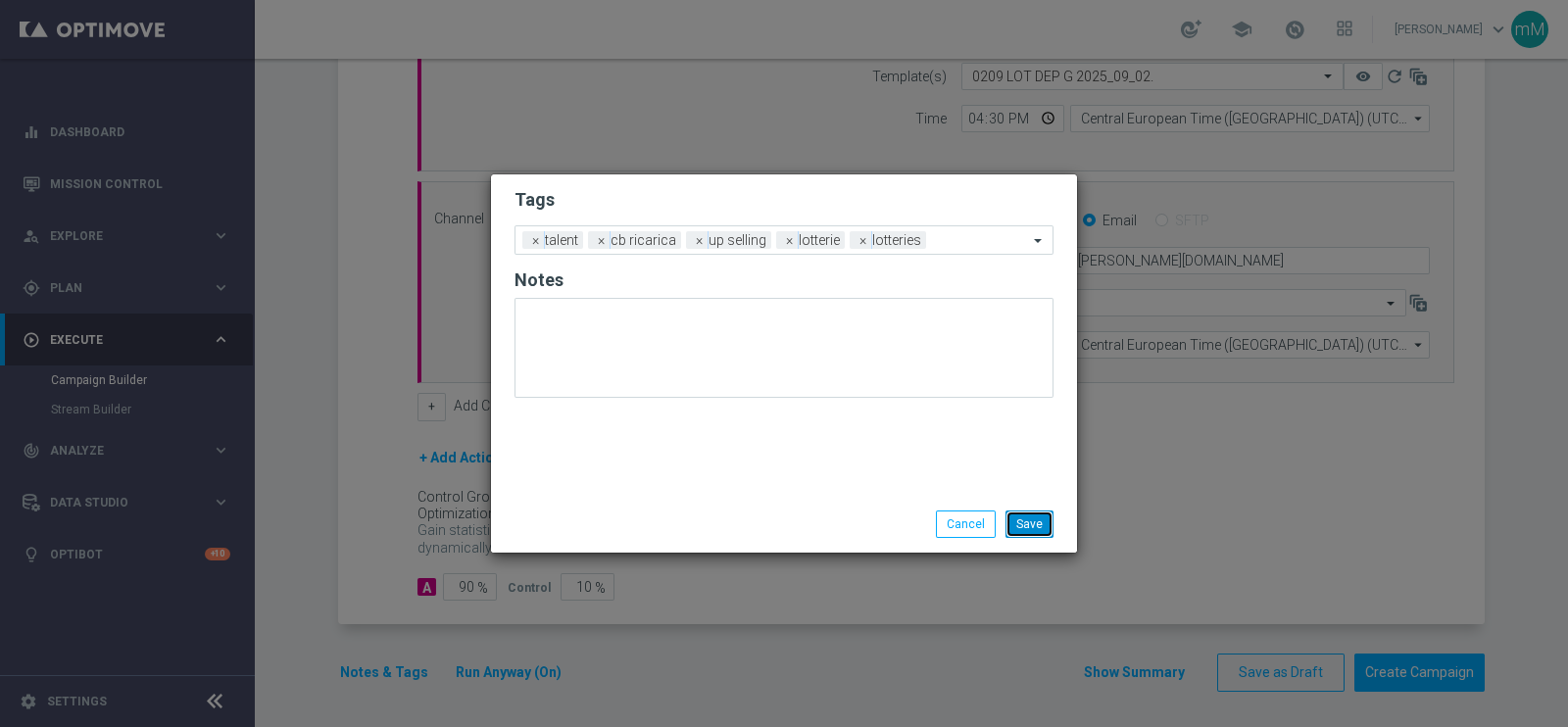
click at [1033, 511] on button "Save" at bounding box center [1030, 525] width 48 height 28
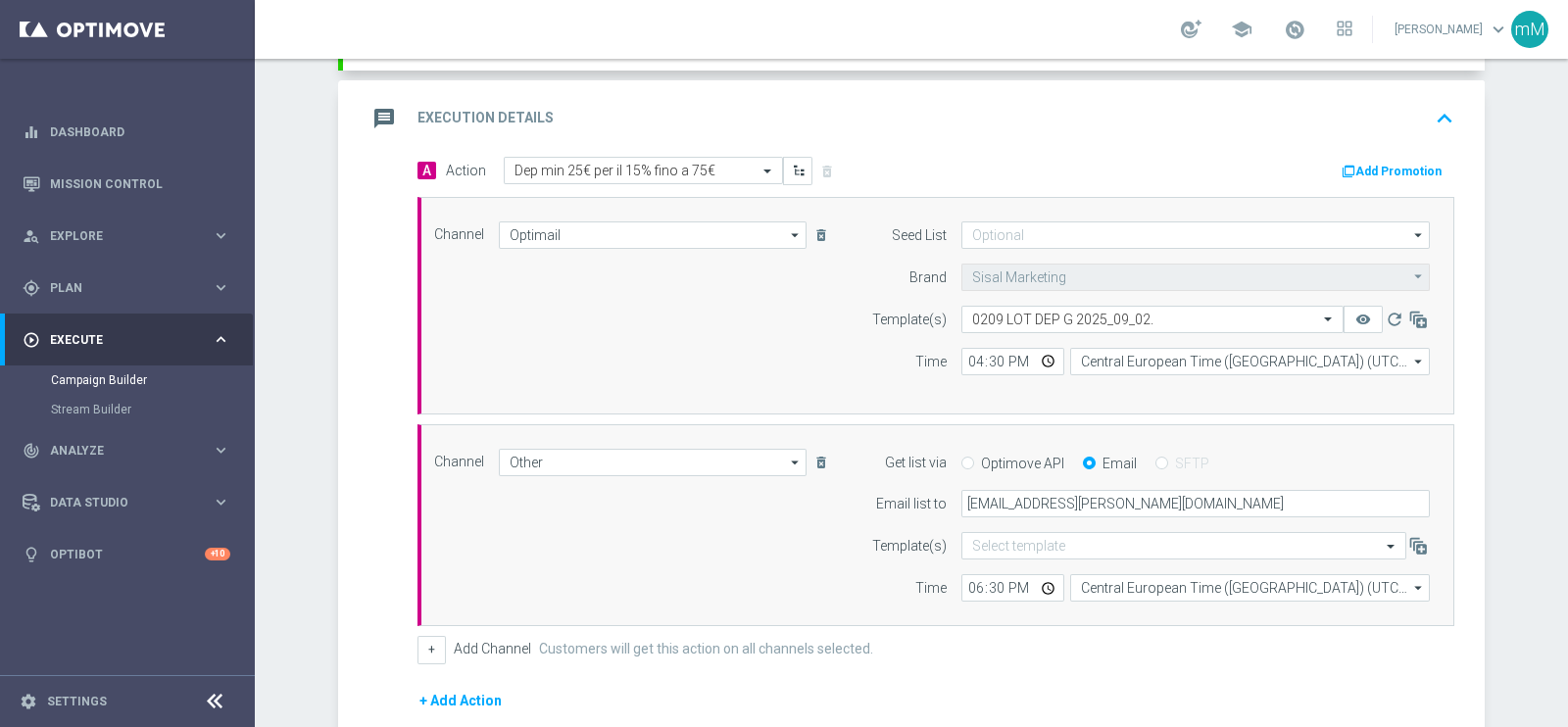
scroll to position [384, 0]
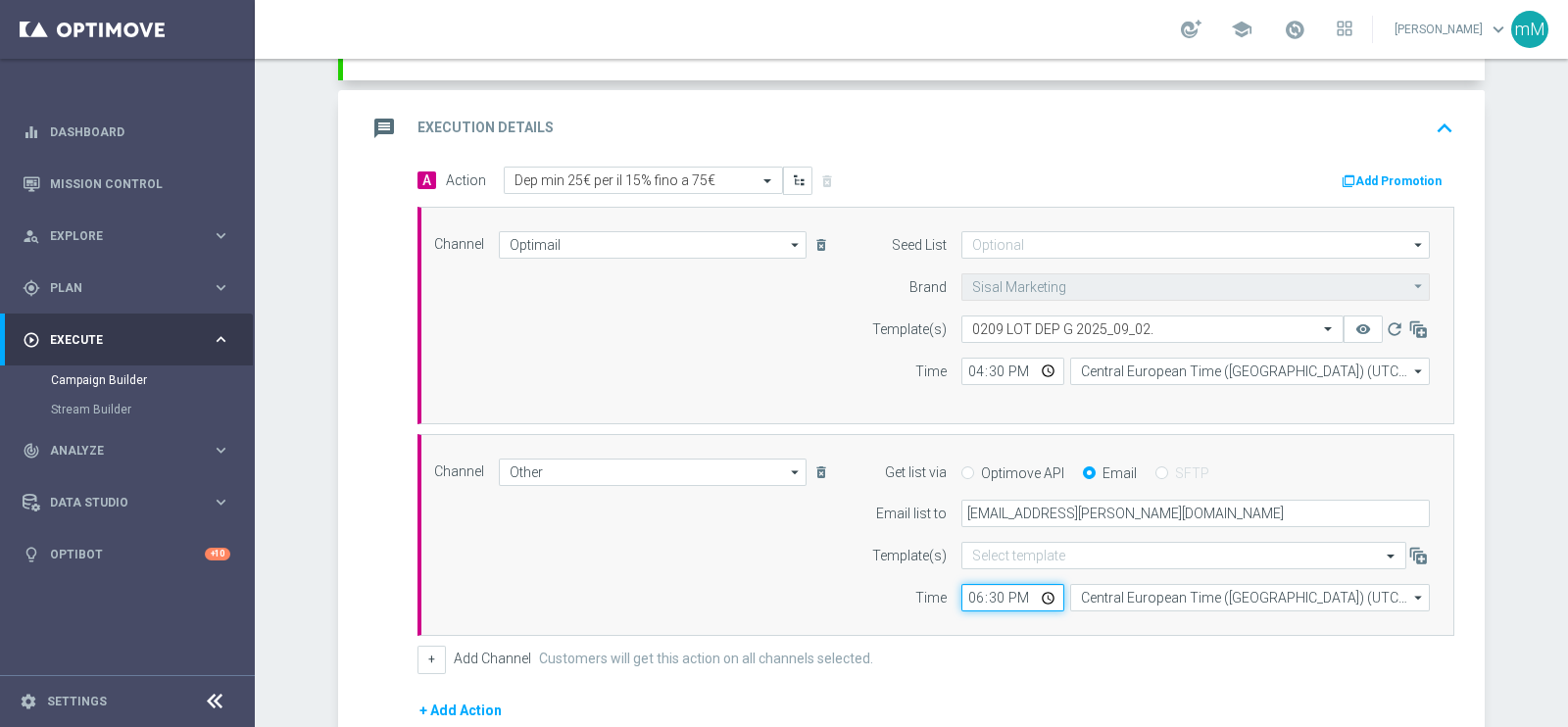
click at [962, 596] on input "18:30" at bounding box center [1013, 598] width 103 height 28
type input "16:30"
click at [1397, 180] on button "Add Promotion" at bounding box center [1394, 182] width 109 height 22
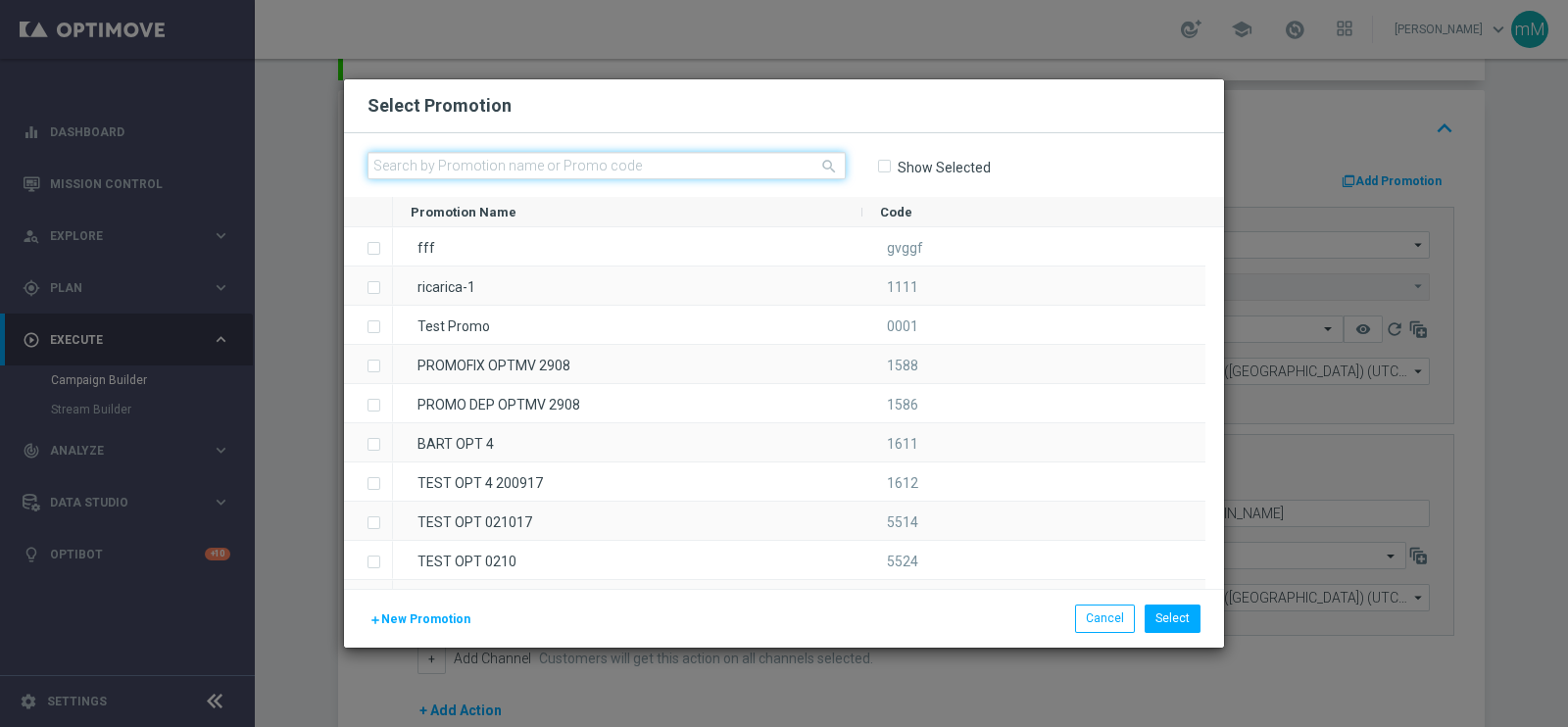
click at [709, 168] on input "text" at bounding box center [606, 166] width 478 height 28
paste input "335869"
type input "3"
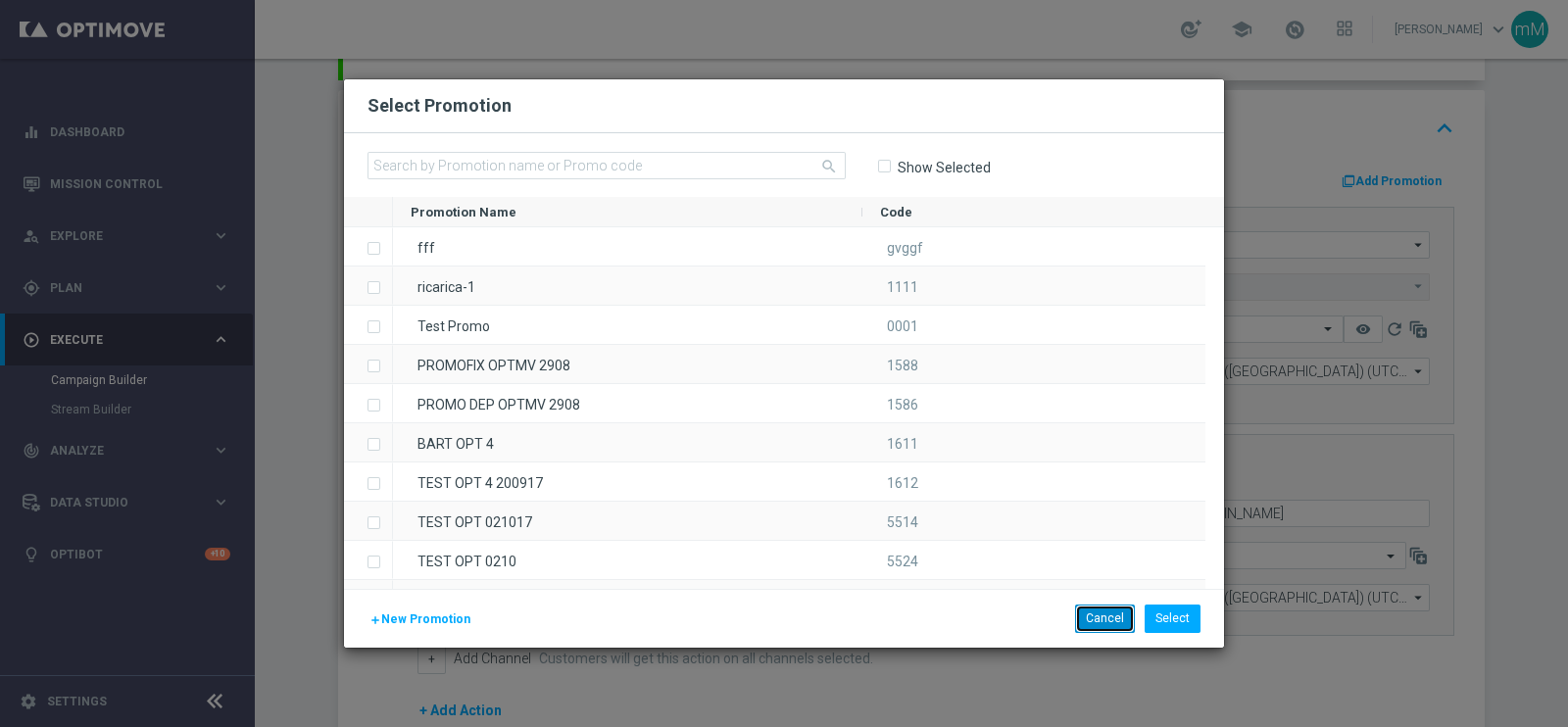
click at [1111, 611] on button "Cancel" at bounding box center [1104, 619] width 60 height 28
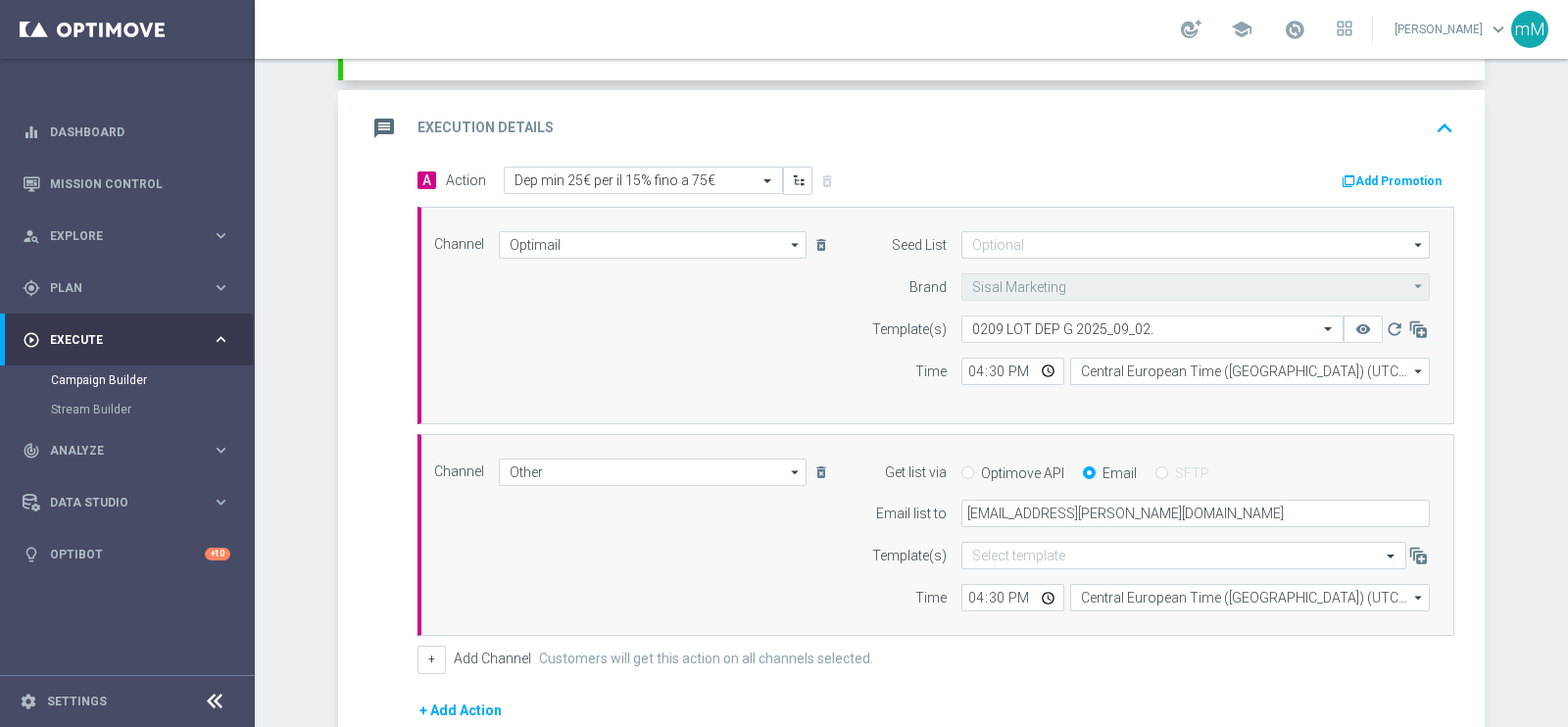
scroll to position [637, 0]
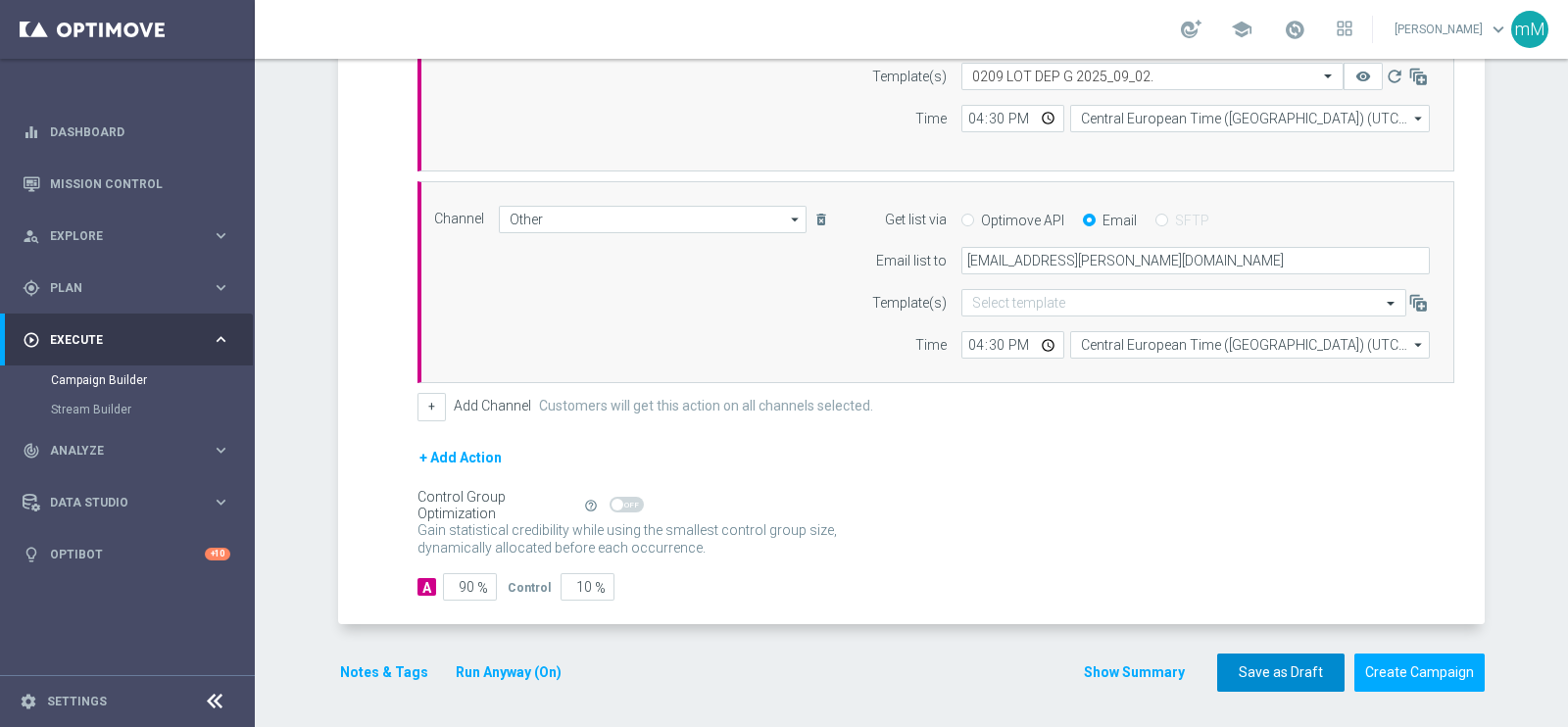
click at [1264, 676] on button "Save as Draft" at bounding box center [1281, 672] width 128 height 38
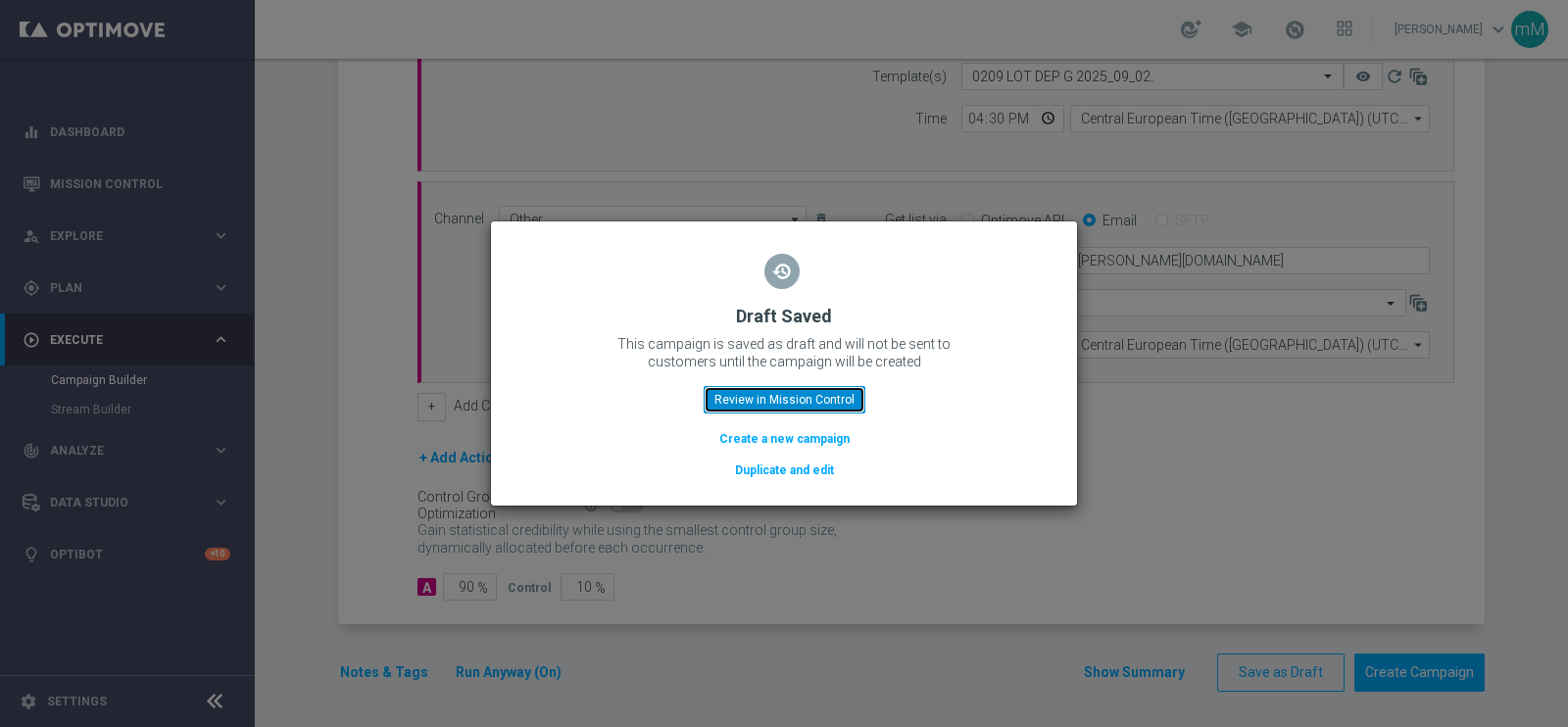
click at [835, 394] on button "Review in Mission Control" at bounding box center [784, 400] width 162 height 28
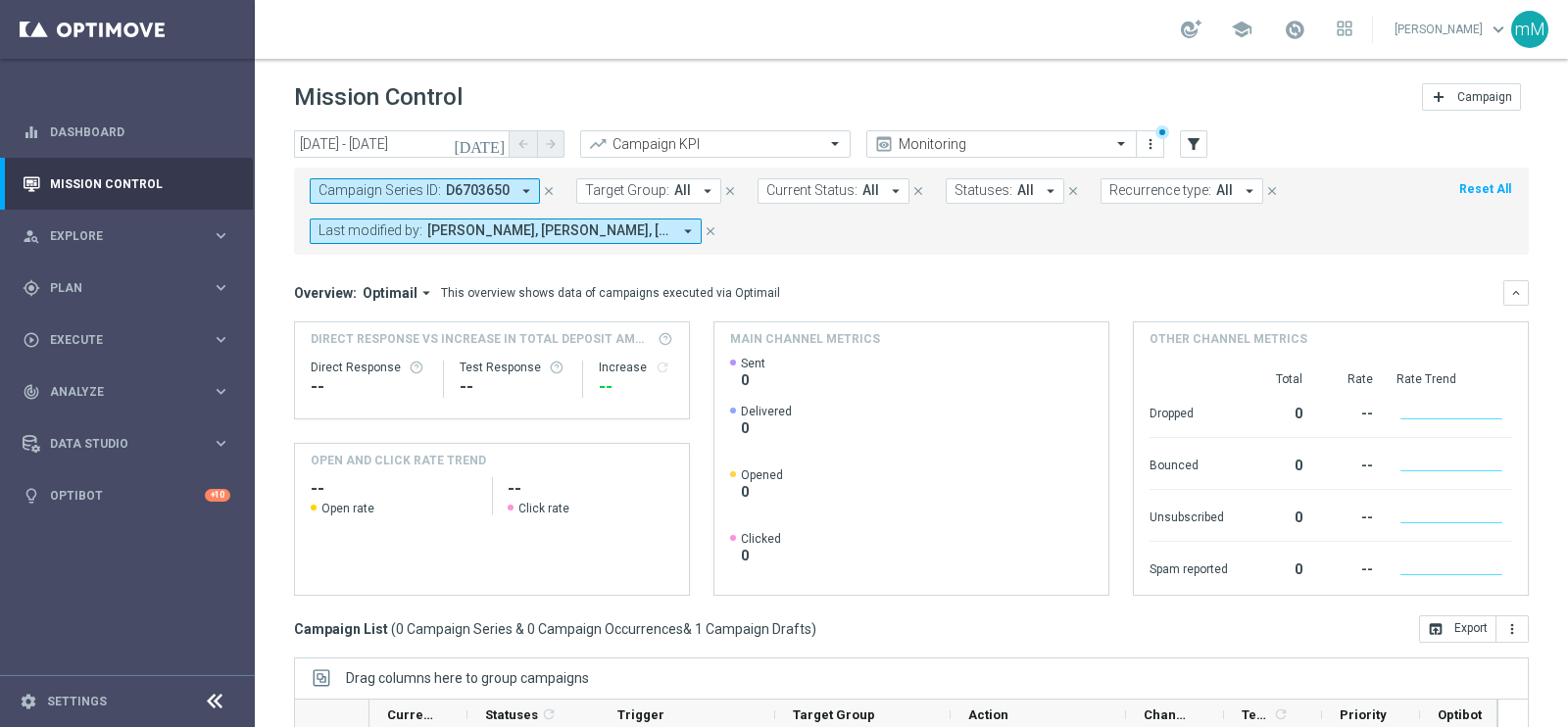
scroll to position [292, 0]
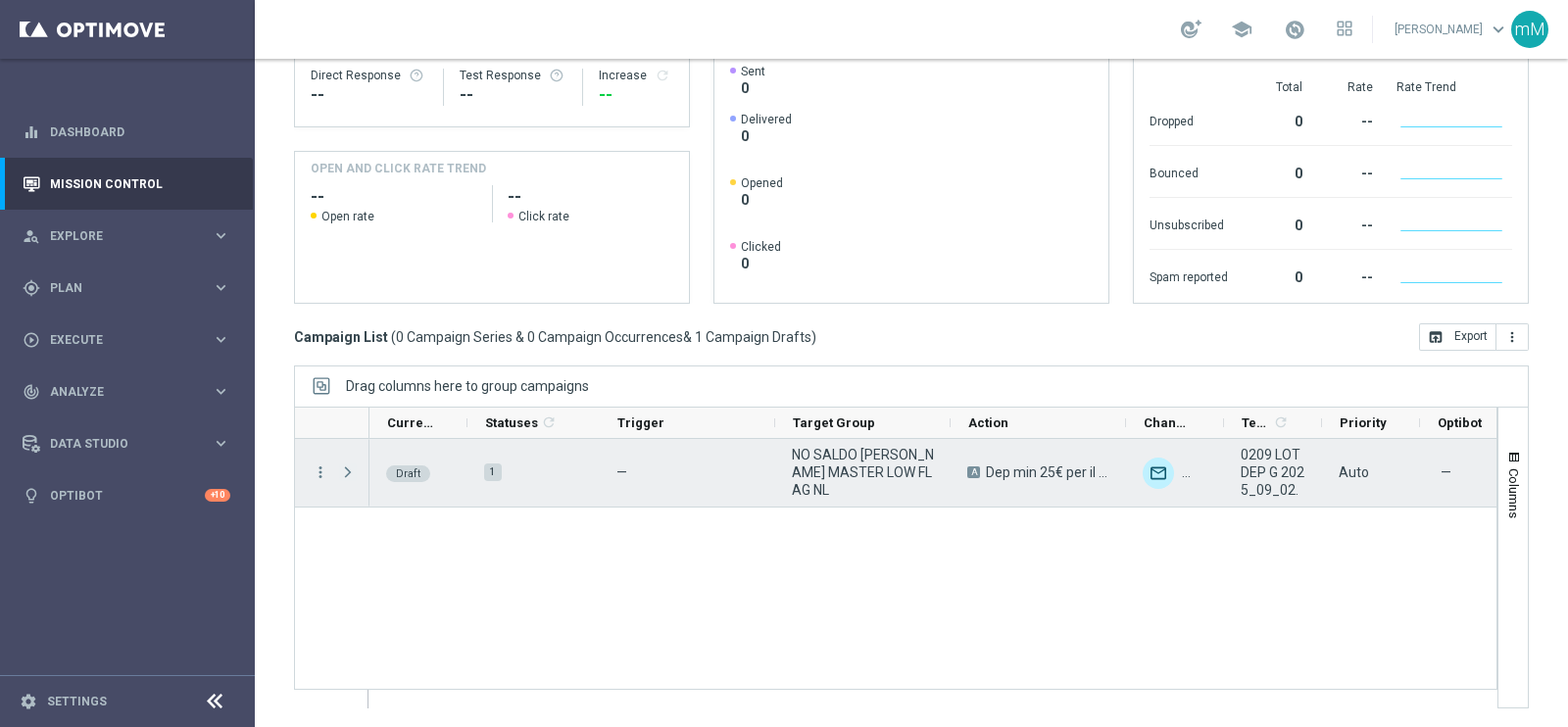
click at [348, 473] on span "Press SPACE to select this row." at bounding box center [348, 473] width 18 height 16
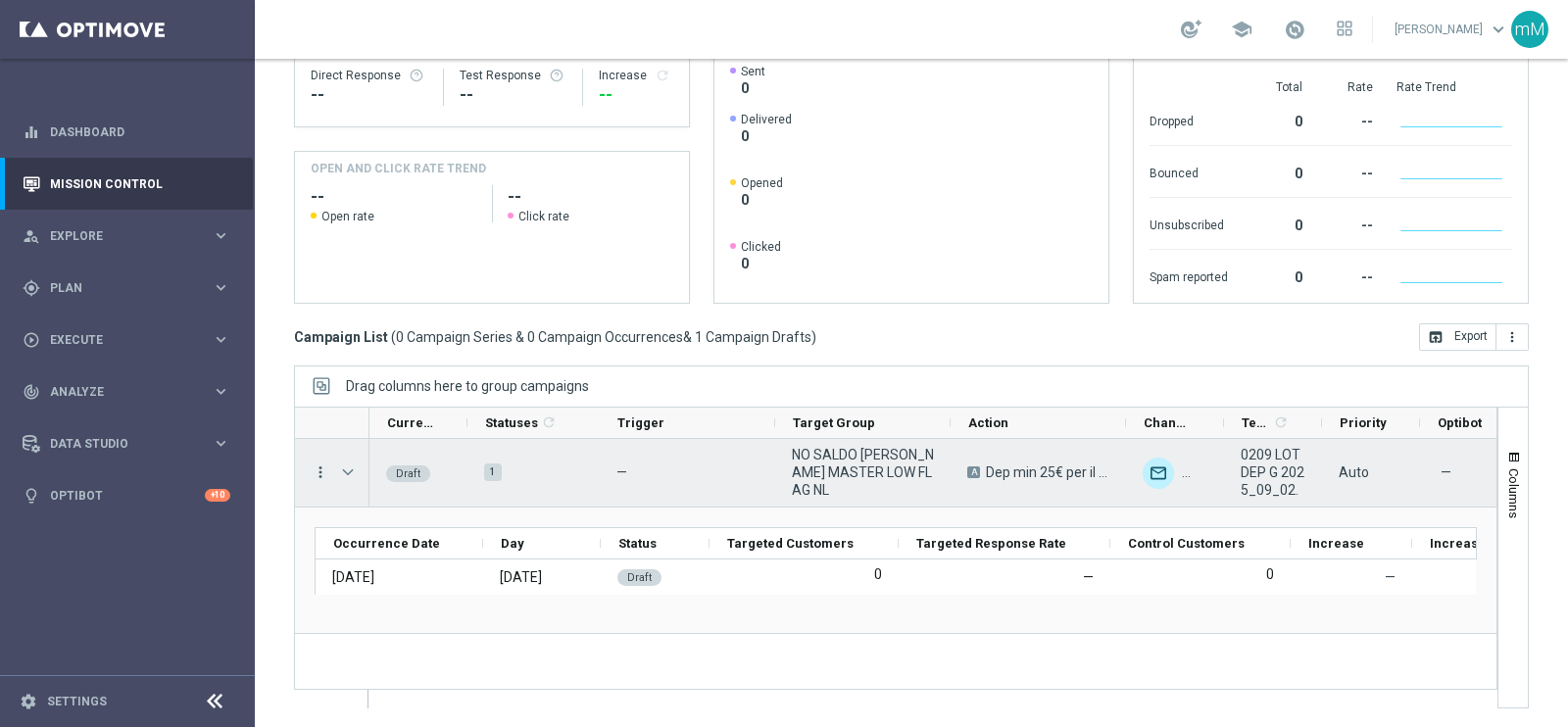
click at [318, 468] on icon "more_vert" at bounding box center [320, 473] width 18 height 18
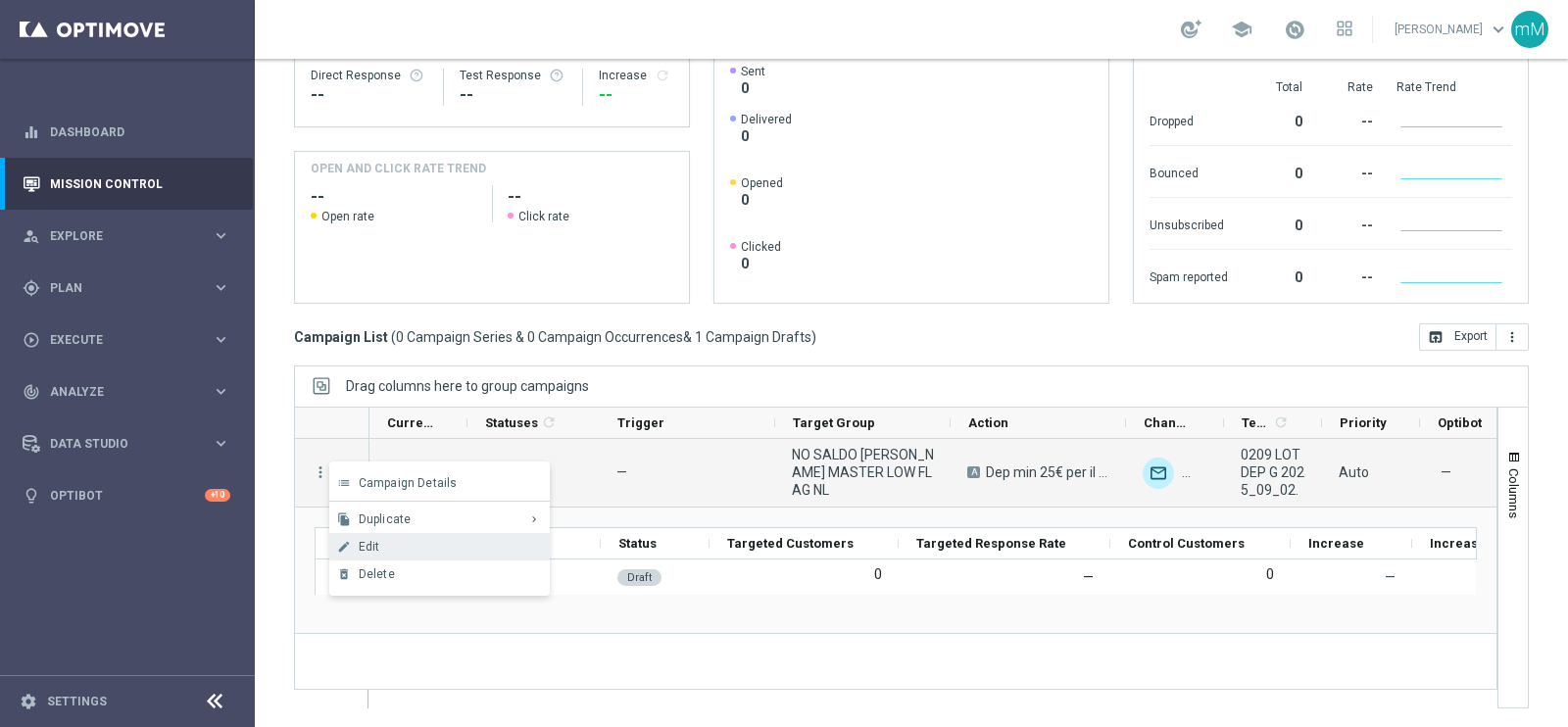
click at [394, 542] on div "Edit" at bounding box center [450, 547] width 183 height 14
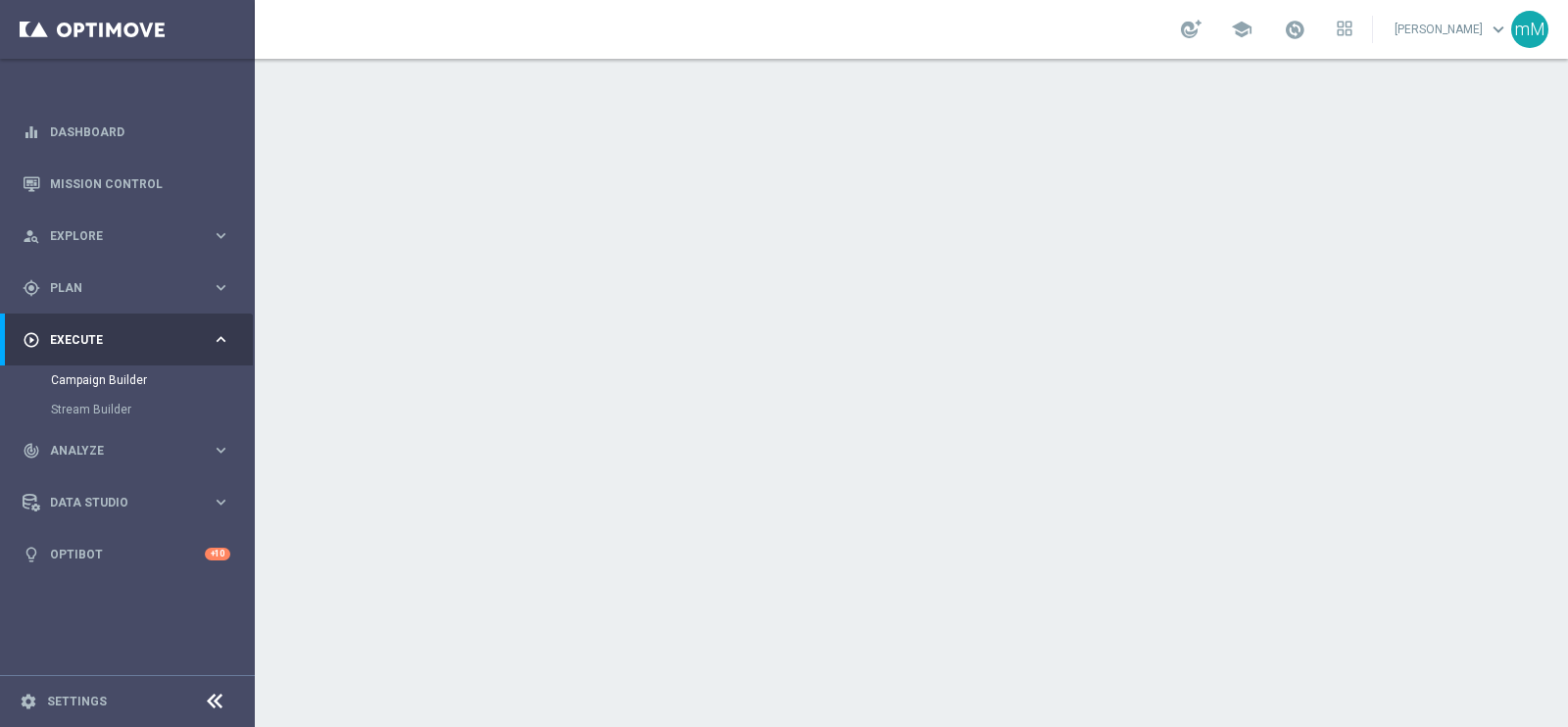
click at [924, 509] on div "done Execution Details keyboard_arrow_down" at bounding box center [914, 504] width 1094 height 37
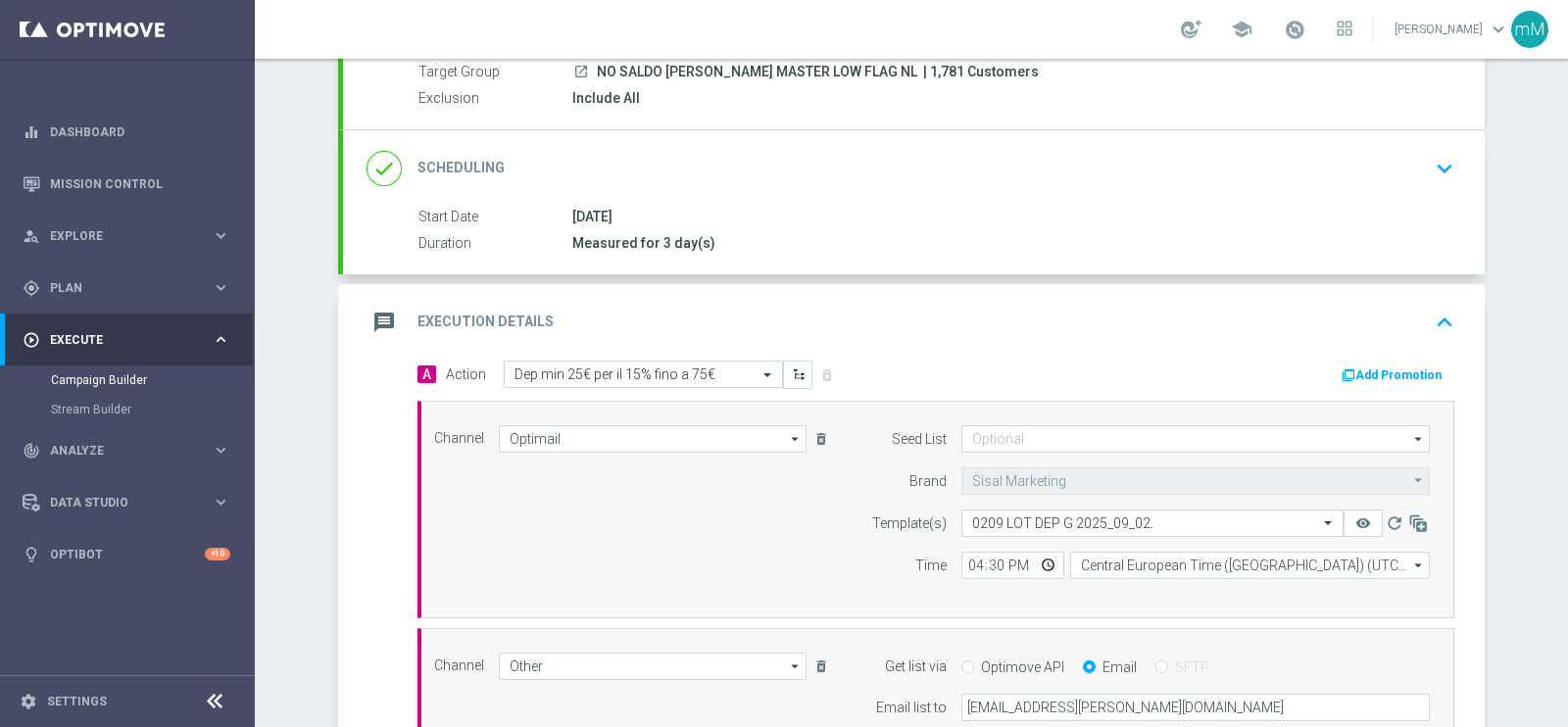
scroll to position [188, 0]
click at [1379, 369] on button "Add Promotion" at bounding box center [1394, 378] width 109 height 22
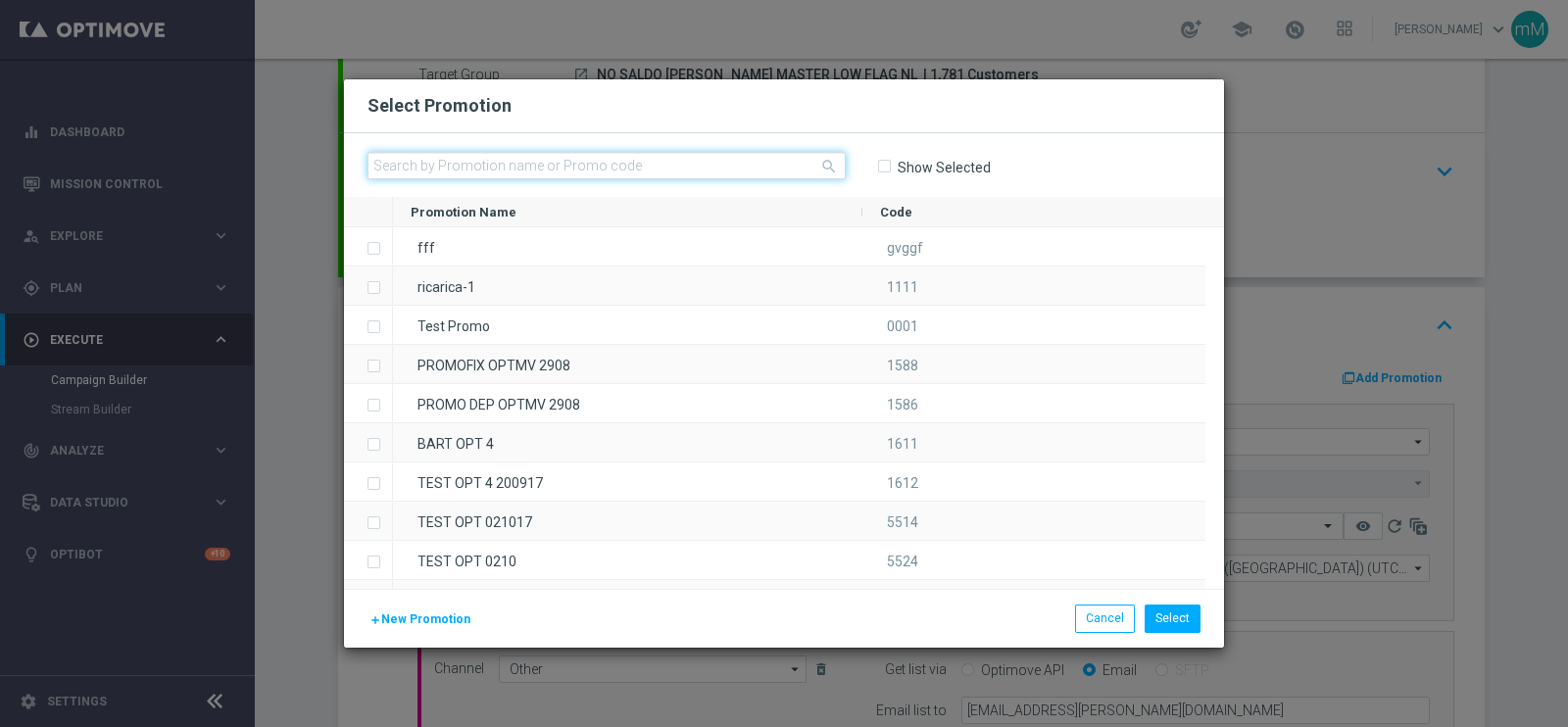
click at [660, 167] on input "text" at bounding box center [606, 166] width 478 height 28
paste input "335869"
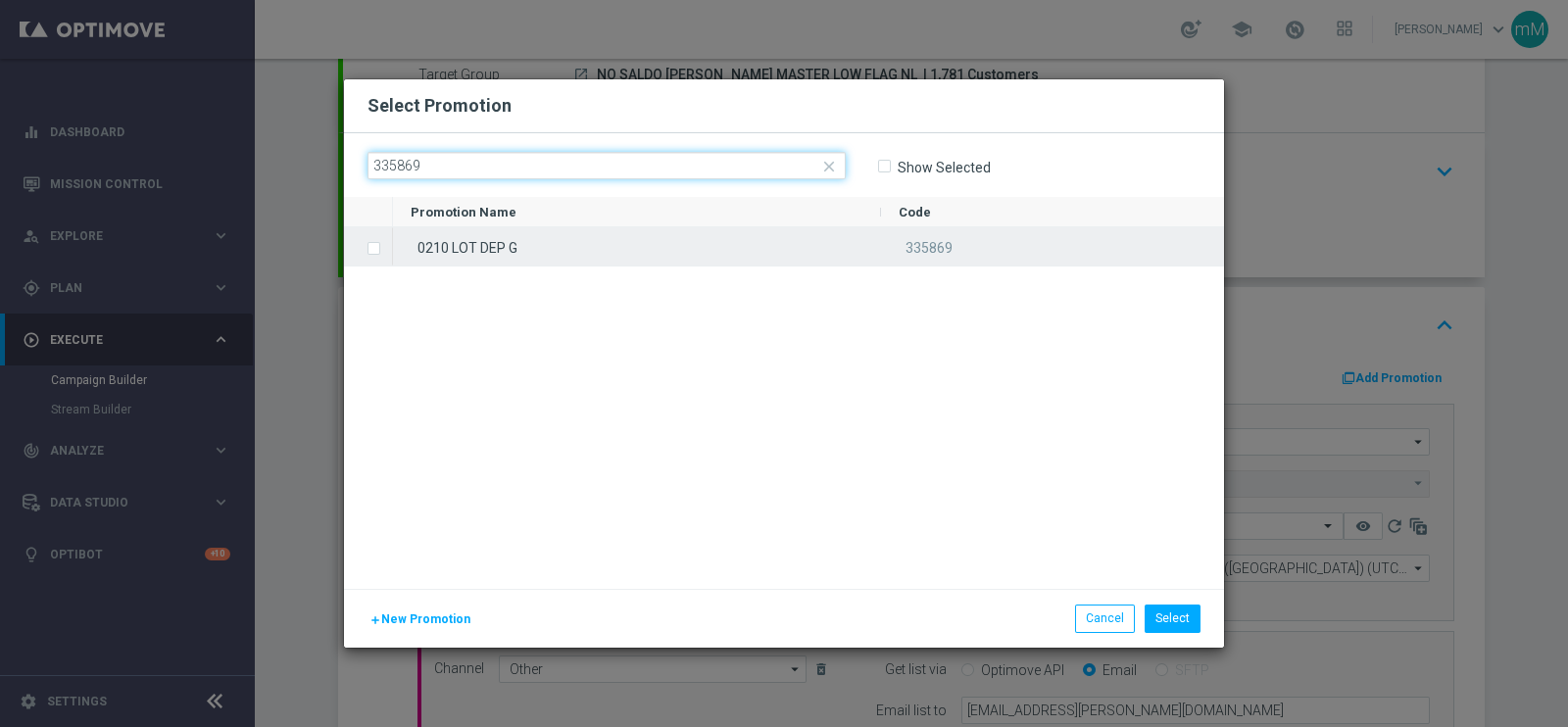
type input "335869"
click at [602, 252] on div "0210 LOT DEP G" at bounding box center [637, 246] width 488 height 38
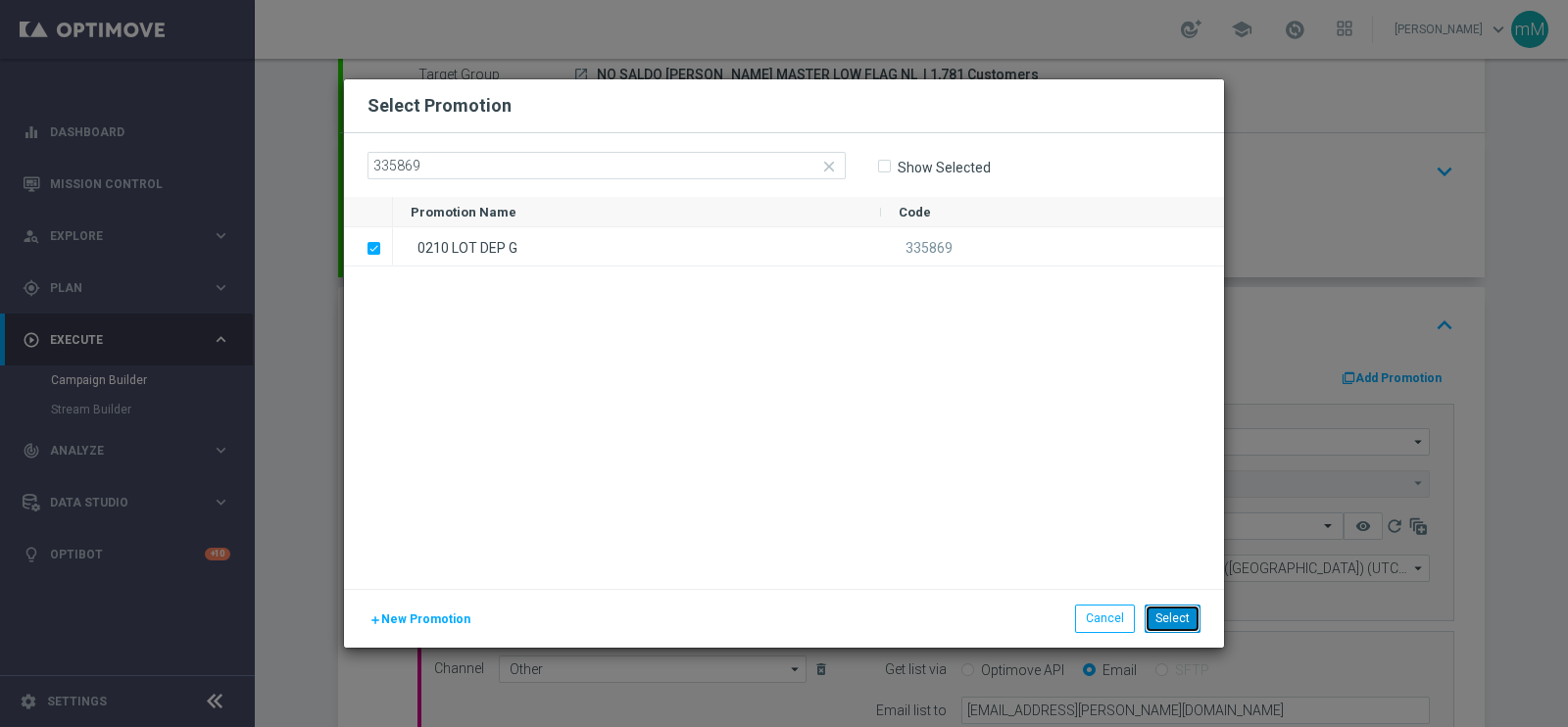
click at [1182, 621] on button "Select" at bounding box center [1172, 619] width 56 height 28
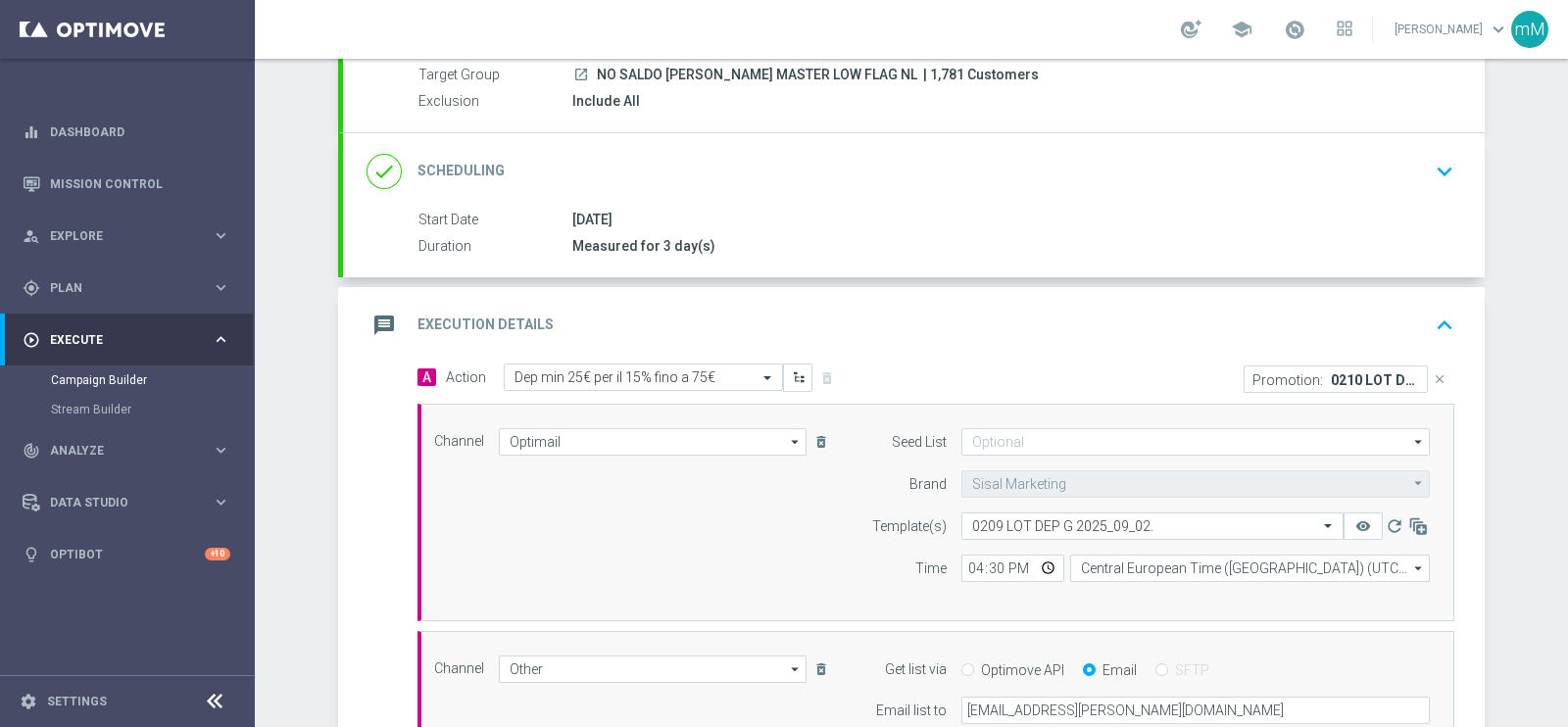
scroll to position [657, 0]
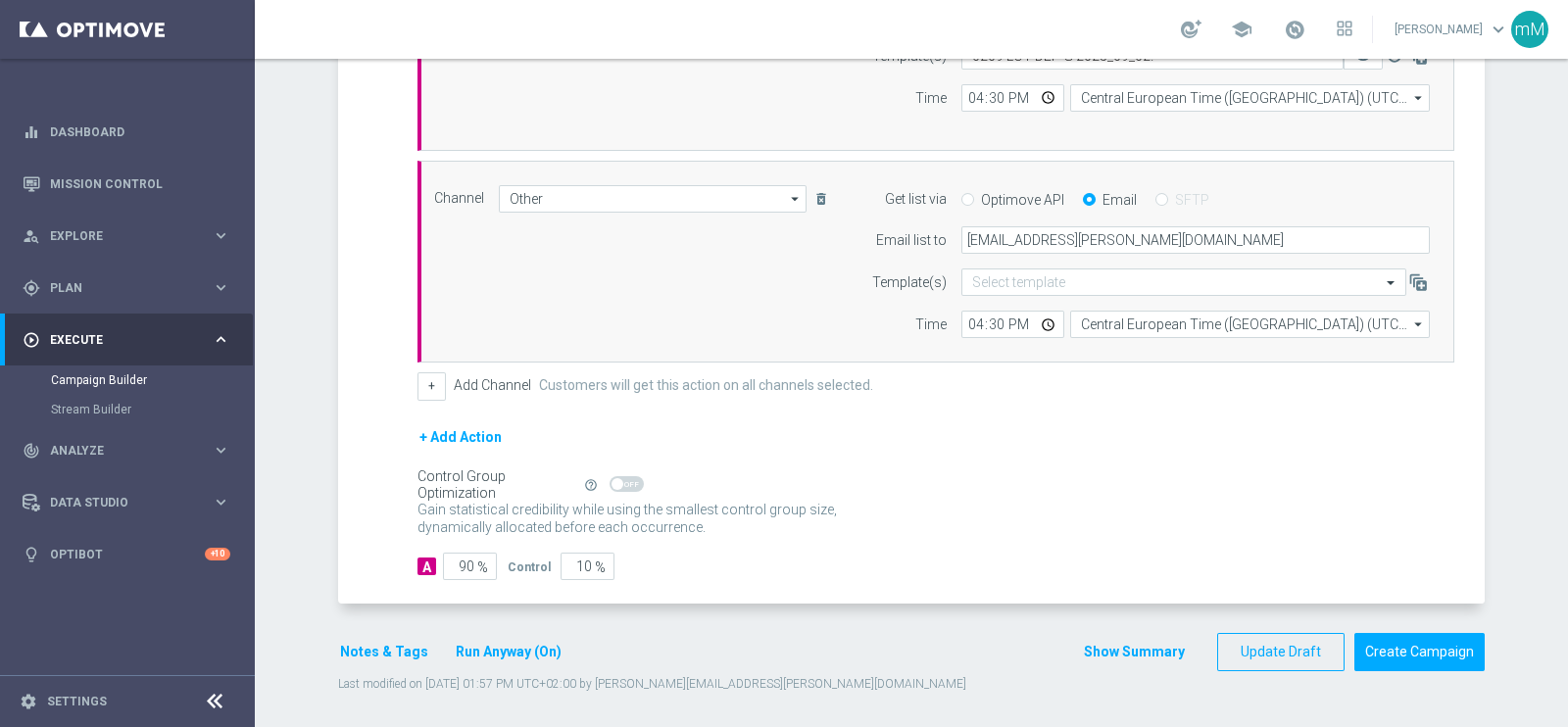
click at [1104, 643] on button "Show Summary" at bounding box center [1134, 651] width 103 height 23
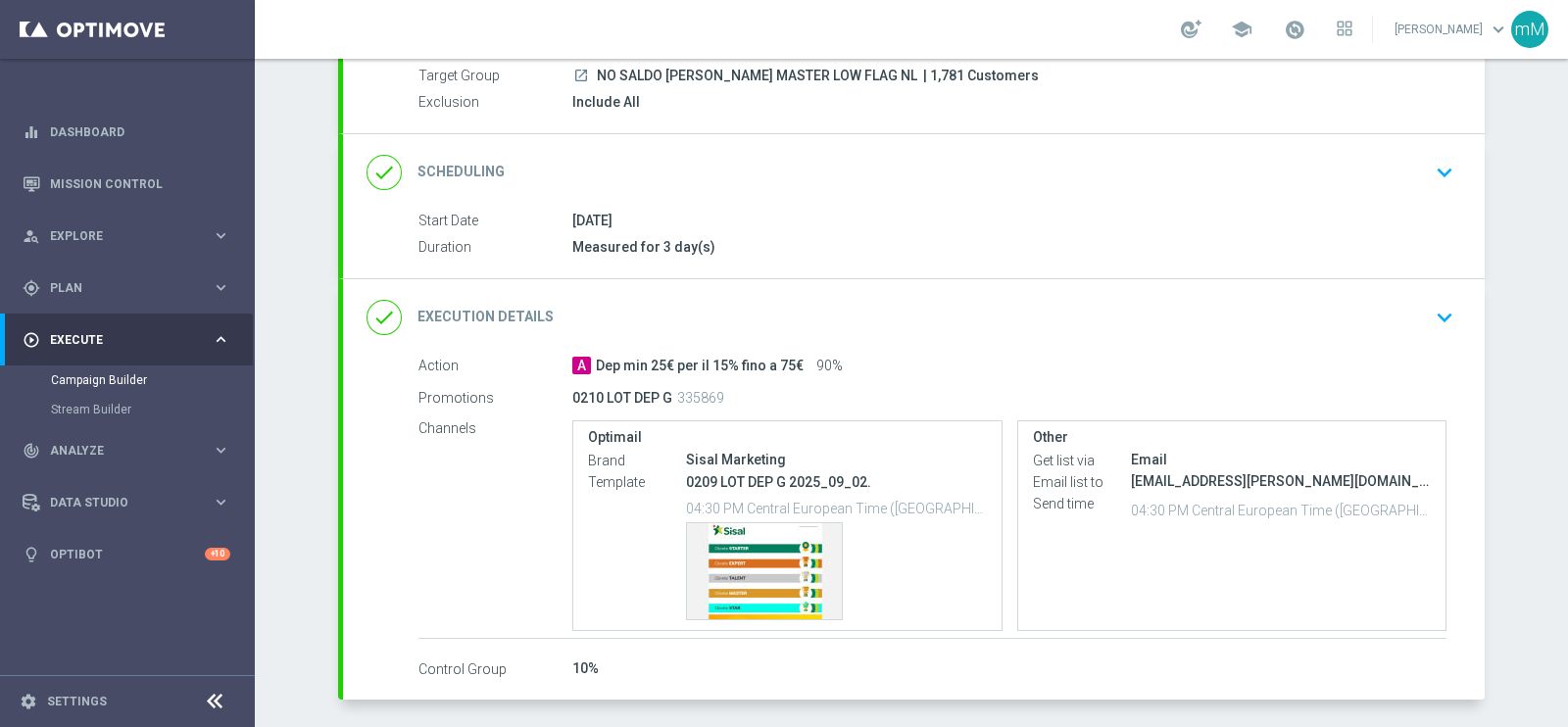
scroll to position [284, 0]
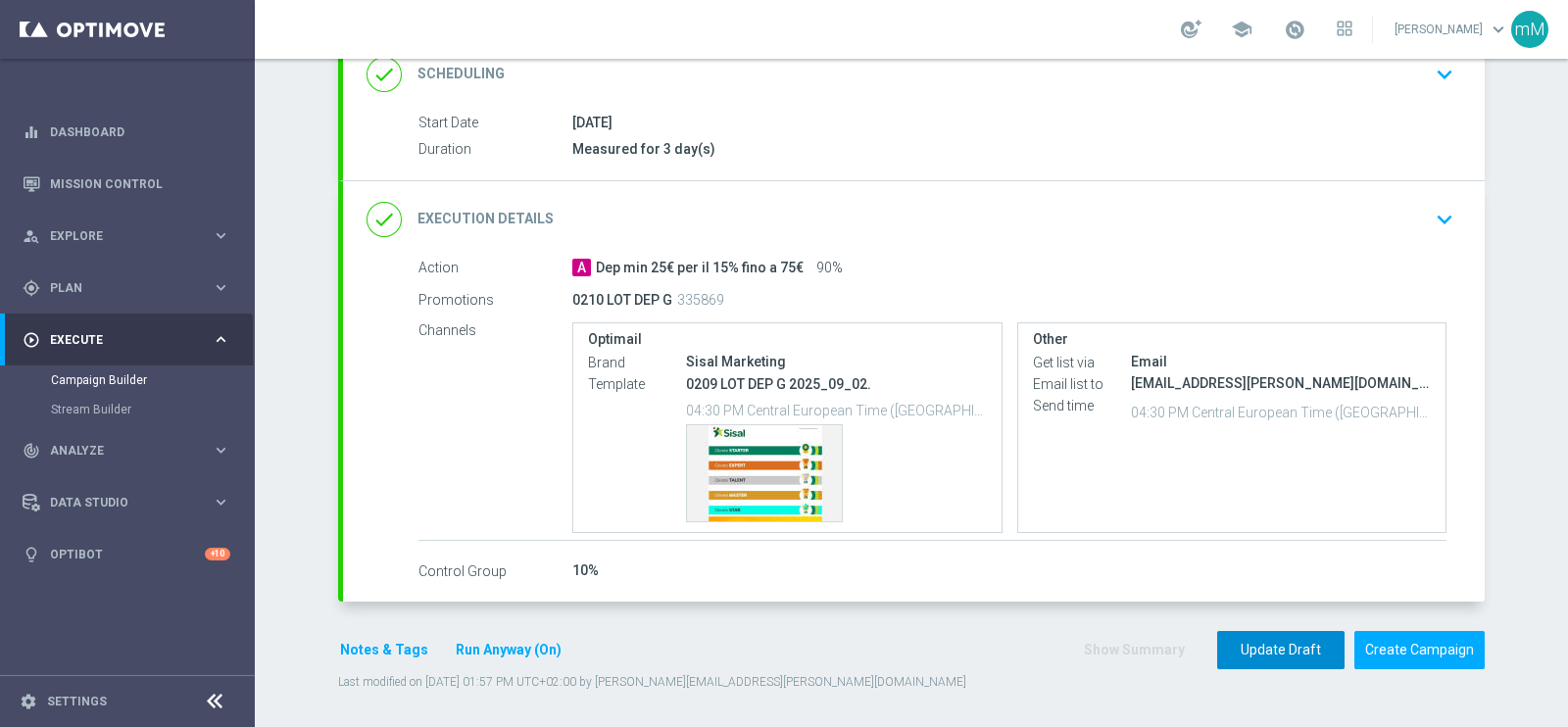
click at [1236, 643] on button "Update Draft" at bounding box center [1281, 649] width 128 height 38
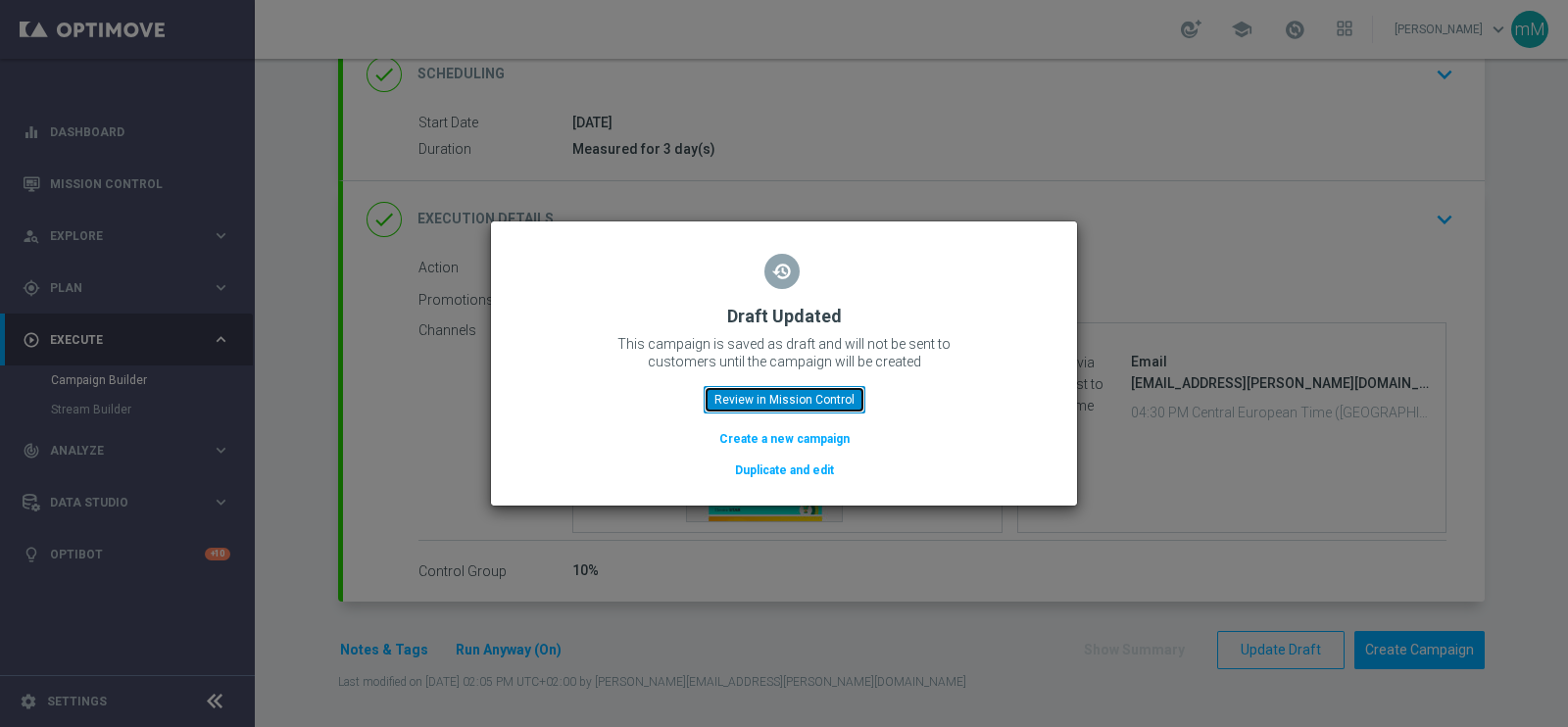
click at [843, 394] on button "Review in Mission Control" at bounding box center [784, 400] width 162 height 28
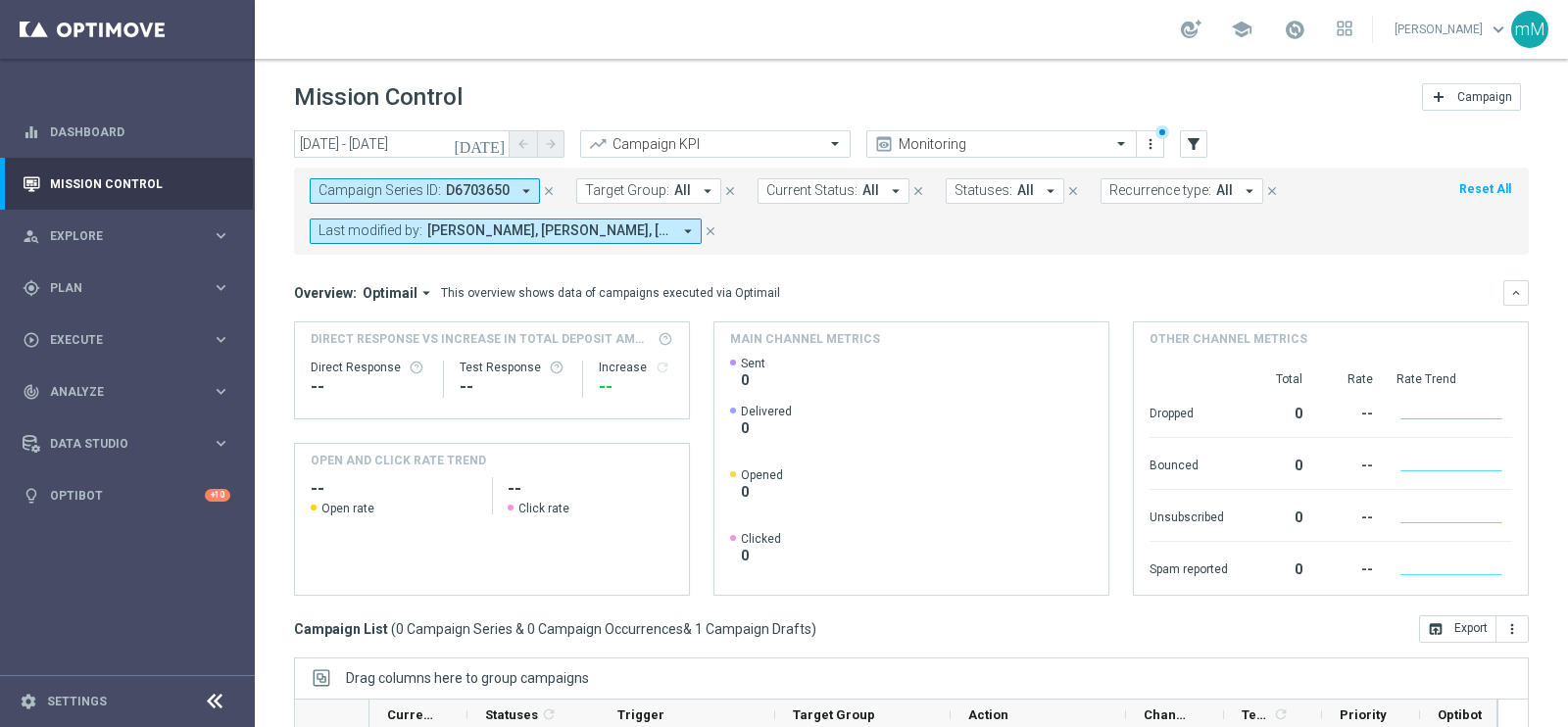
scroll to position [292, 0]
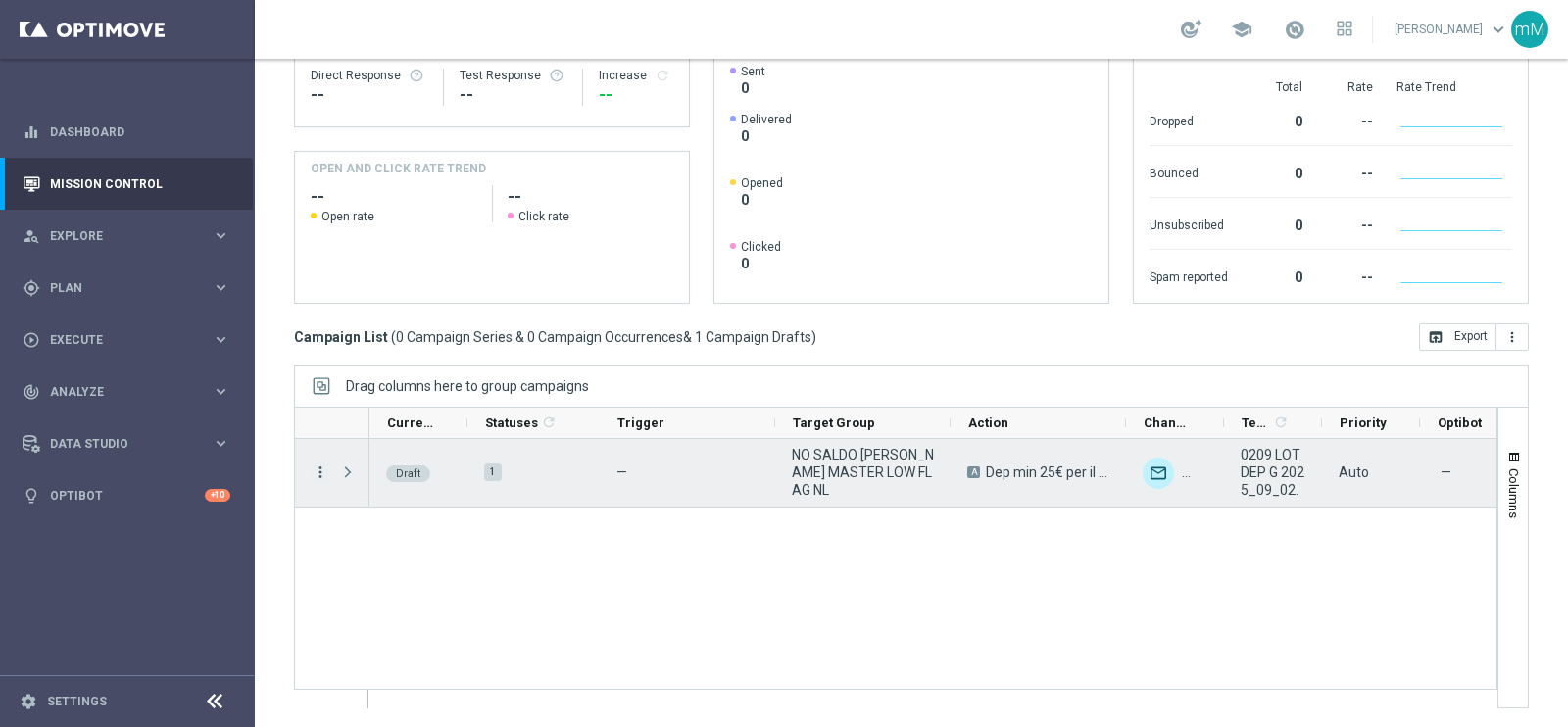
click at [327, 471] on icon "more_vert" at bounding box center [320, 473] width 18 height 18
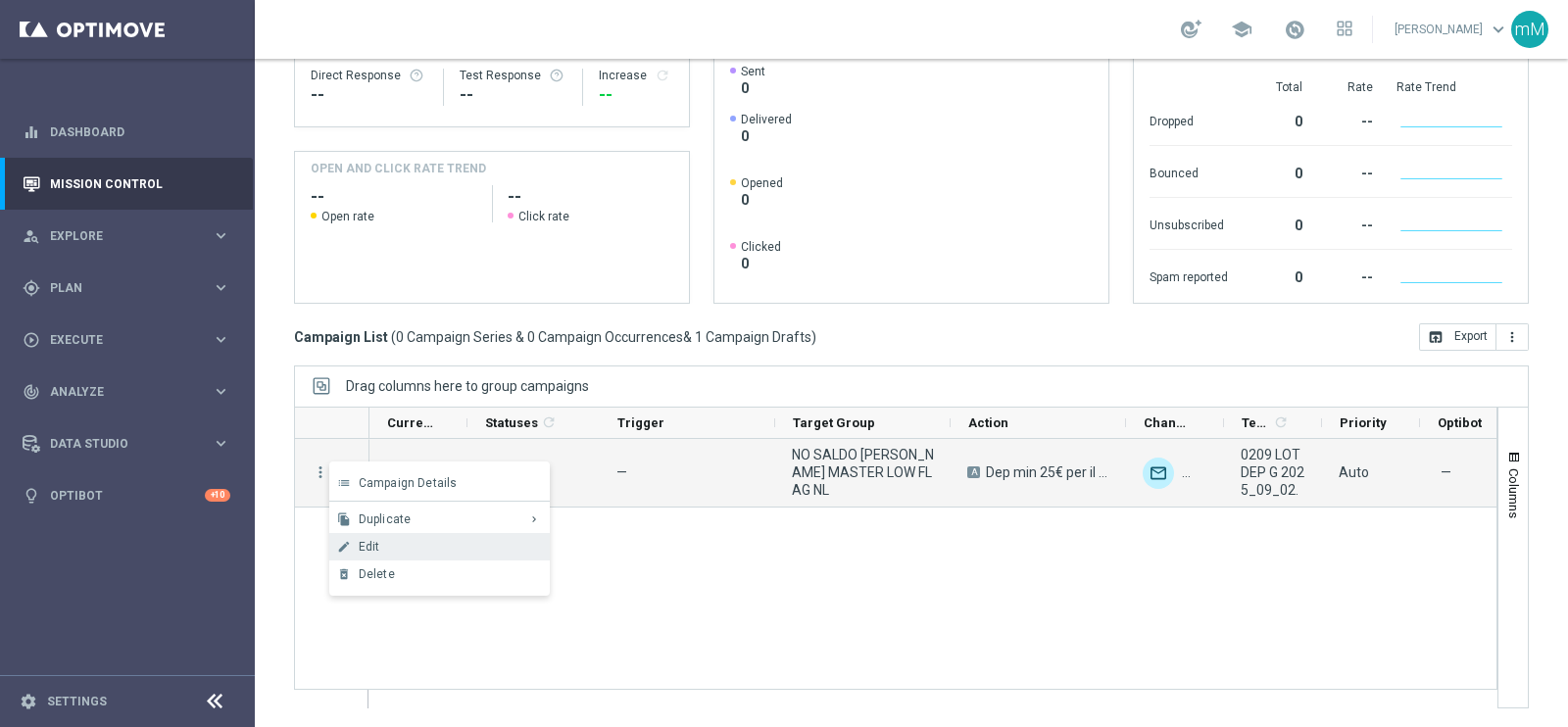
click at [375, 543] on span "Edit" at bounding box center [369, 547] width 22 height 14
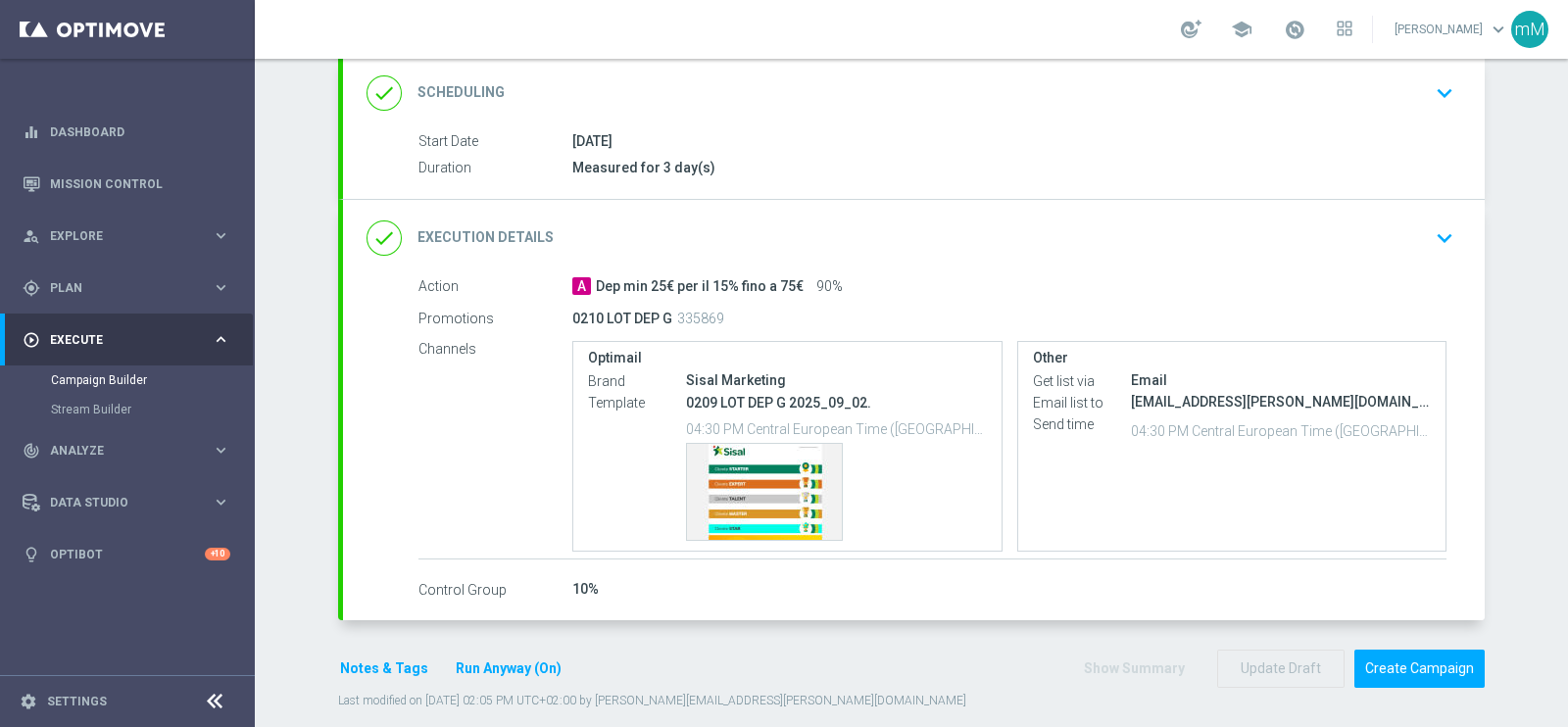
scroll to position [284, 0]
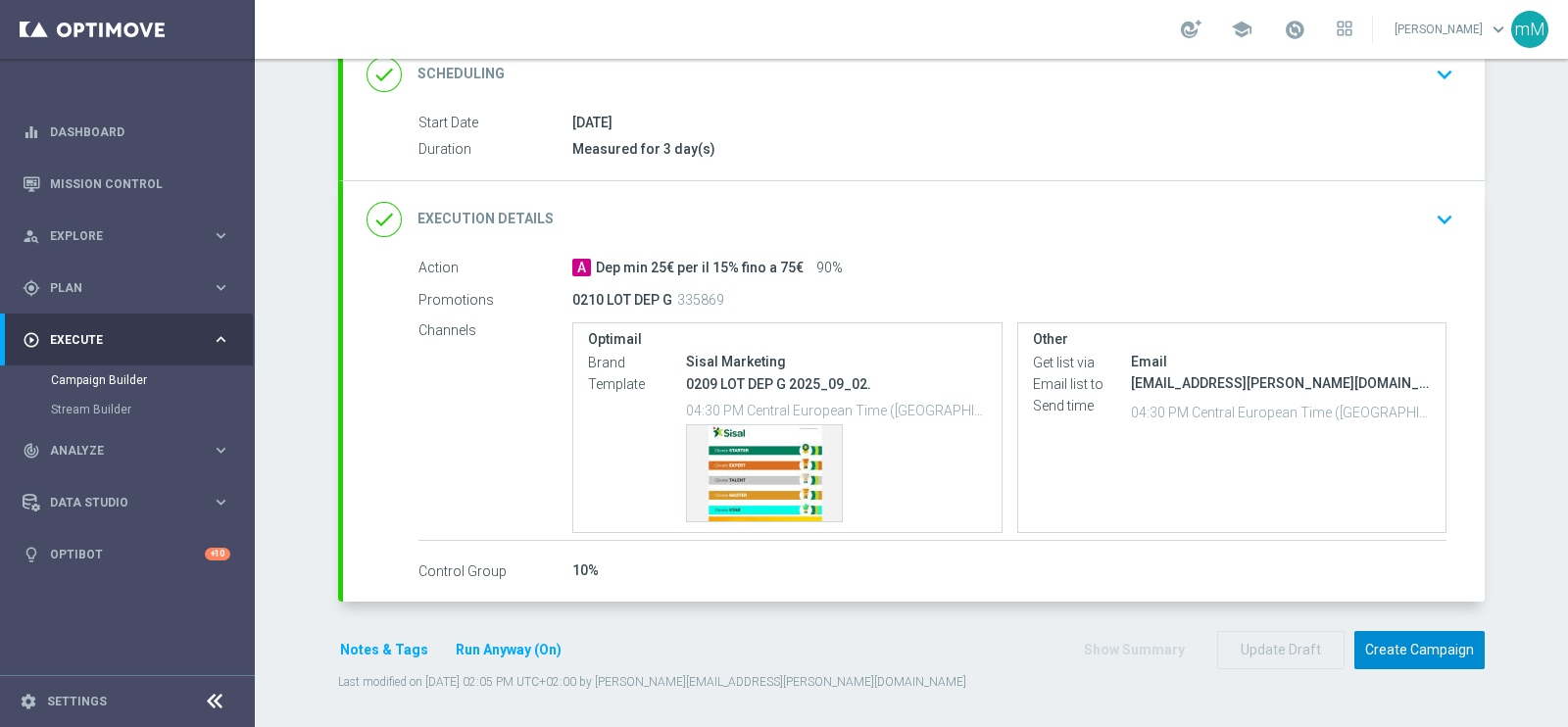
click at [1383, 651] on button "Create Campaign" at bounding box center [1420, 649] width 131 height 38
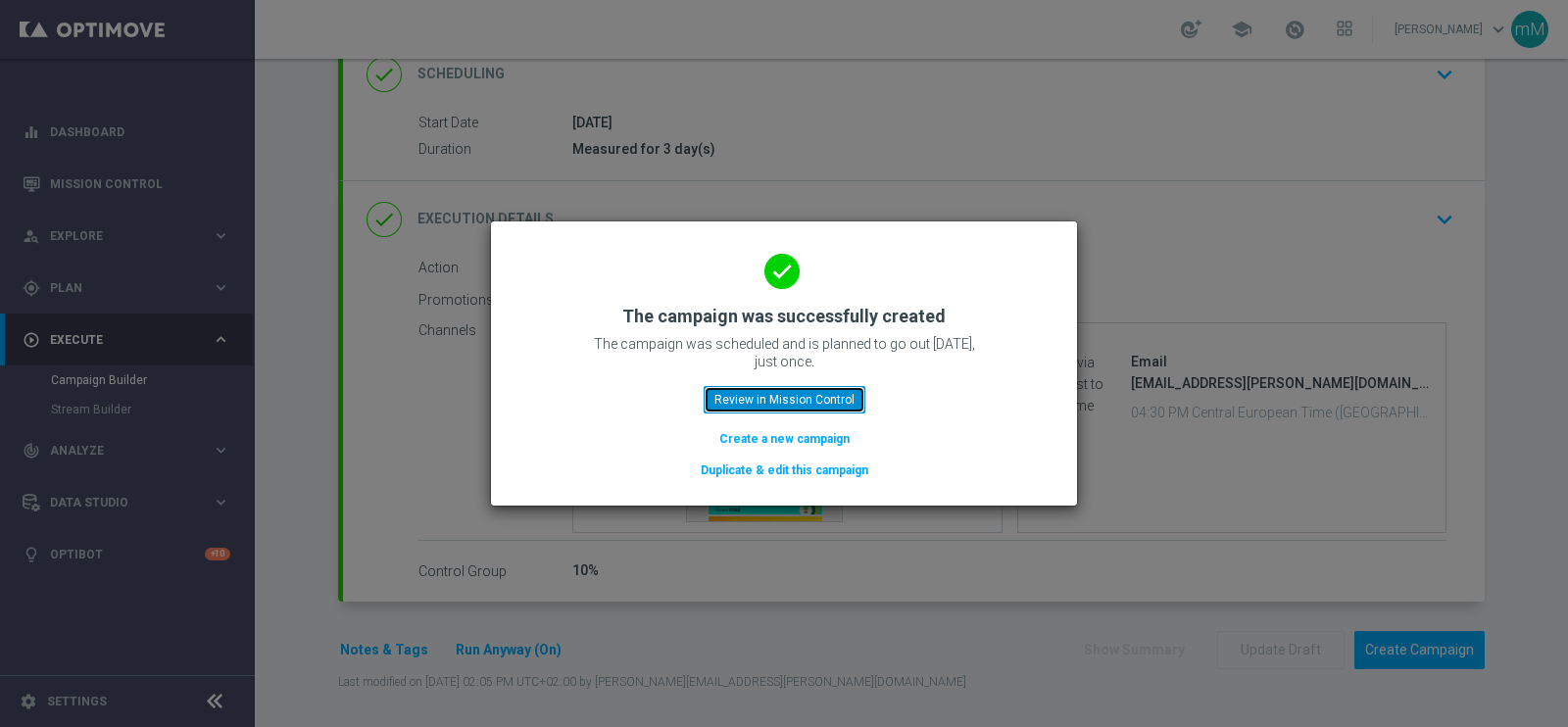
click at [820, 392] on button "Review in Mission Control" at bounding box center [784, 400] width 162 height 28
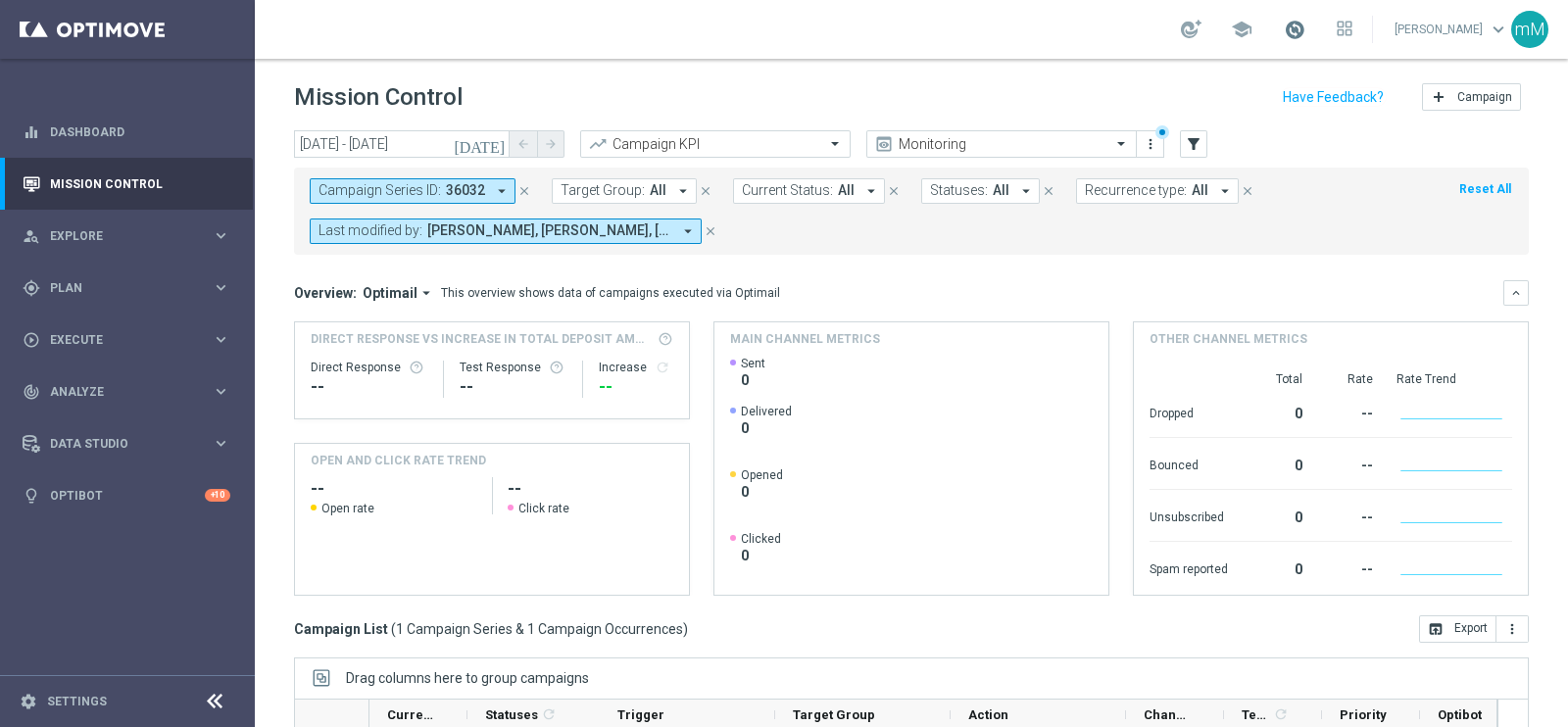
click at [1284, 34] on span at bounding box center [1295, 29] width 22 height 22
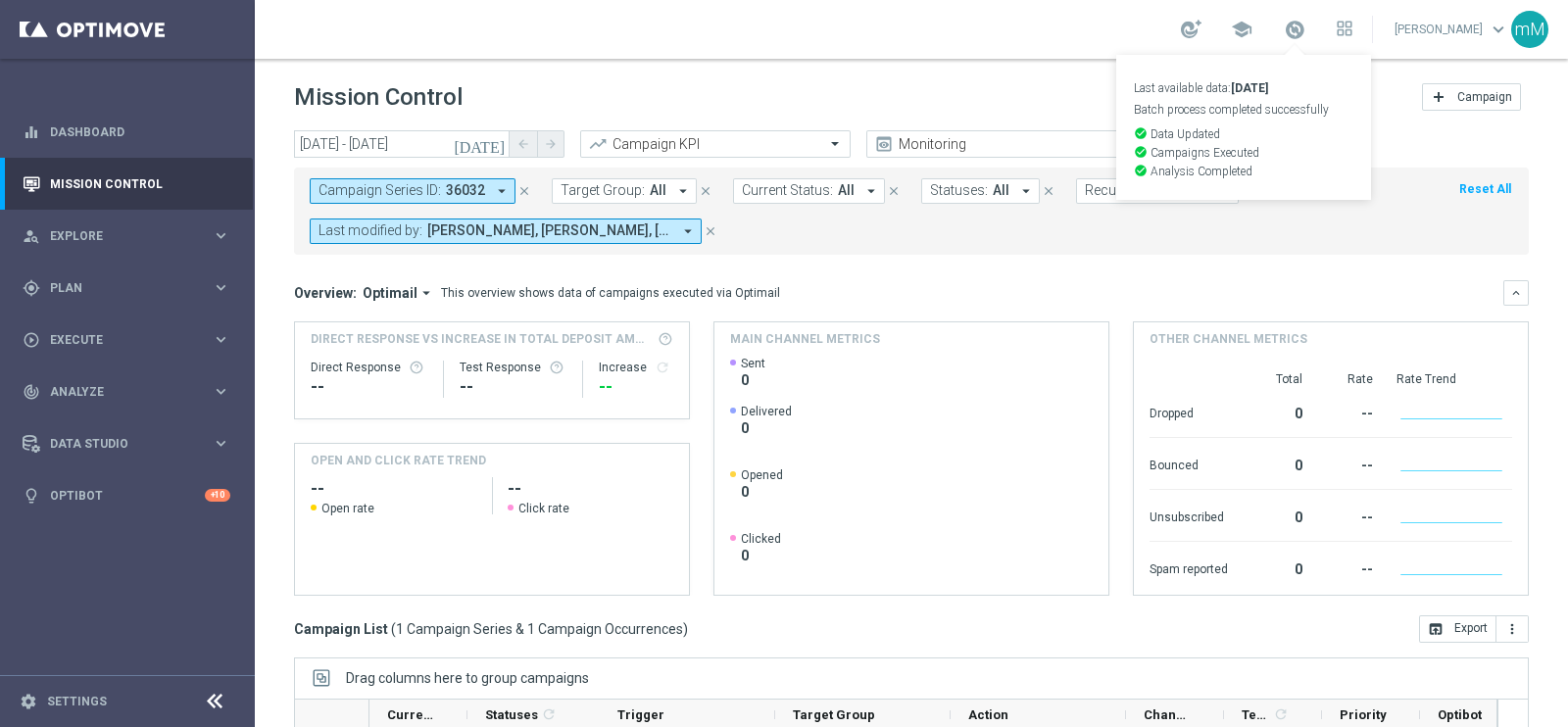
scroll to position [292, 0]
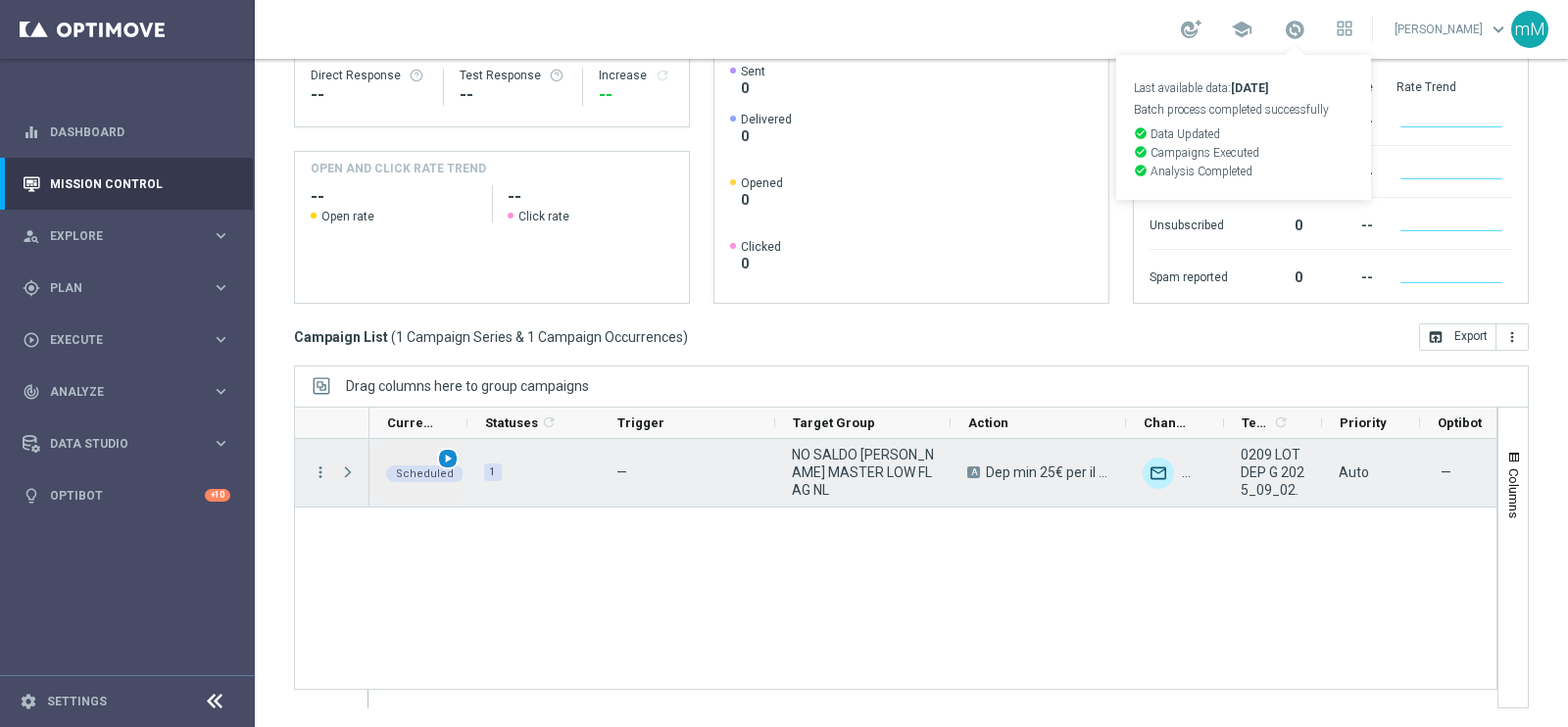
click at [447, 452] on span "play_arrow" at bounding box center [448, 459] width 14 height 14
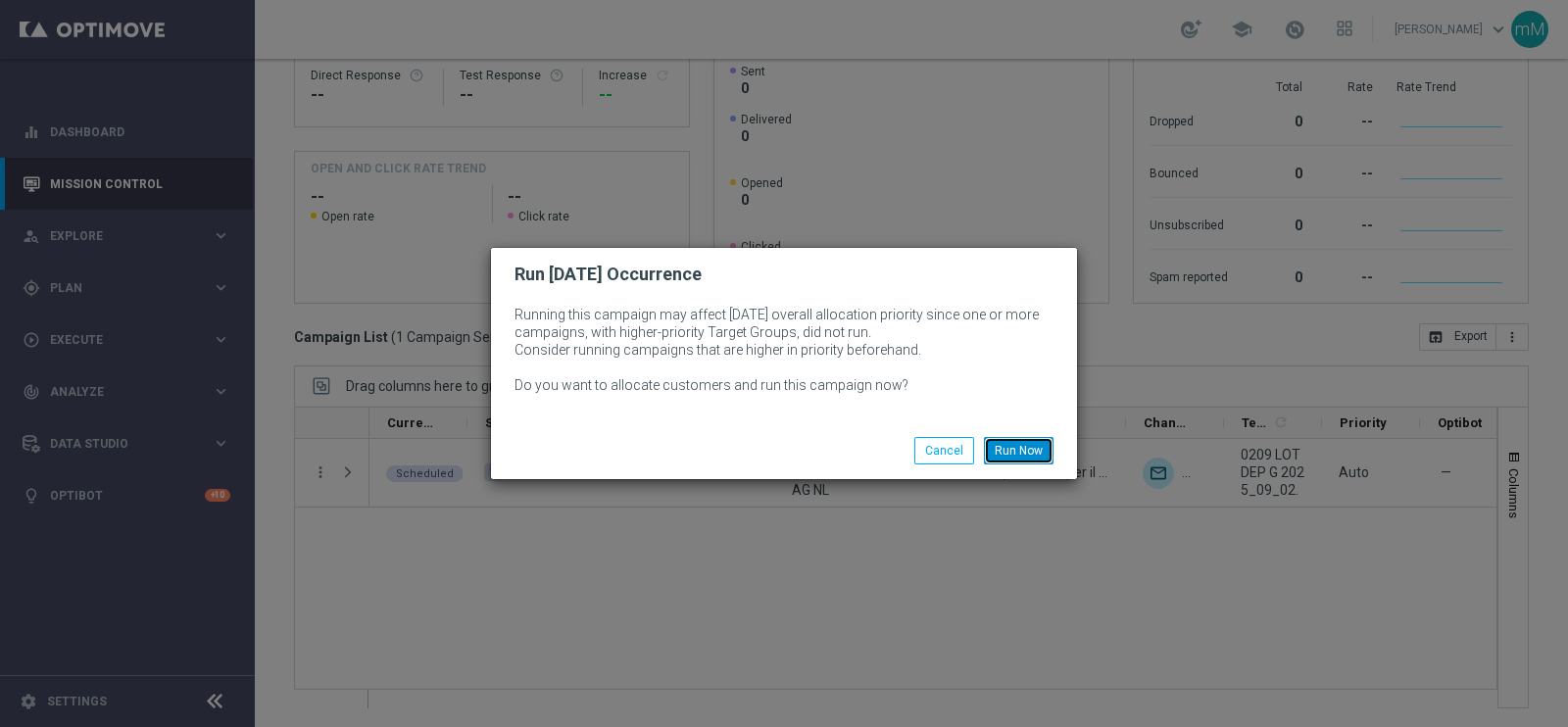
click at [1019, 448] on button "Run Now" at bounding box center [1019, 451] width 70 height 28
